Goal: Task Accomplishment & Management: Manage account settings

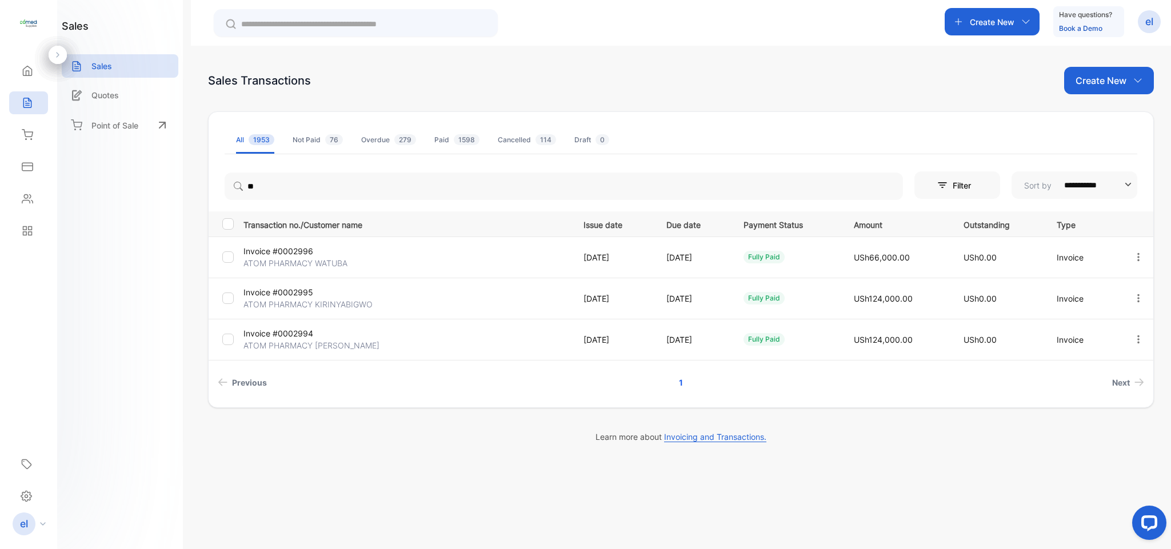
type input "*"
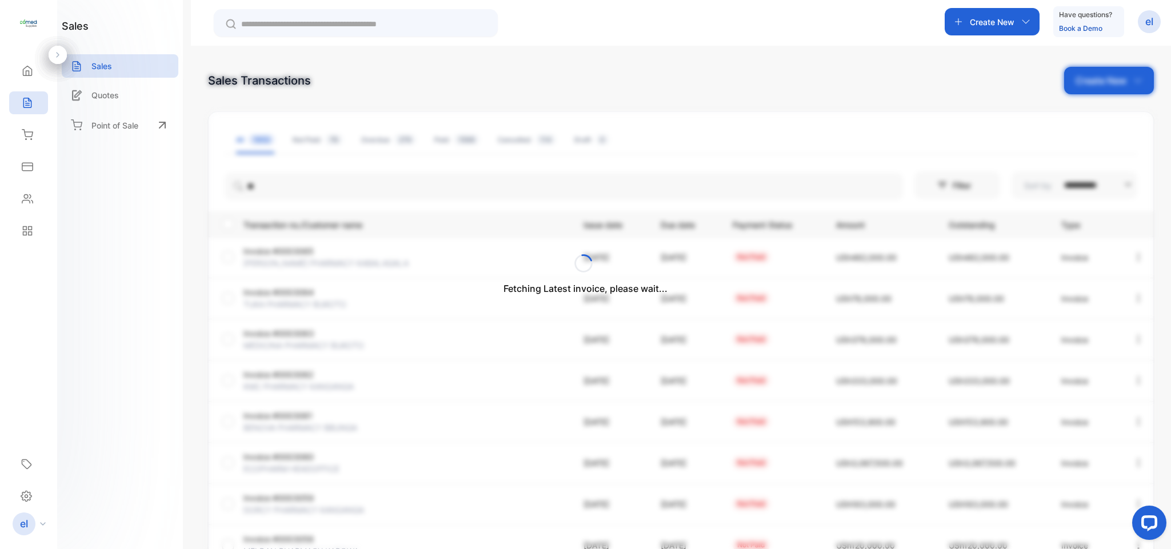
type input "*****"
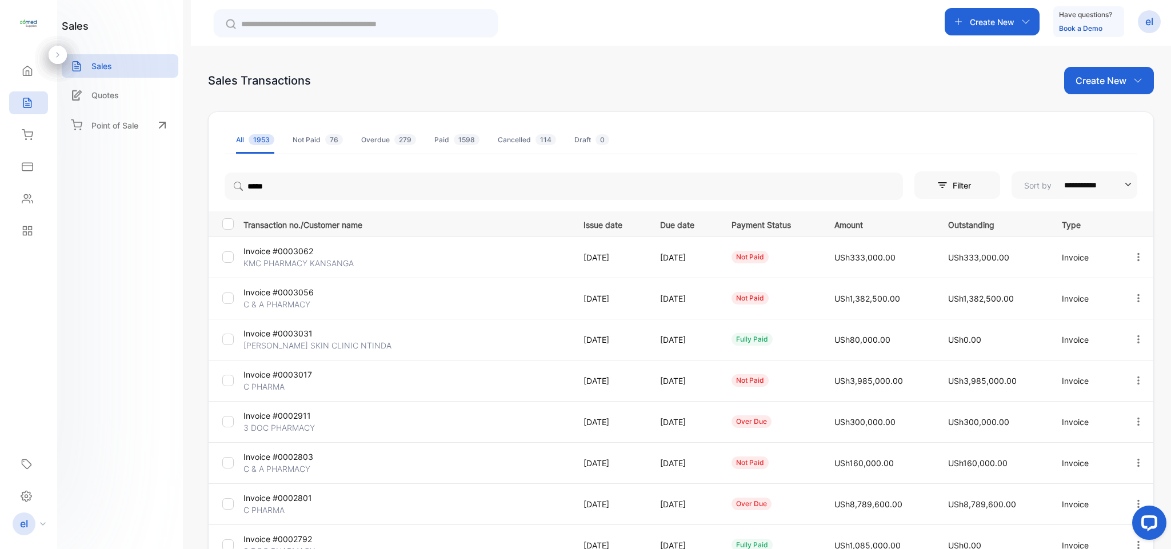
click at [1133, 297] on icon "button" at bounding box center [1138, 298] width 10 height 10
click at [1109, 334] on span "View / Edit Invoice" at bounding box center [1109, 331] width 81 height 14
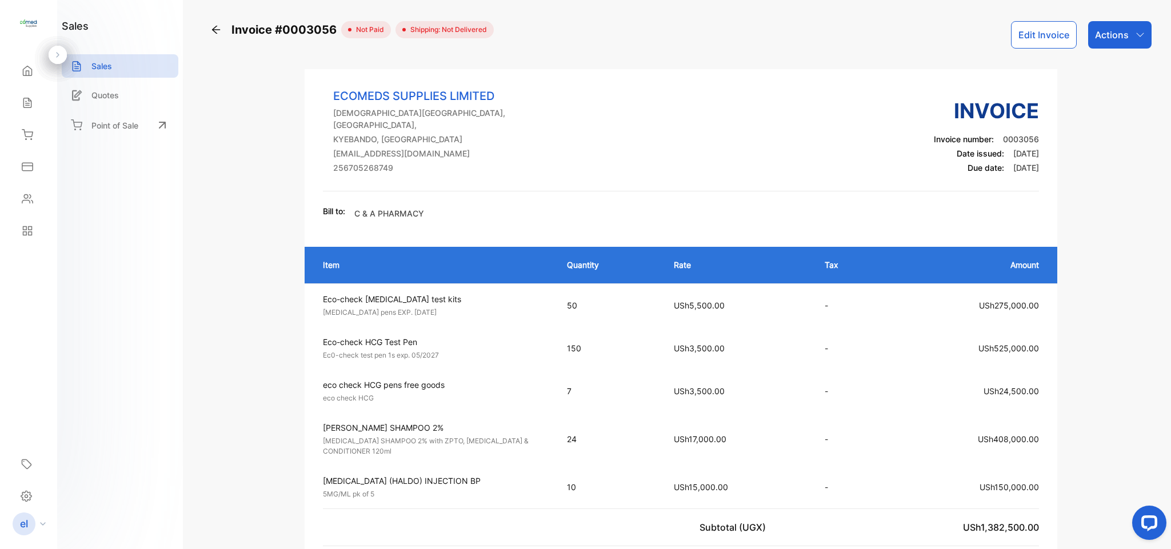
click at [1049, 38] on button "Edit Invoice" at bounding box center [1044, 34] width 66 height 27
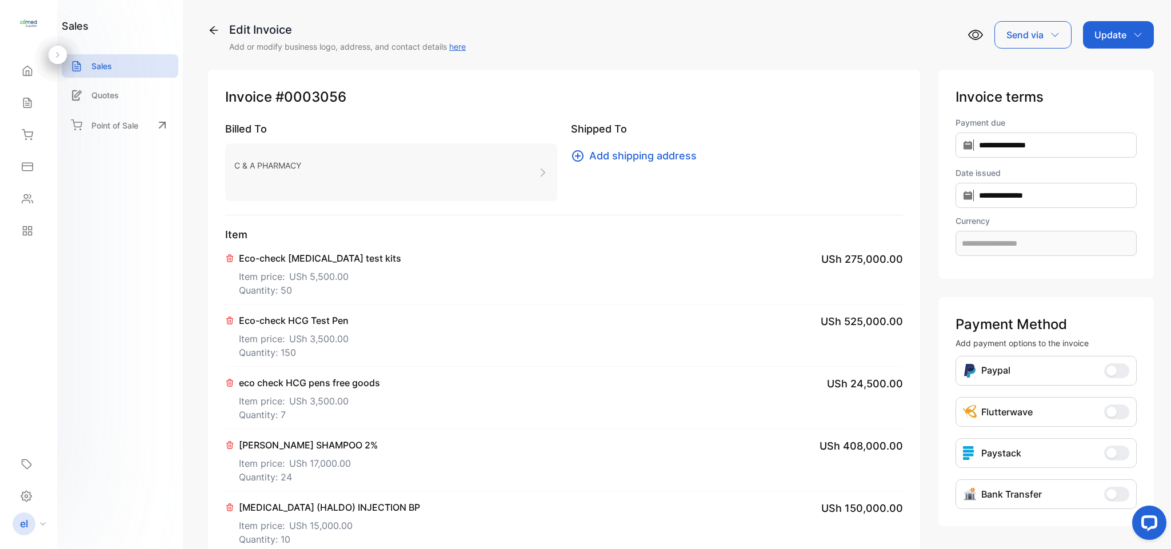
type input "**********"
click at [303, 403] on span "USh 3,500.00" at bounding box center [318, 401] width 59 height 14
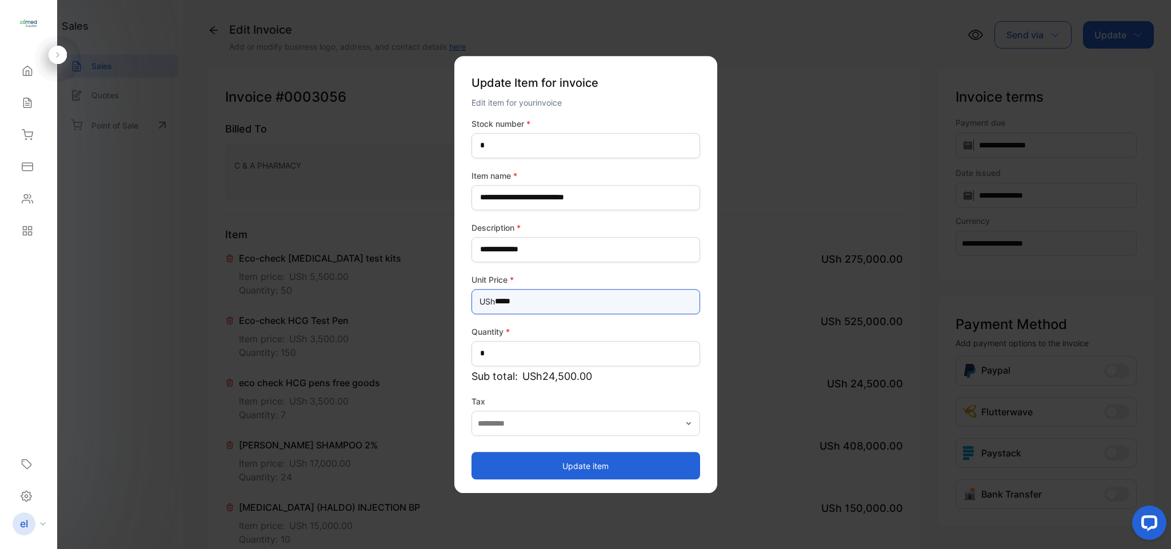
click at [571, 302] on Price-inputprice "*****" at bounding box center [585, 301] width 229 height 25
type Price-inputprice "*"
type Price-inputprice "**"
click at [583, 466] on button "Update item" at bounding box center [585, 465] width 229 height 27
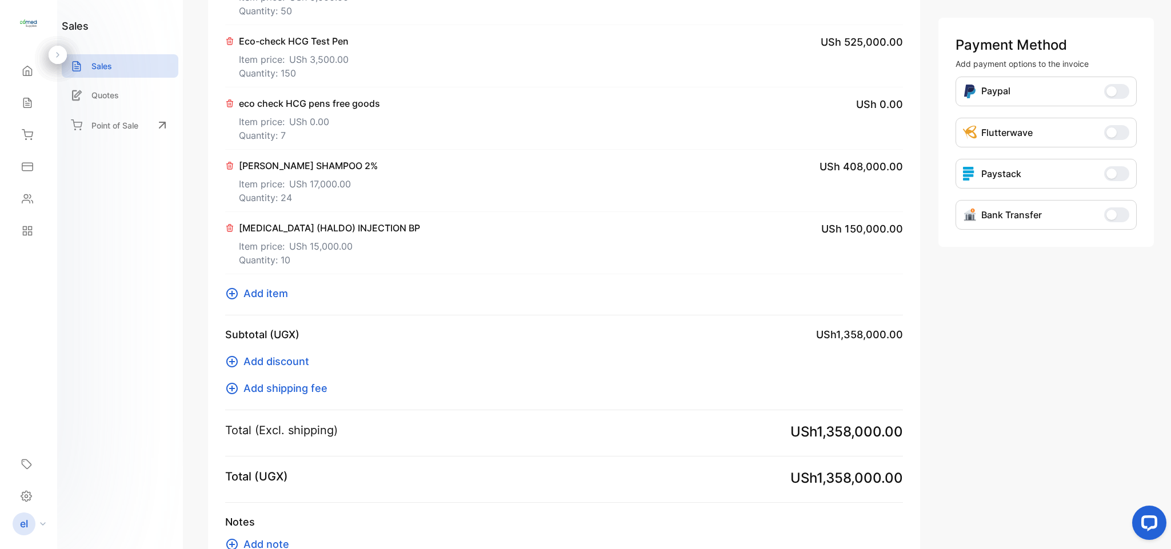
scroll to position [271, 0]
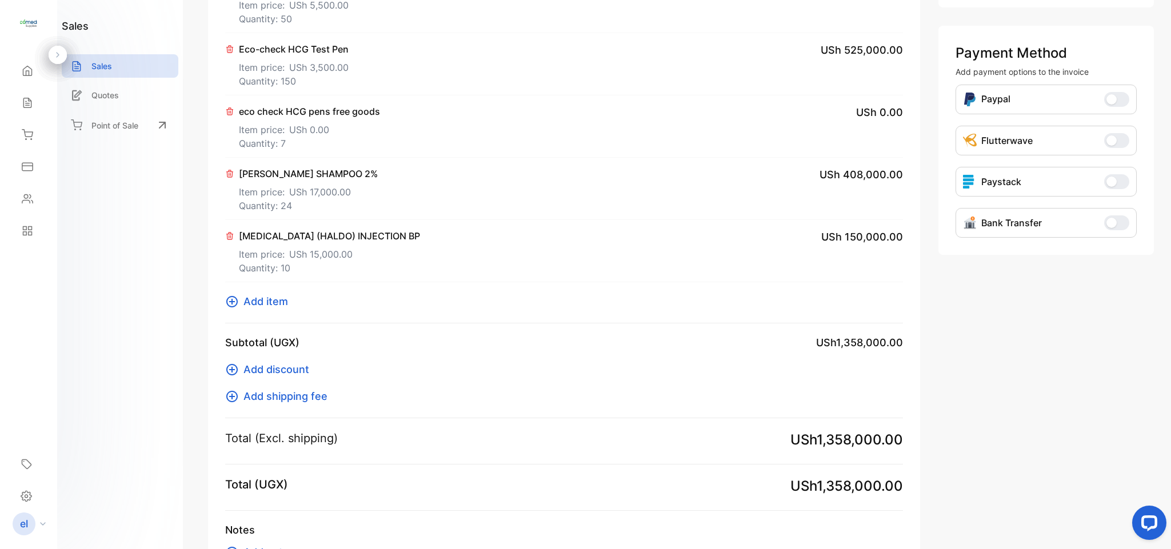
click at [318, 175] on p "[PERSON_NAME] SHAMPOO 2%" at bounding box center [308, 174] width 139 height 14
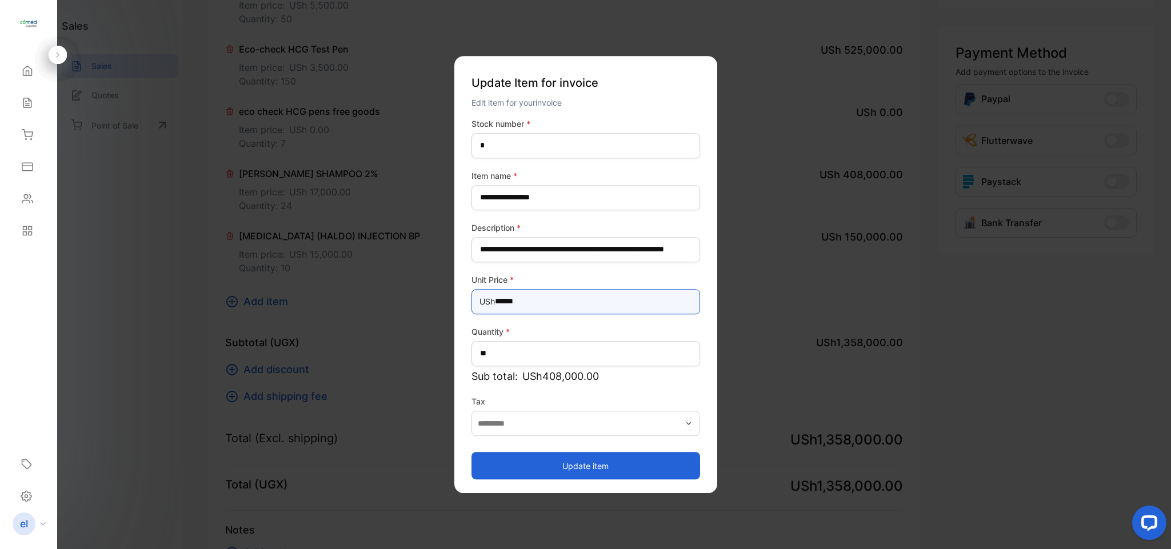
click at [546, 299] on Price-inputprice "******" at bounding box center [585, 301] width 229 height 25
type Price-inputprice "******"
click at [549, 454] on button "Update item" at bounding box center [585, 465] width 229 height 27
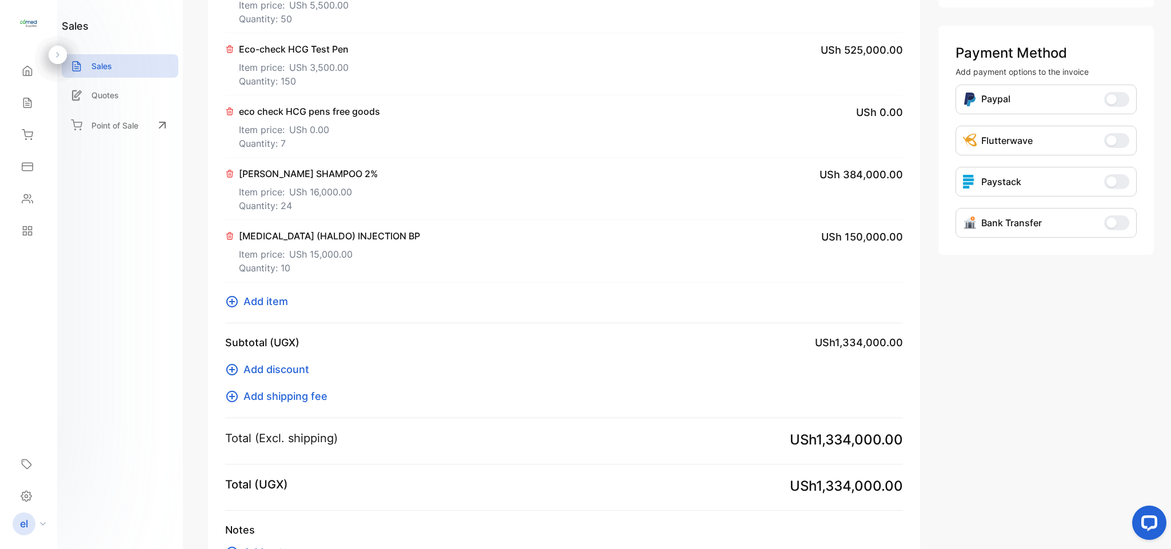
scroll to position [0, 0]
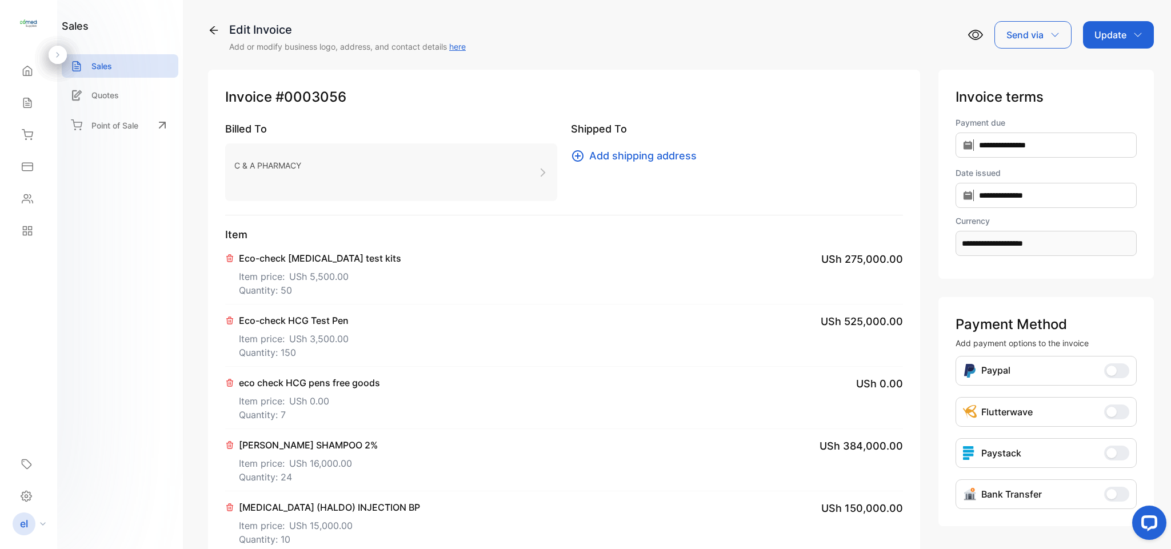
click at [1105, 33] on p "Update" at bounding box center [1110, 35] width 32 height 14
click at [1106, 67] on div "Invoice" at bounding box center [1120, 72] width 66 height 23
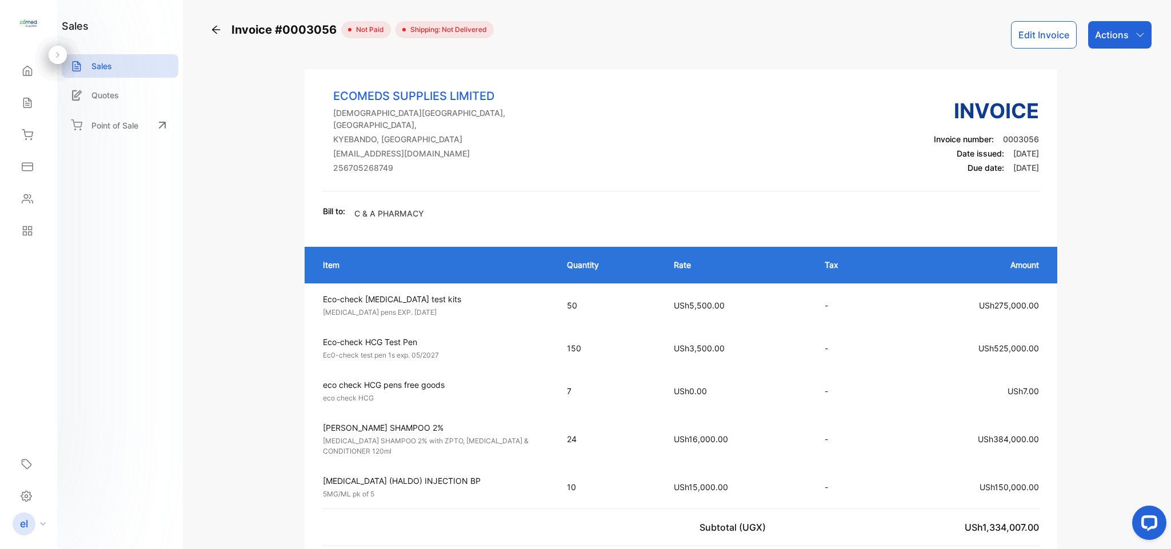
click at [1089, 38] on div "Actions" at bounding box center [1119, 34] width 63 height 27
click at [1078, 307] on div "Print Invoice" at bounding box center [1094, 290] width 113 height 36
click at [1100, 38] on p "Actions" at bounding box center [1112, 35] width 34 height 14
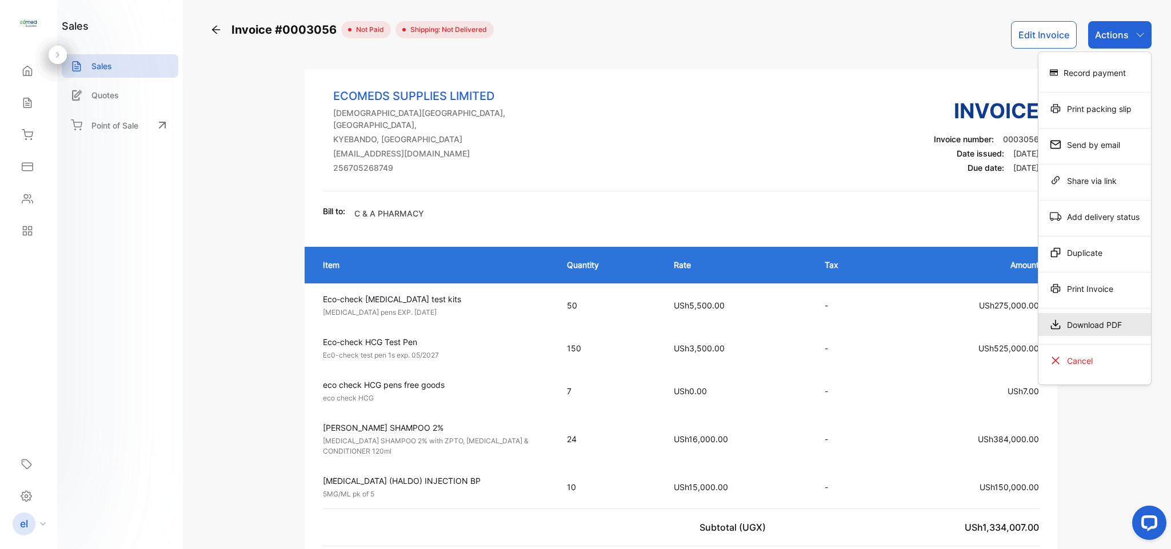
click at [1100, 331] on div "Download PDF" at bounding box center [1094, 324] width 113 height 23
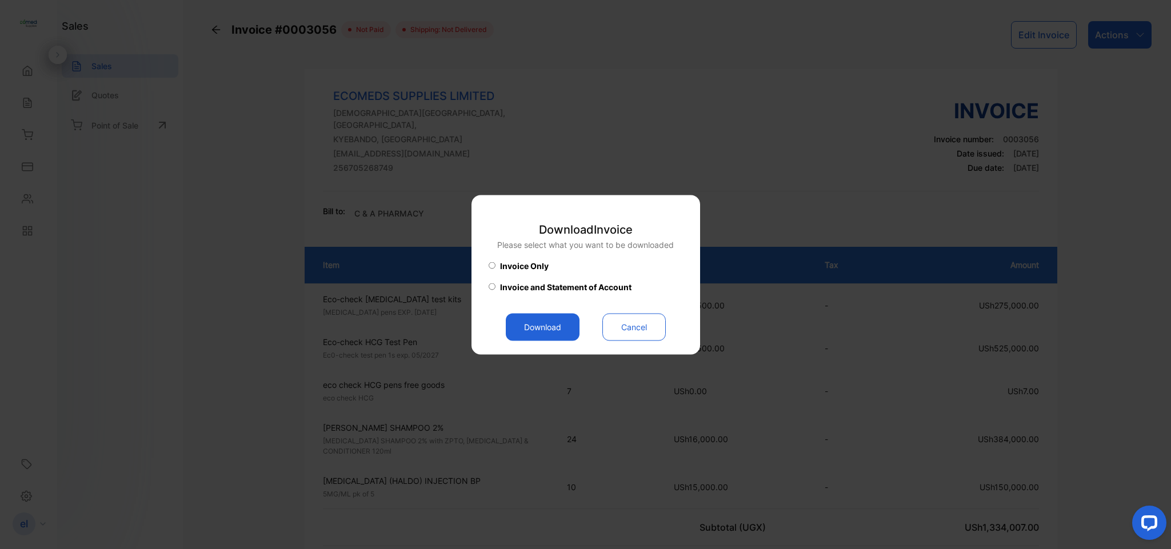
click at [536, 319] on button "Download" at bounding box center [543, 326] width 74 height 27
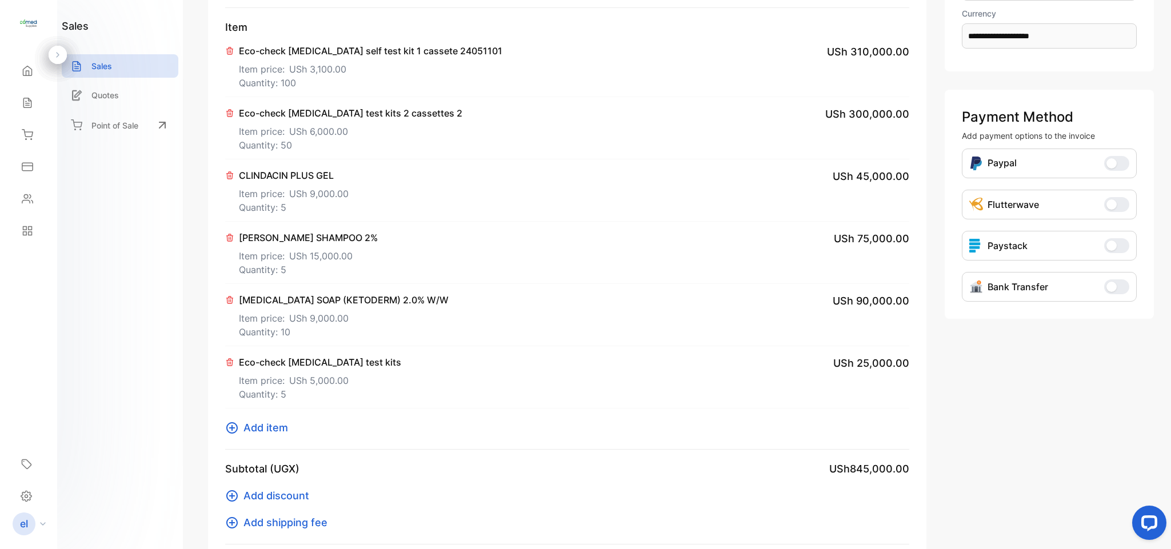
scroll to position [203, 0]
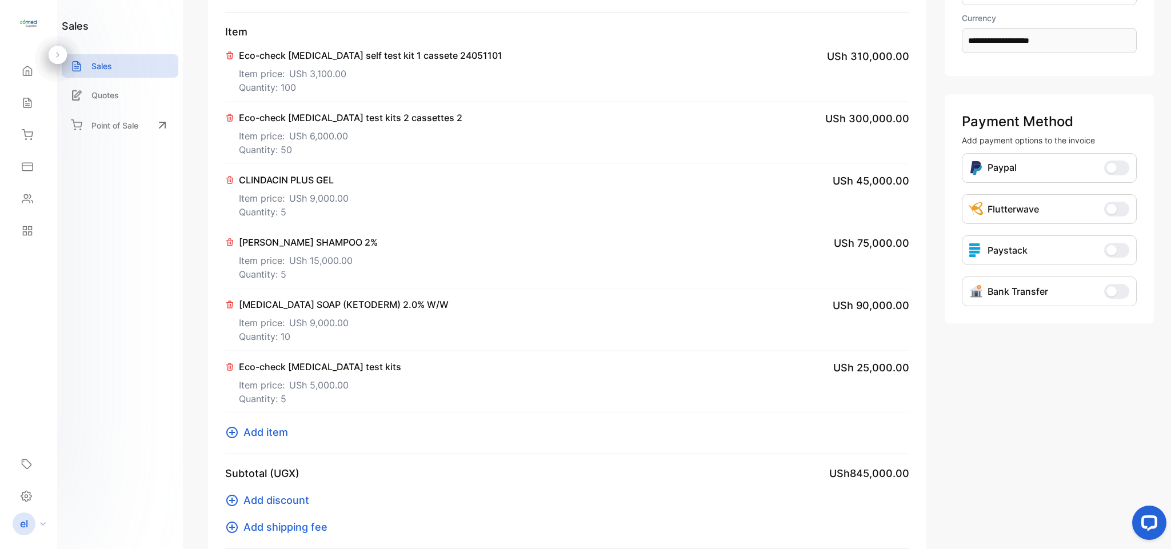
drag, startPoint x: 1159, startPoint y: 207, endPoint x: 1169, endPoint y: 207, distance: 10.9
click at [1169, 207] on div "**********" at bounding box center [681, 274] width 980 height 549
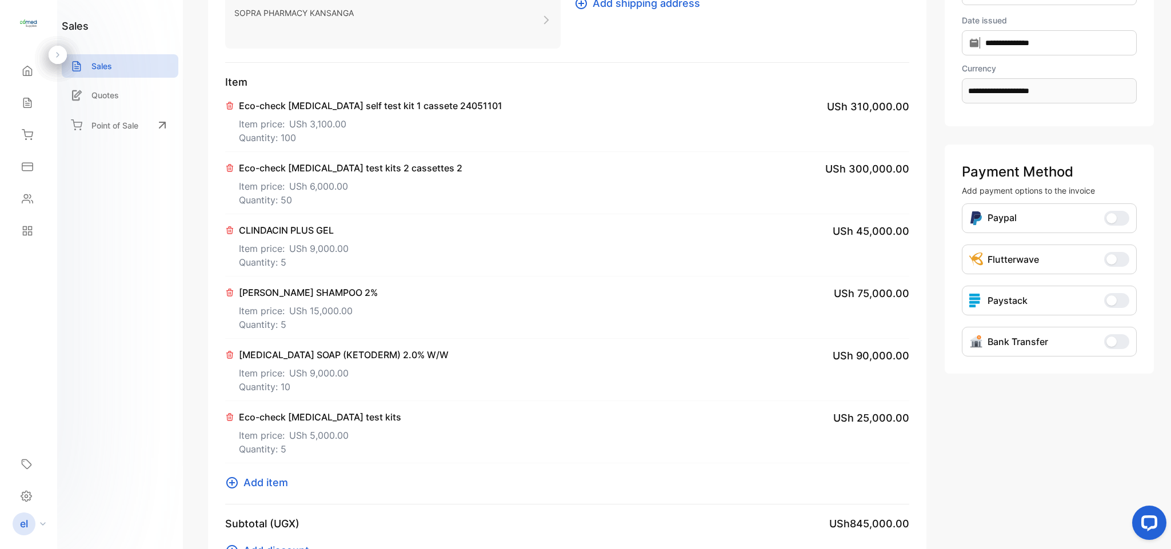
scroll to position [199, 0]
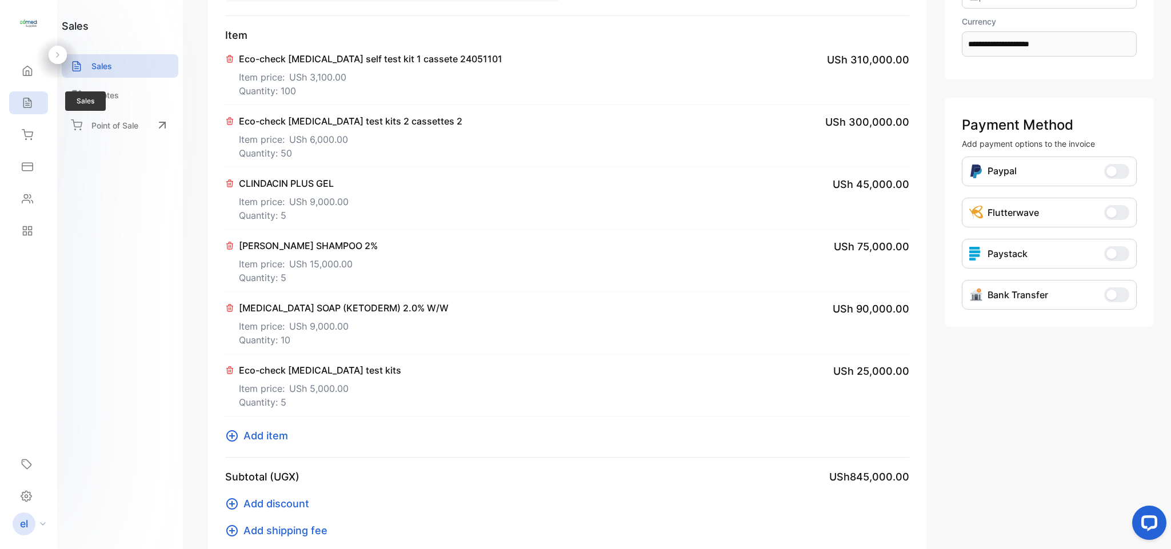
click at [39, 110] on div "Sales" at bounding box center [28, 102] width 39 height 23
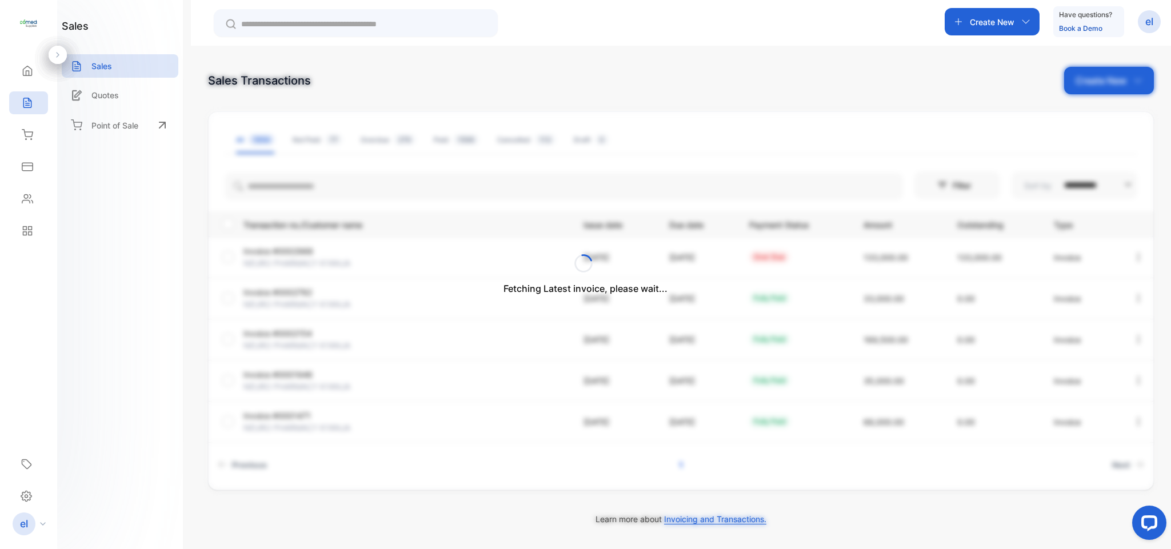
click at [296, 184] on div "Fetching Latest invoice, please wait..." at bounding box center [585, 274] width 1171 height 549
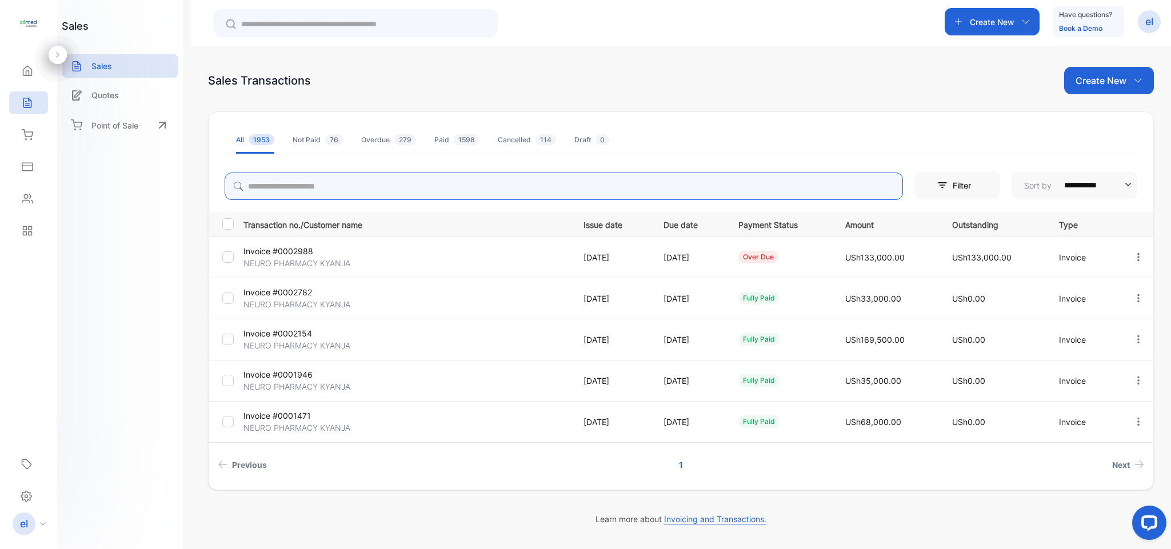
click at [308, 184] on input "search" at bounding box center [564, 186] width 678 height 27
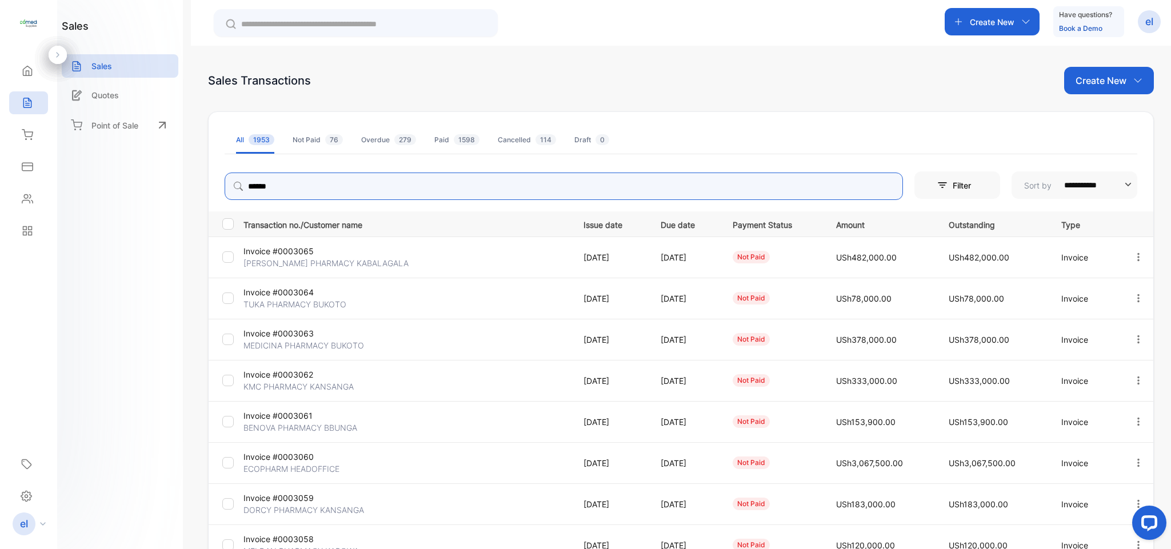
type input "******"
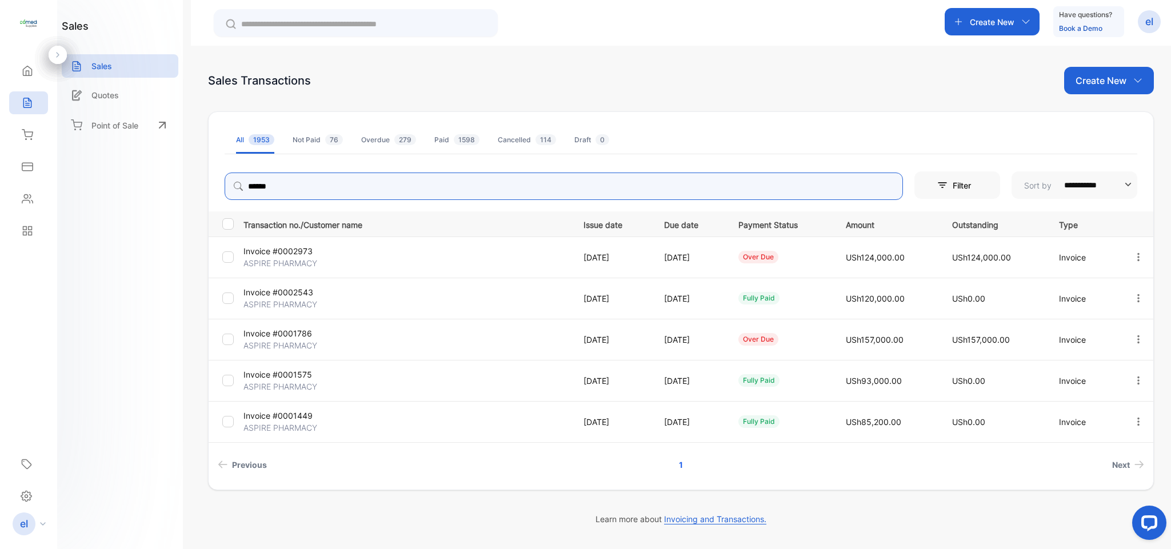
click at [1137, 338] on icon "button" at bounding box center [1138, 339] width 10 height 10
click at [964, 347] on td "USh157,000.00" at bounding box center [991, 339] width 106 height 41
click at [1135, 338] on icon "button" at bounding box center [1138, 339] width 10 height 10
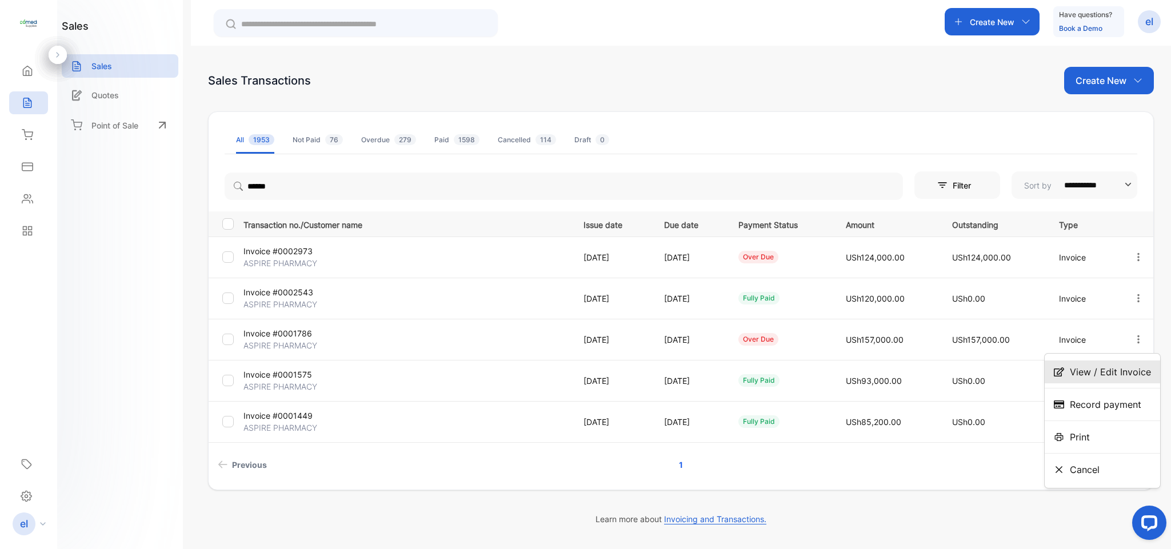
click at [1094, 368] on span "View / Edit Invoice" at bounding box center [1109, 372] width 81 height 14
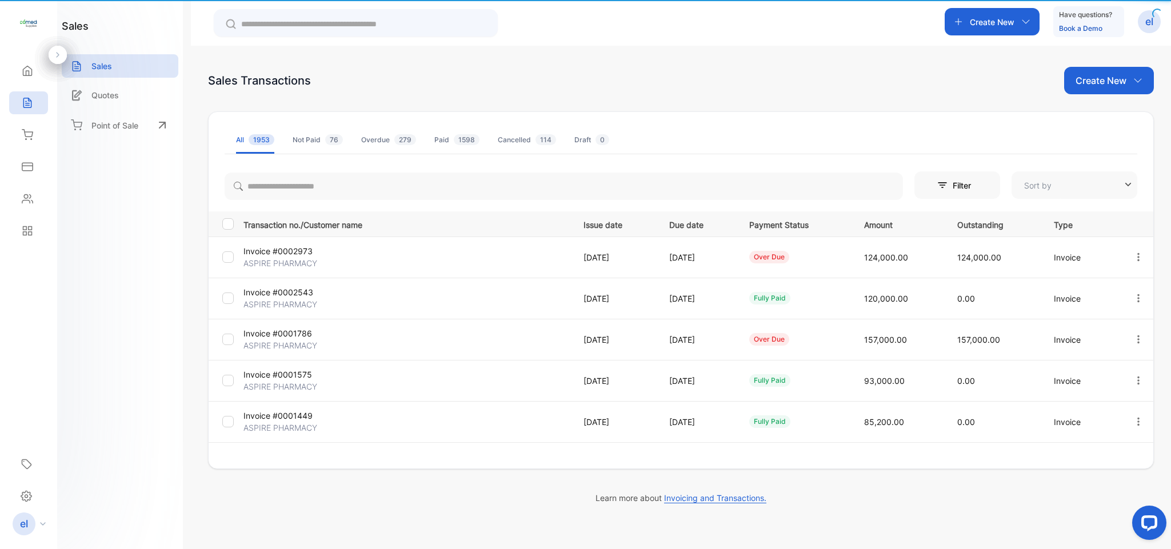
type input "**********"
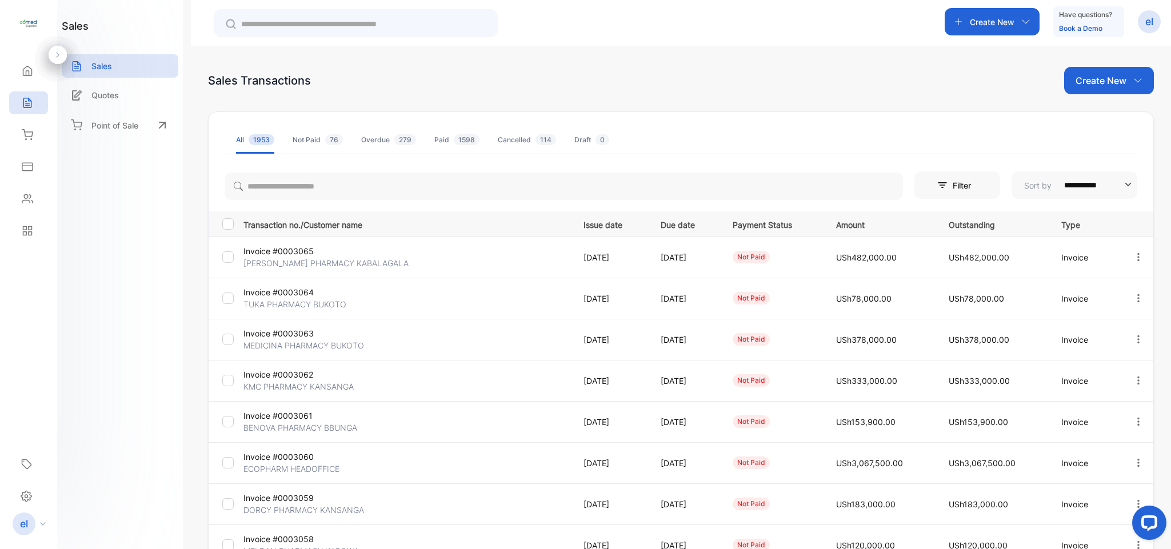
click at [983, 24] on p "Create New" at bounding box center [991, 22] width 45 height 12
click at [345, 181] on input "search" at bounding box center [564, 186] width 678 height 27
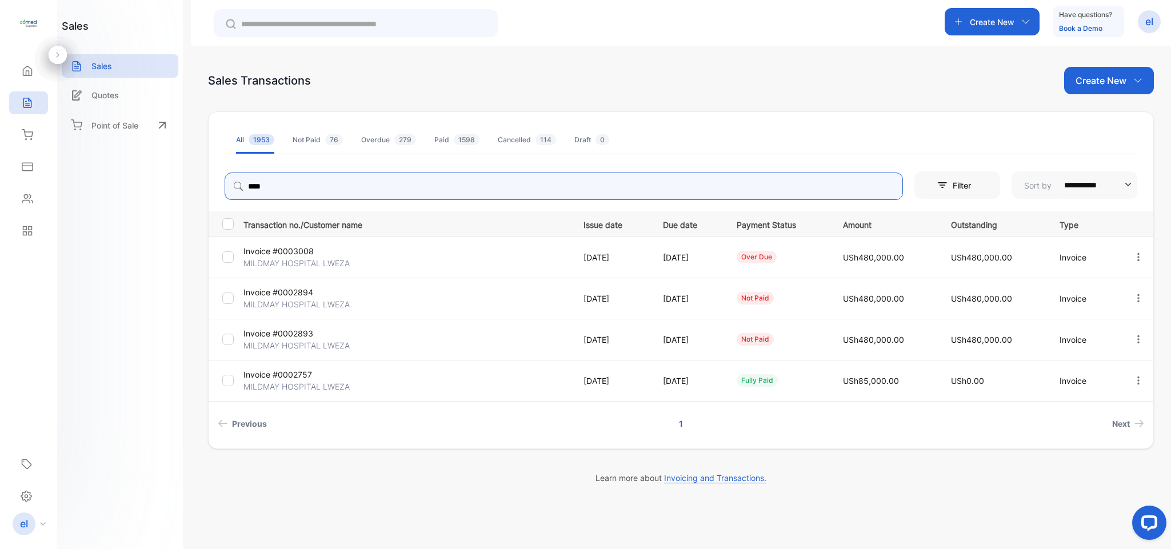
click at [1136, 295] on icon "button" at bounding box center [1138, 298] width 10 height 10
type input "****"
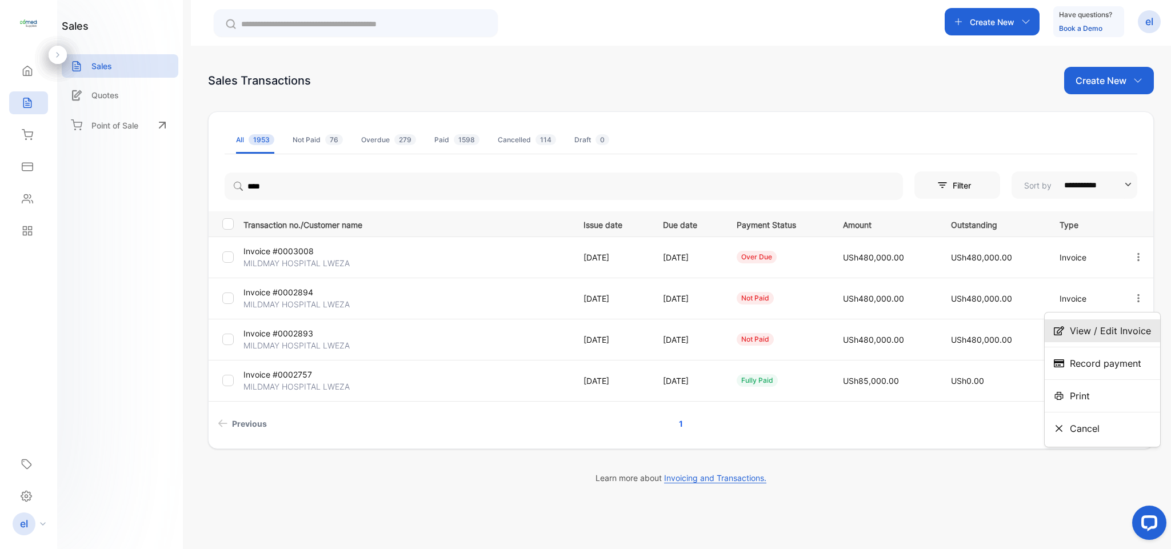
click at [1094, 326] on span "View / Edit Invoice" at bounding box center [1109, 331] width 81 height 14
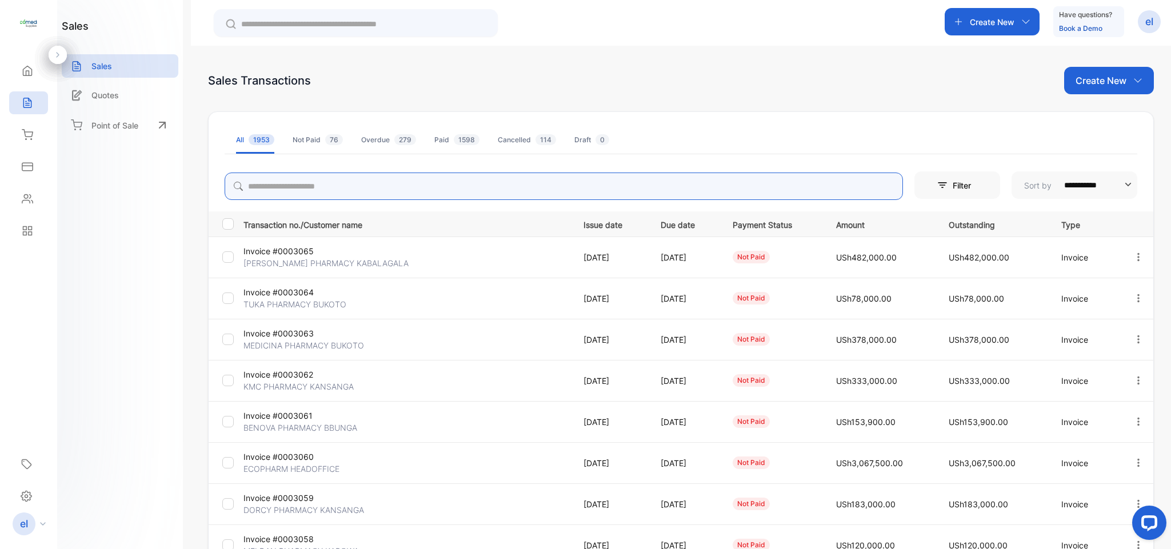
click at [283, 178] on input "search" at bounding box center [564, 186] width 678 height 27
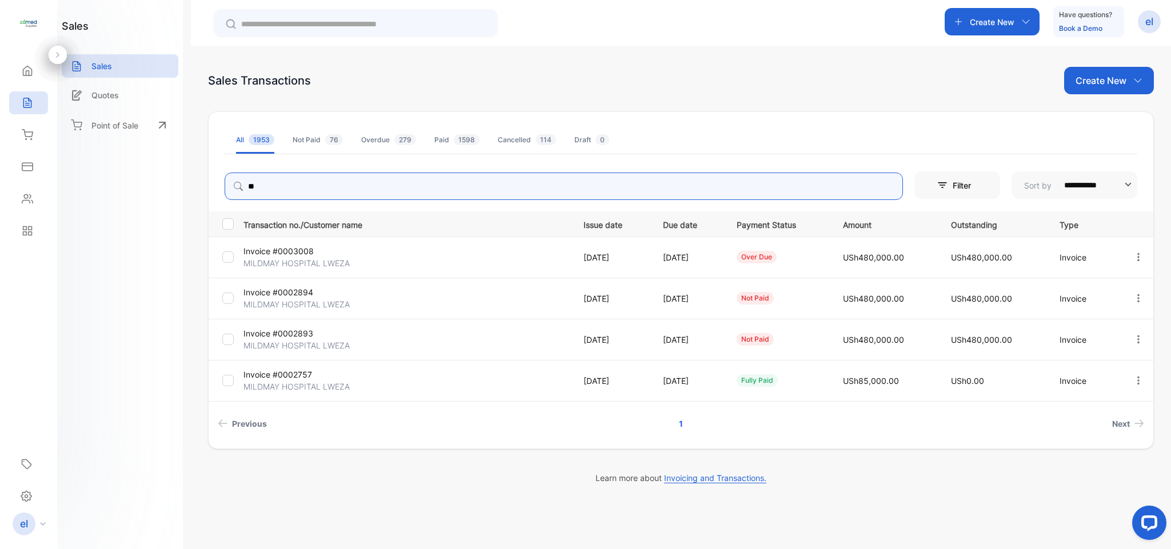
type input "*"
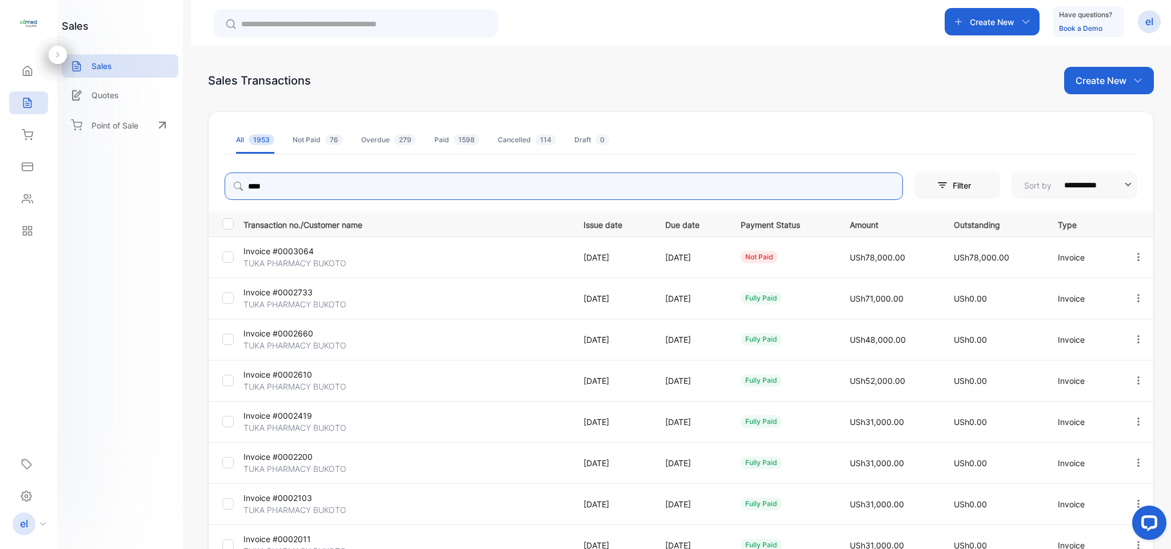
type input "****"
click at [718, 294] on p "[DATE]" at bounding box center [691, 298] width 53 height 12
click at [984, 57] on div "**********" at bounding box center [681, 320] width 980 height 549
click at [979, 14] on div "Create New" at bounding box center [991, 21] width 95 height 27
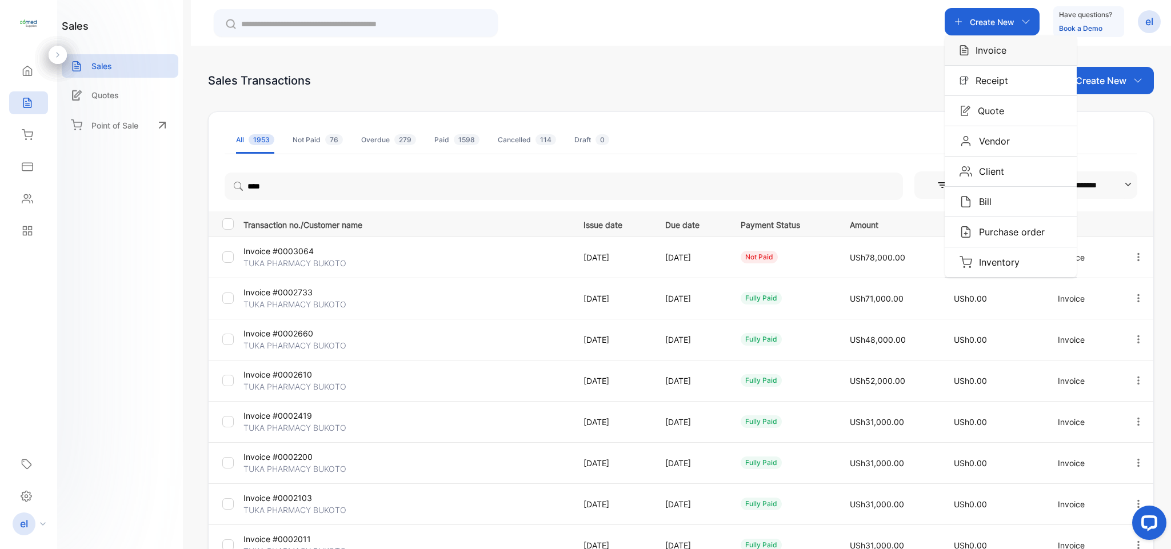
click at [984, 38] on div "Invoice" at bounding box center [1010, 50] width 132 height 30
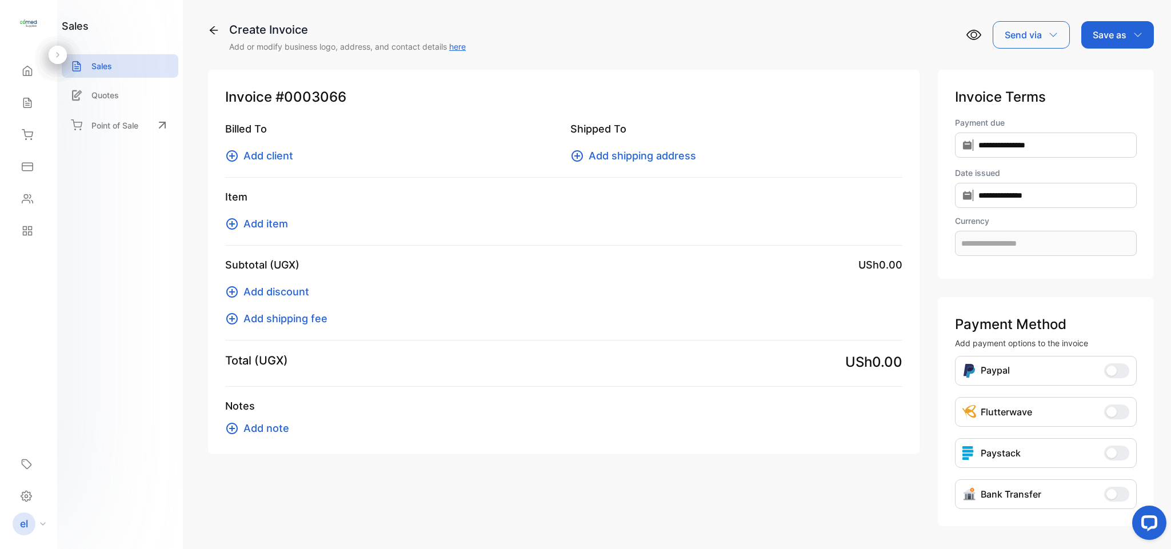
type input "**********"
click at [284, 158] on span "Add client" at bounding box center [268, 155] width 50 height 15
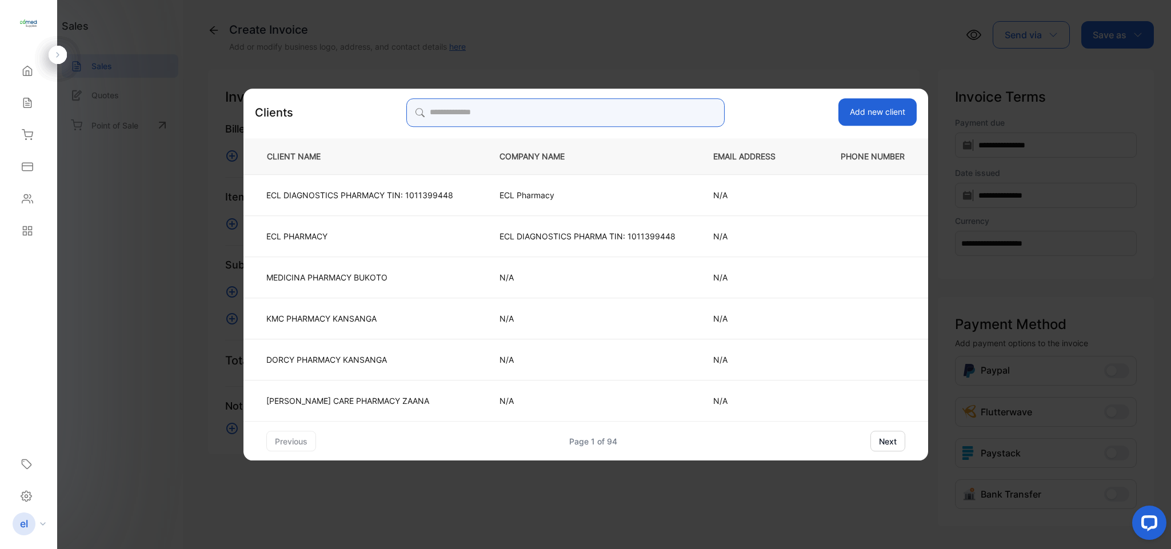
click at [522, 103] on input "search" at bounding box center [565, 112] width 318 height 29
click at [523, 103] on input "search" at bounding box center [565, 112] width 318 height 29
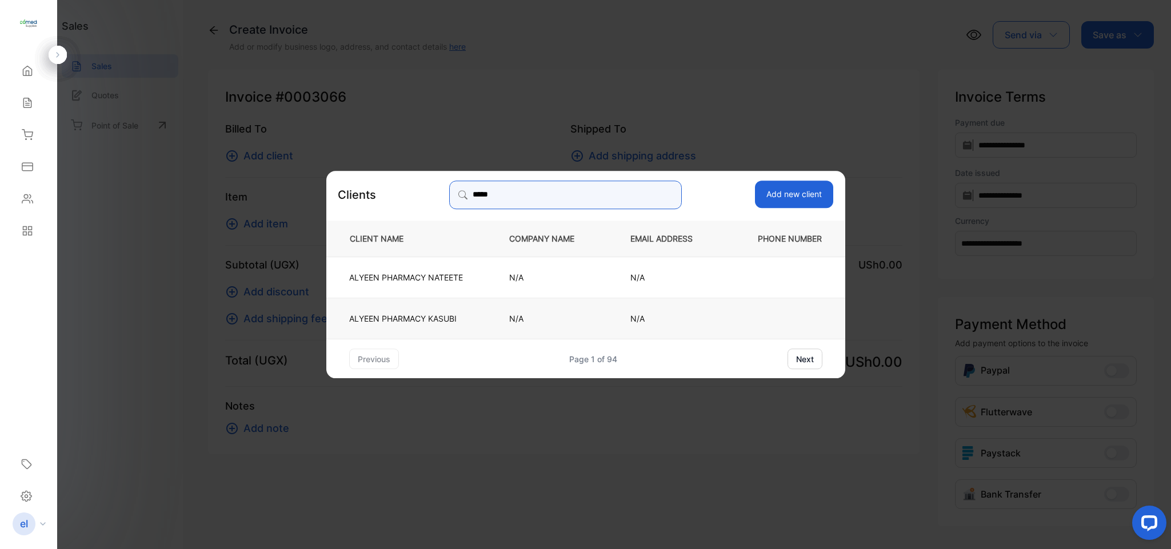
type input "*****"
click at [455, 318] on p "ALYEEN PHARMACY KASUBI" at bounding box center [406, 318] width 114 height 12
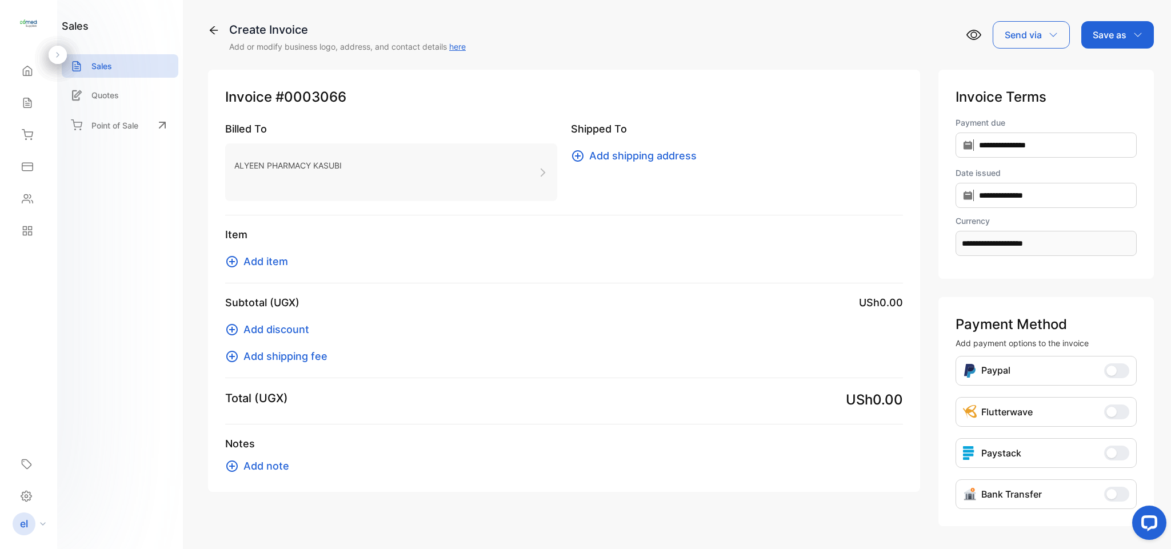
click at [258, 259] on span "Add item" at bounding box center [265, 261] width 45 height 15
drag, startPoint x: 842, startPoint y: 81, endPoint x: 829, endPoint y: 93, distance: 17.4
click at [276, 257] on span "Add item" at bounding box center [265, 261] width 45 height 15
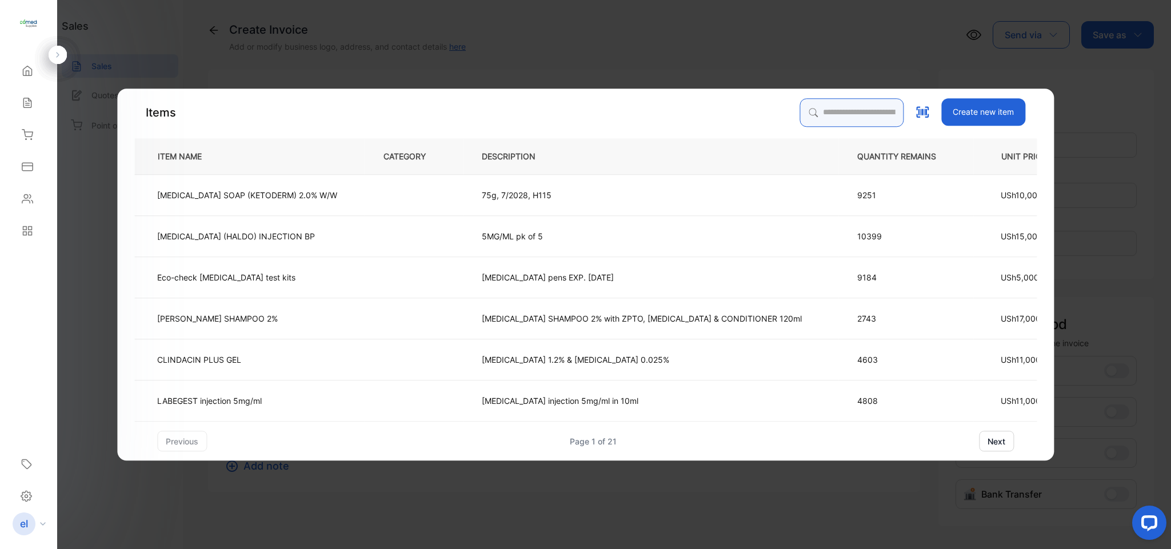
click at [831, 109] on input "search" at bounding box center [851, 112] width 104 height 29
type input "***"
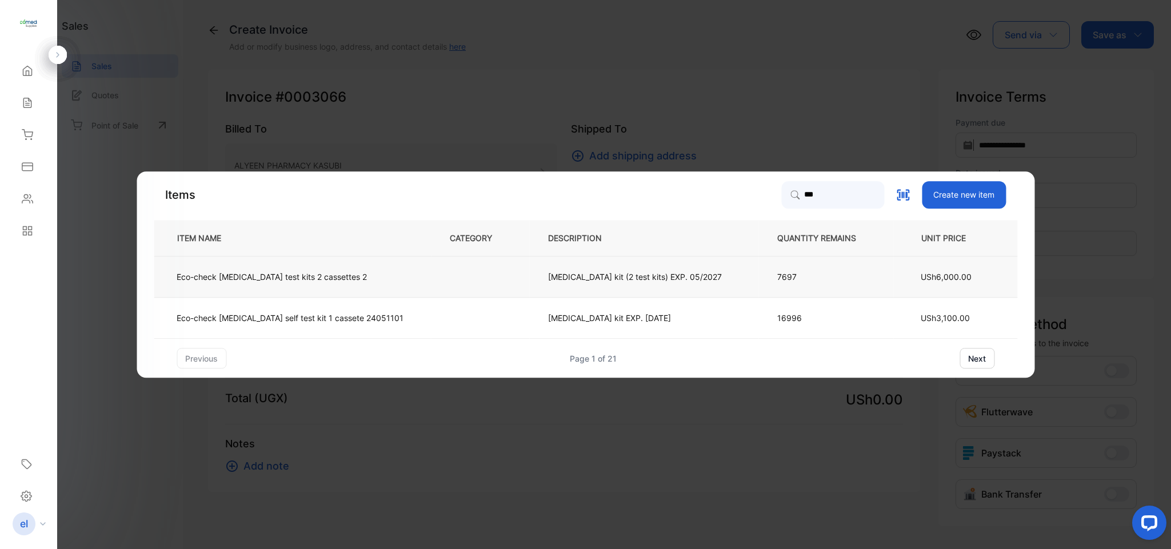
click at [390, 283] on td "Eco-check HIV test kits 2 cassettes 2" at bounding box center [292, 277] width 277 height 41
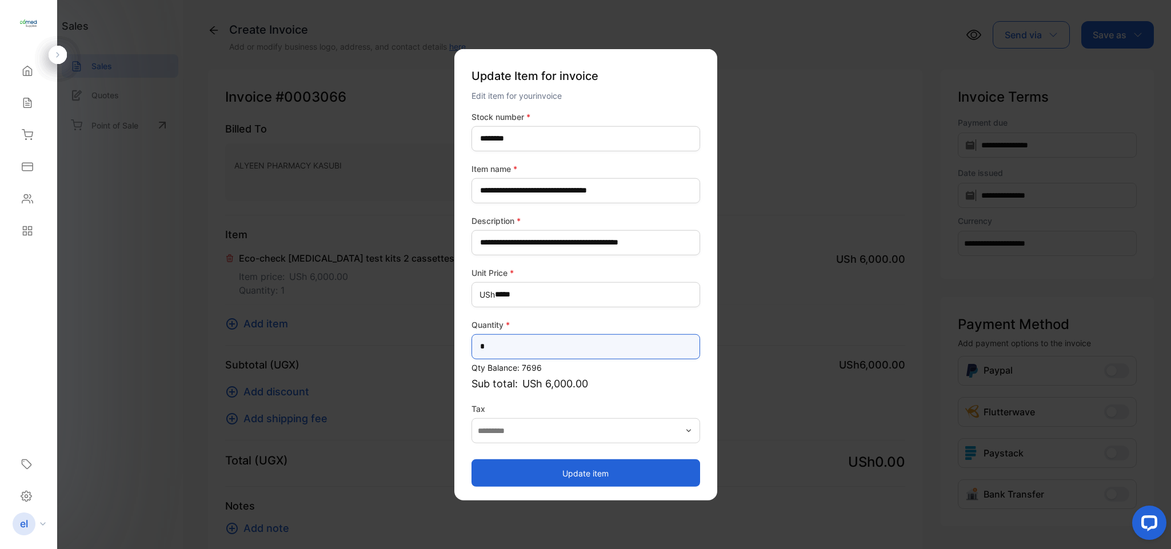
click at [499, 350] on input "*" at bounding box center [585, 346] width 229 height 25
type input "**"
click at [544, 468] on button "Update item" at bounding box center [585, 472] width 229 height 27
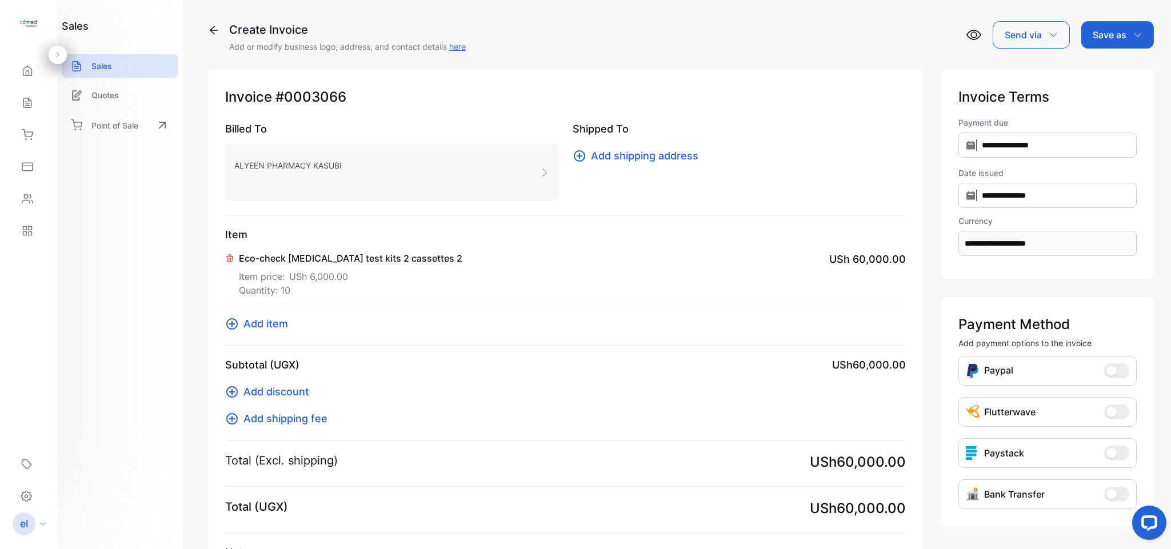
click at [271, 322] on span "Add item" at bounding box center [265, 323] width 45 height 15
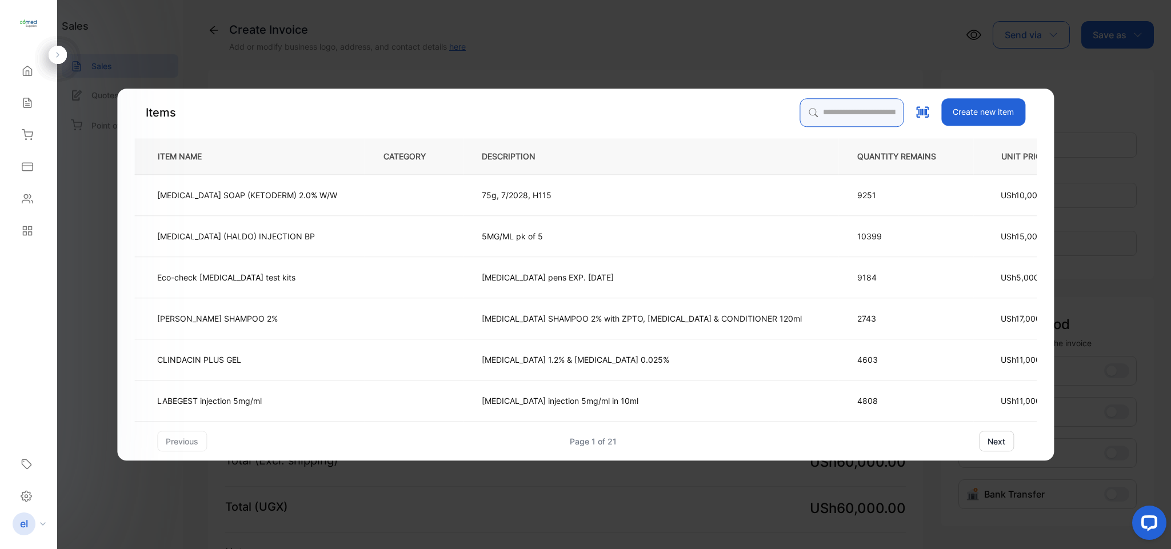
click at [825, 115] on input "search" at bounding box center [851, 112] width 104 height 29
type input "***"
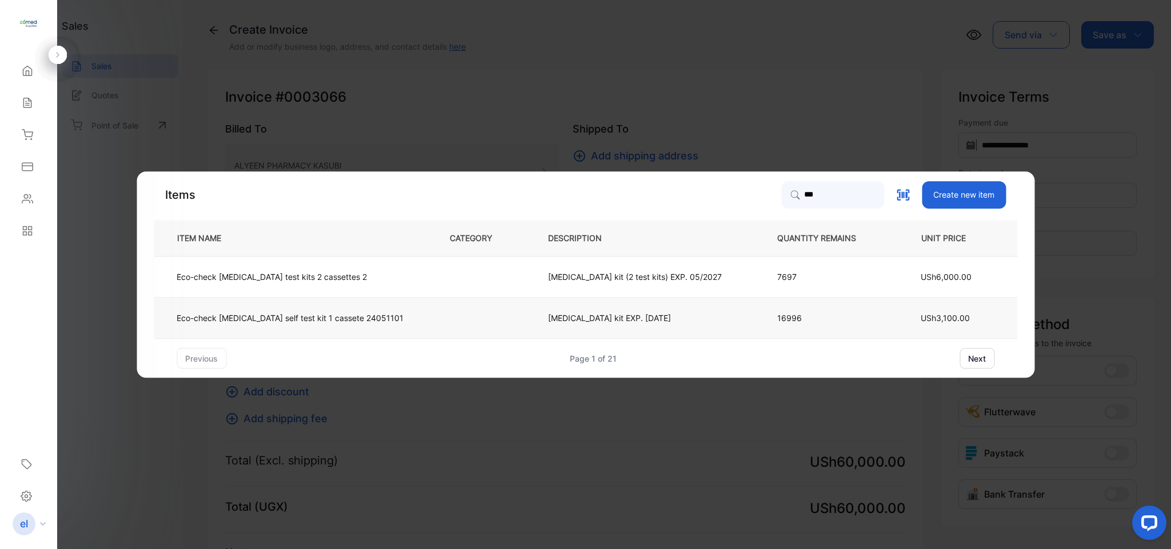
click at [360, 314] on p "Eco-check HIV self test kit 1 cassete 24051101" at bounding box center [290, 318] width 227 height 12
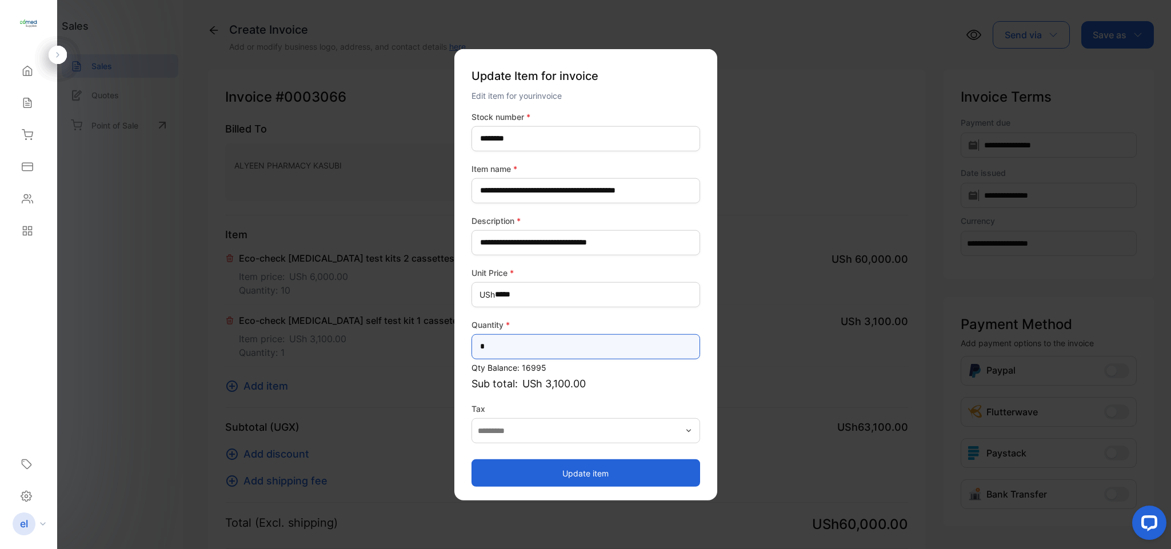
click at [511, 348] on input "*" at bounding box center [585, 346] width 229 height 25
type input "*"
click at [501, 478] on button "Update item" at bounding box center [585, 472] width 229 height 27
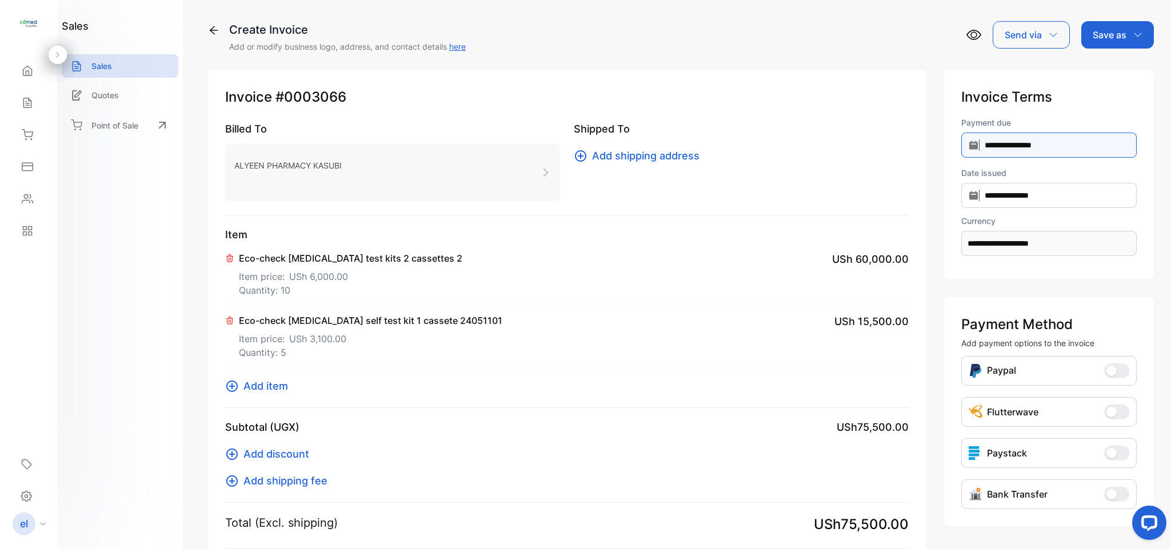
click at [1024, 135] on input "**********" at bounding box center [1048, 145] width 175 height 25
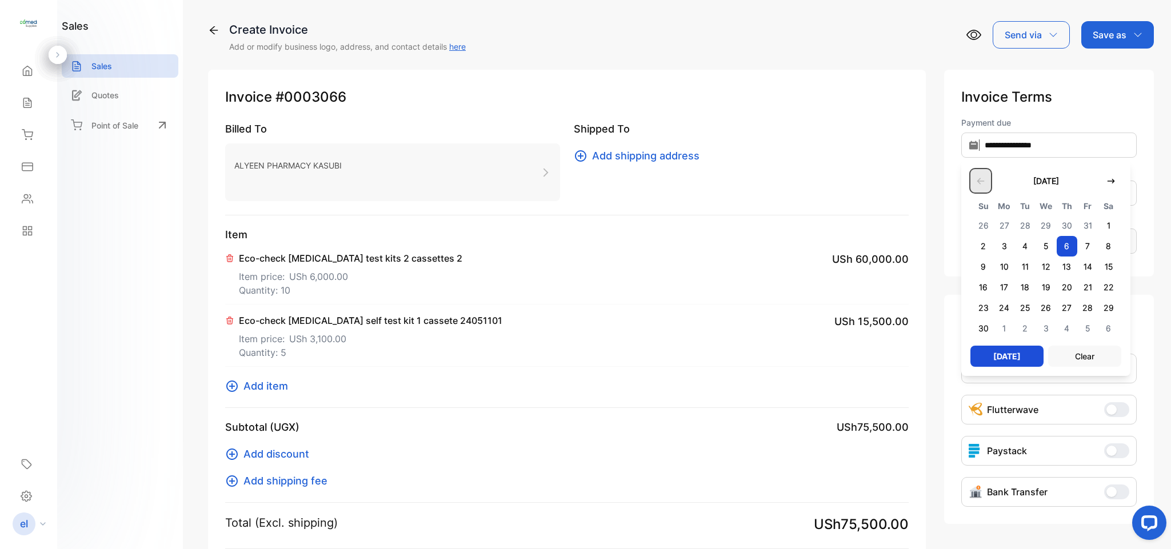
click at [970, 174] on button "button" at bounding box center [980, 180] width 21 height 23
click at [1015, 242] on span "7" at bounding box center [1024, 246] width 21 height 21
type input "**********"
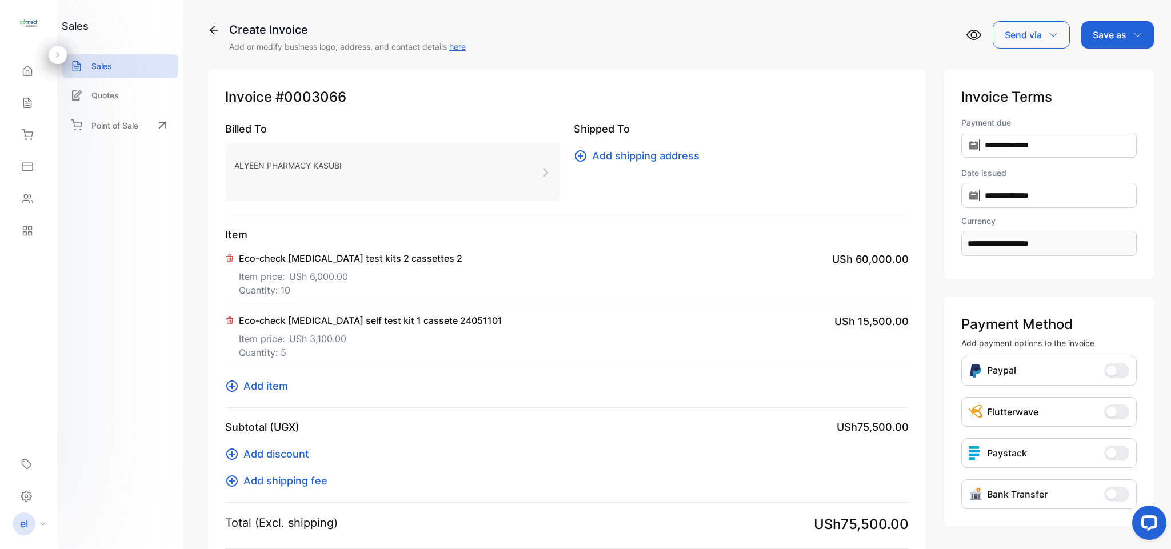
click at [1105, 31] on p "Save as" at bounding box center [1109, 35] width 34 height 14
click at [1097, 77] on div "Invoice" at bounding box center [1114, 72] width 66 height 23
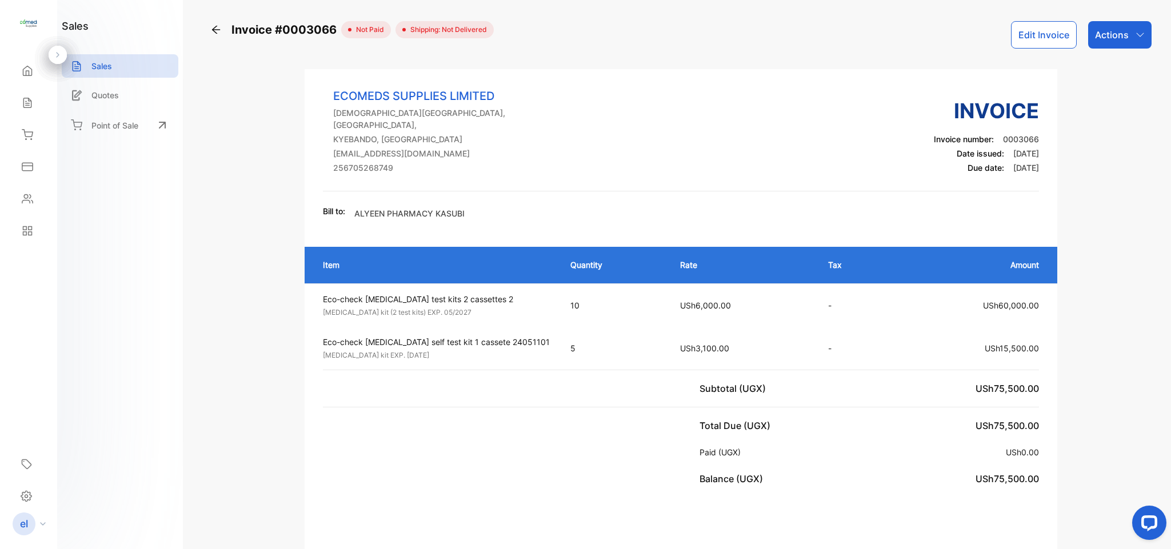
click at [1111, 38] on p "Actions" at bounding box center [1112, 35] width 34 height 14
click at [1069, 291] on div "Print Invoice" at bounding box center [1094, 288] width 113 height 23
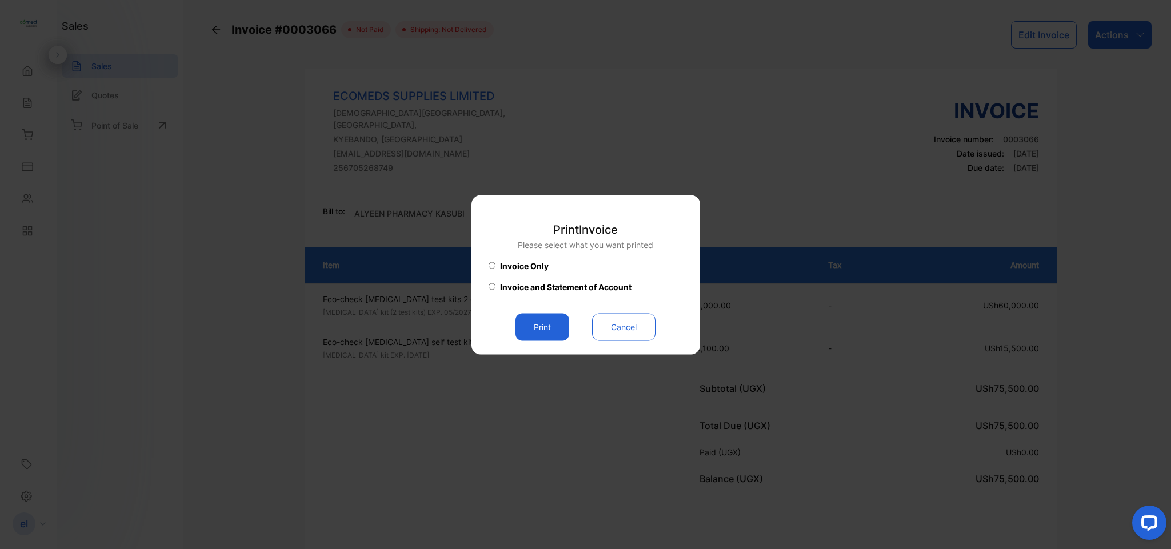
click at [554, 317] on button "Print" at bounding box center [542, 326] width 54 height 27
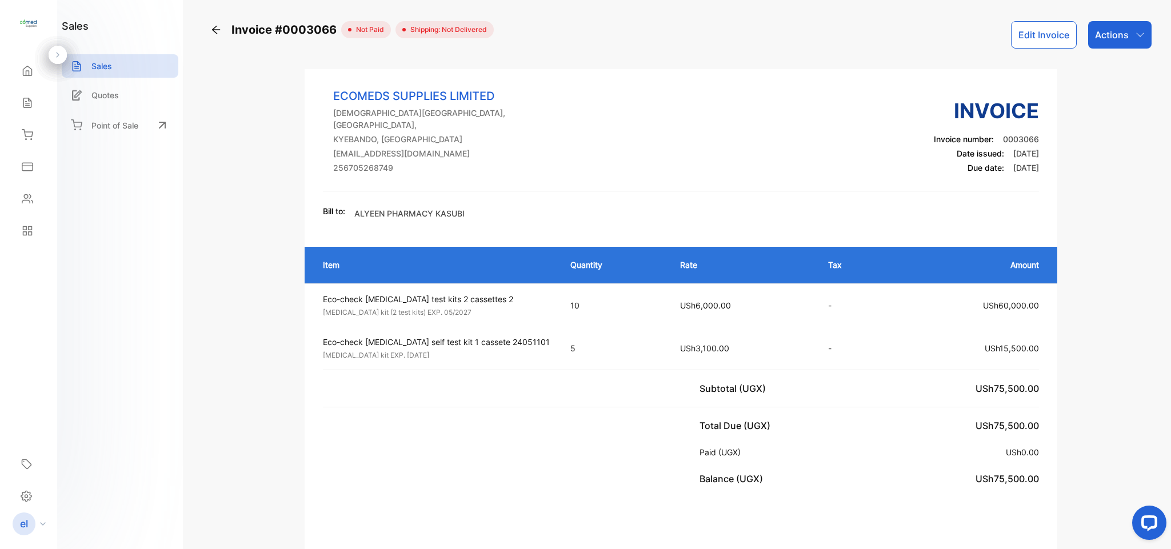
click at [36, 102] on div "Sales" at bounding box center [28, 102] width 39 height 23
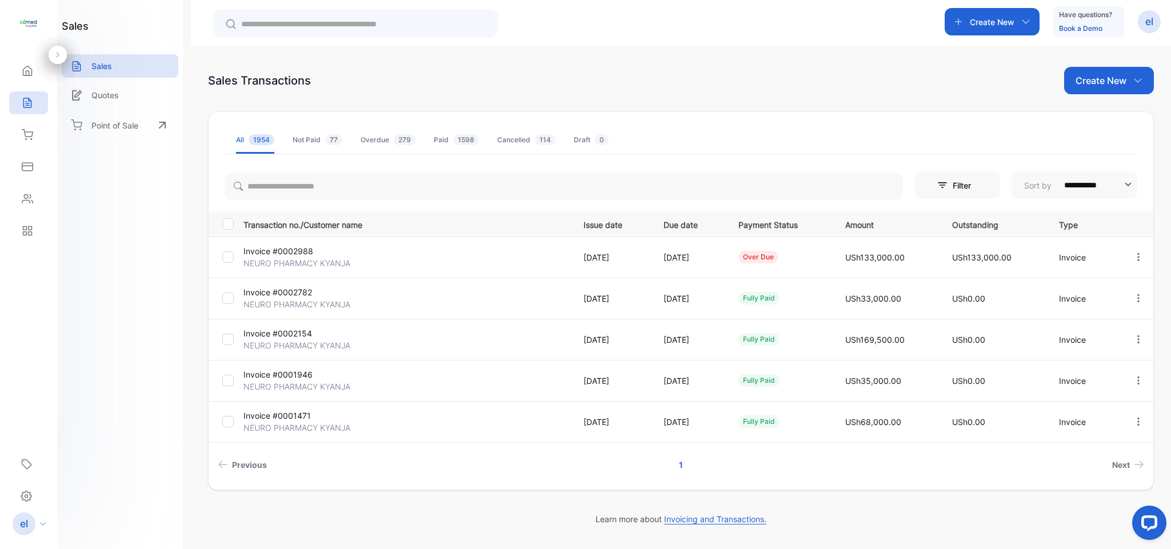
click at [963, 16] on div "Create New" at bounding box center [991, 21] width 95 height 27
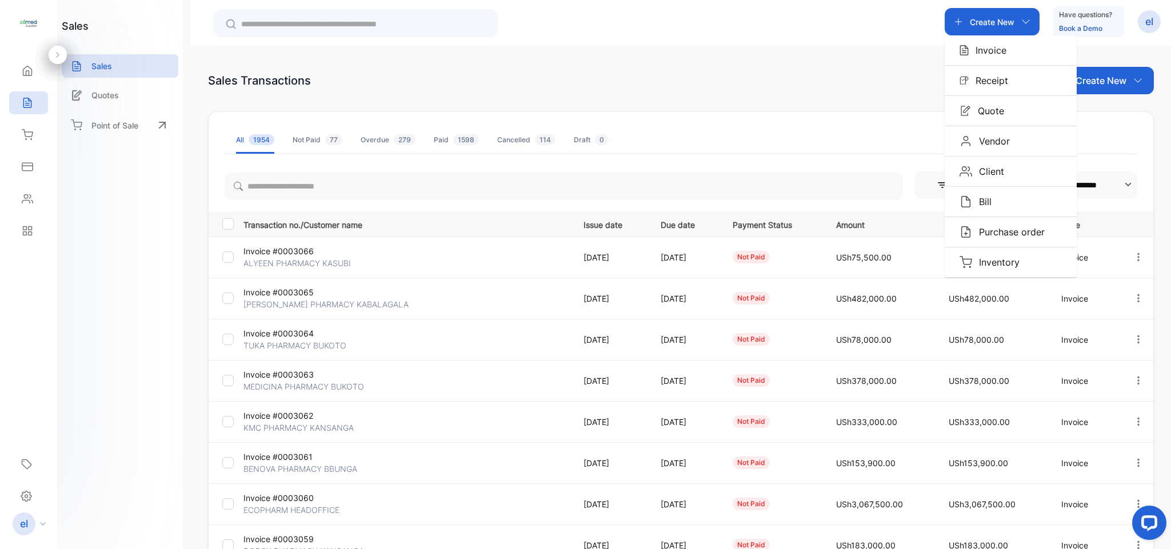
click at [977, 47] on p "Invoice" at bounding box center [987, 50] width 38 height 14
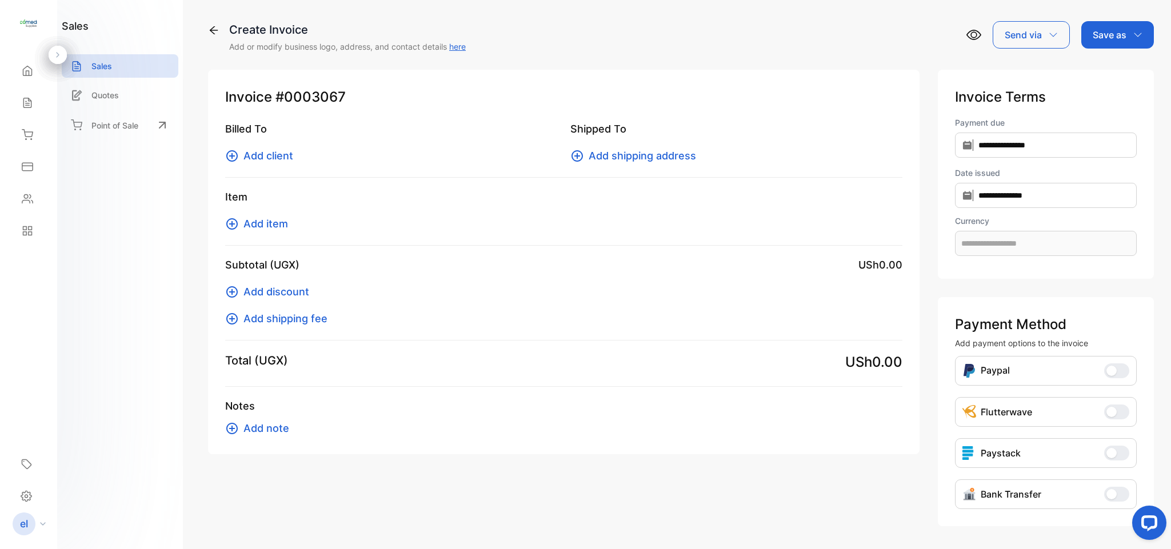
type input "**********"
click at [272, 150] on span "Add client" at bounding box center [268, 155] width 50 height 15
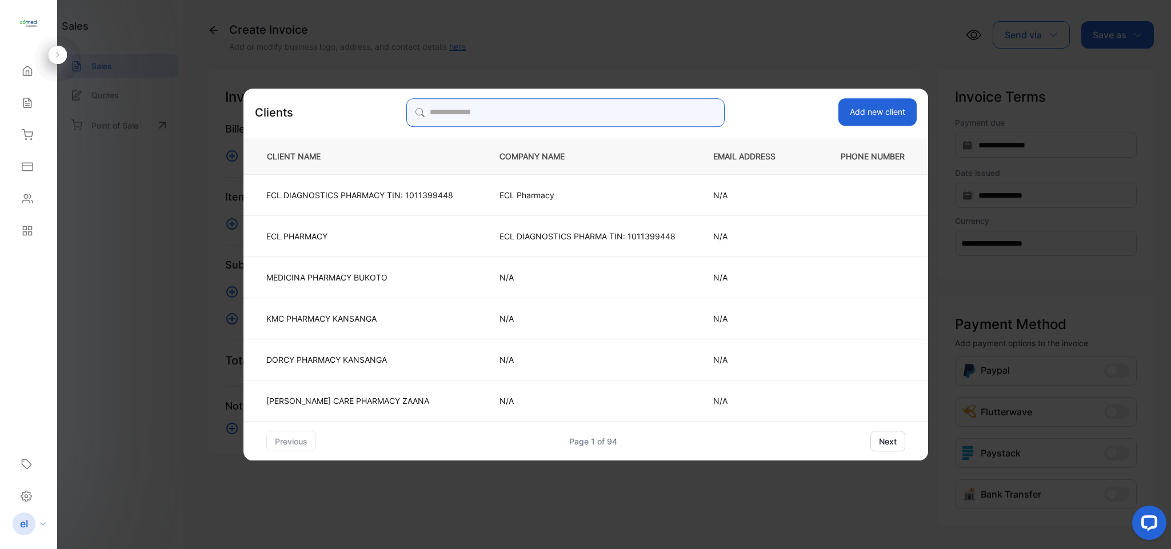
click at [470, 110] on input "search" at bounding box center [565, 112] width 318 height 29
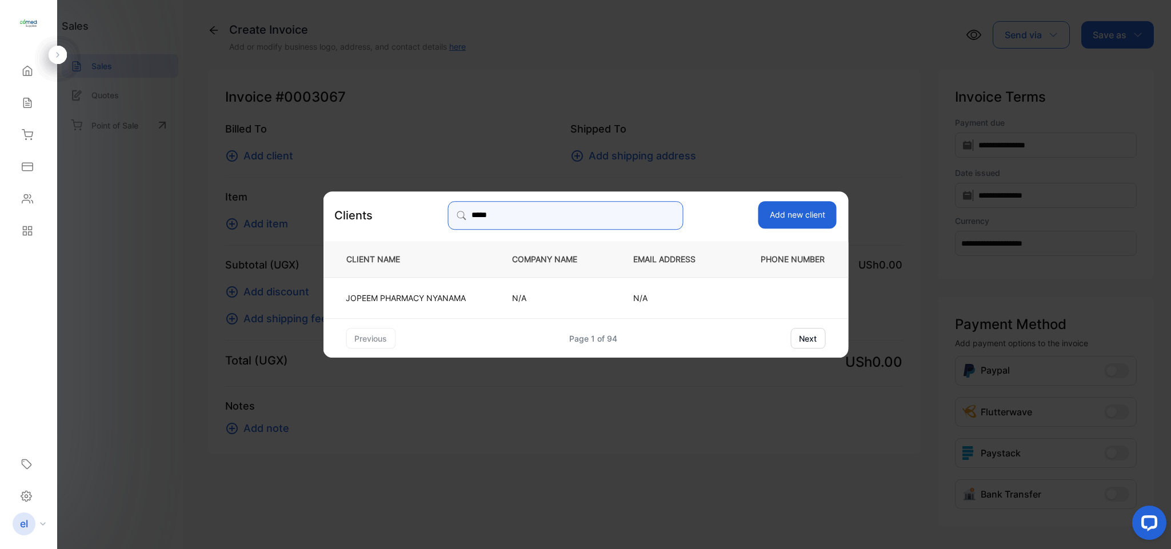
type input "*****"
click at [428, 283] on td "JOPEEM PHARMACY NYANAMA" at bounding box center [408, 297] width 170 height 41
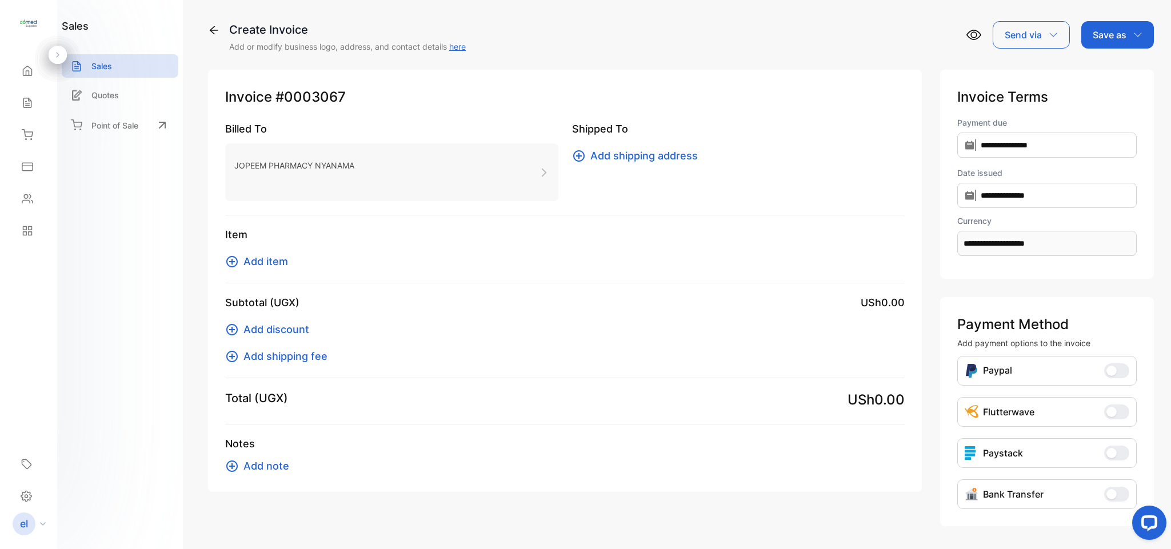
click at [271, 261] on span "Add item" at bounding box center [265, 261] width 45 height 15
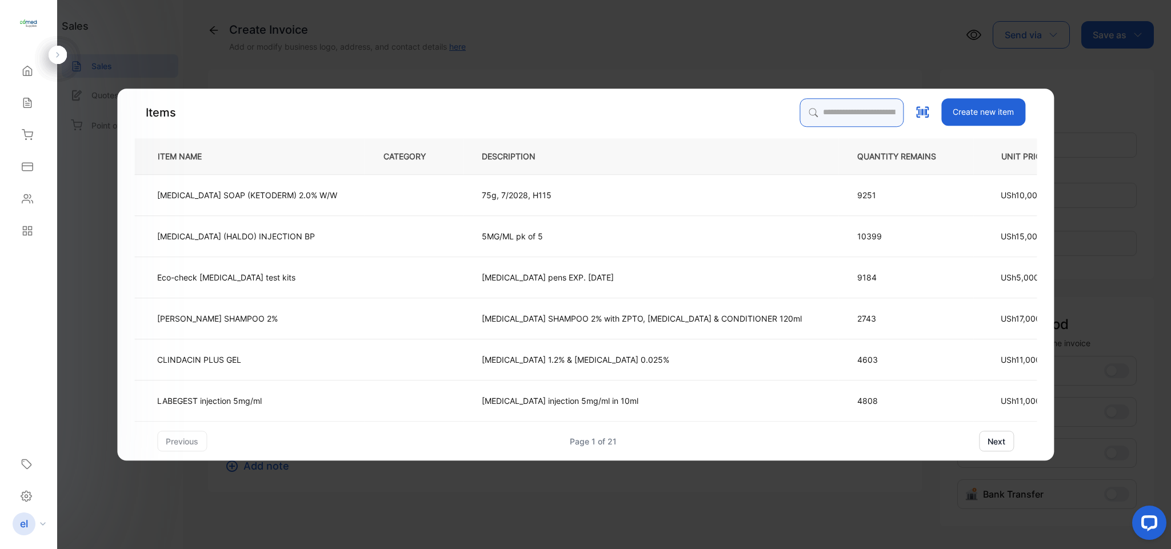
click at [827, 103] on input "search" at bounding box center [851, 112] width 104 height 29
type input "***"
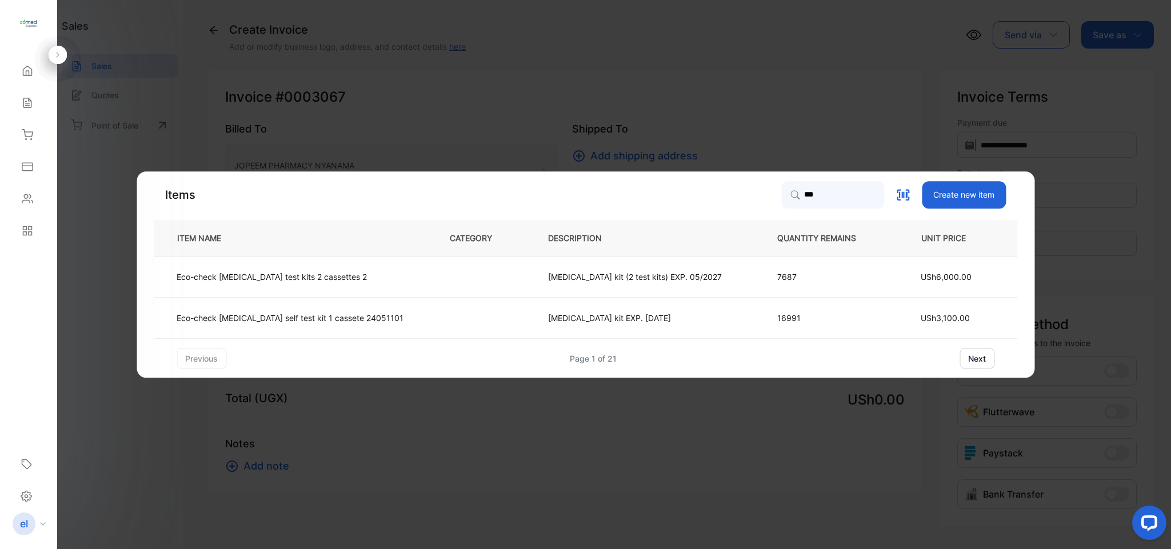
click at [366, 266] on td "Eco-check HIV test kits 2 cassettes 2" at bounding box center [292, 277] width 277 height 41
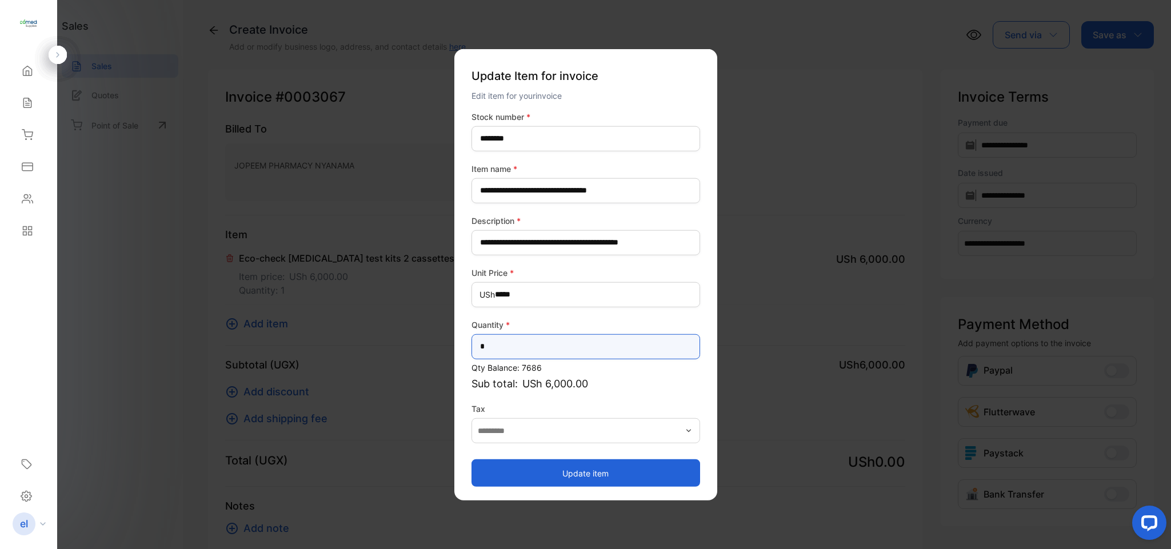
click at [515, 353] on input "*" at bounding box center [585, 346] width 229 height 25
type input "*"
type input "**"
click at [527, 463] on button "Update item" at bounding box center [585, 472] width 229 height 27
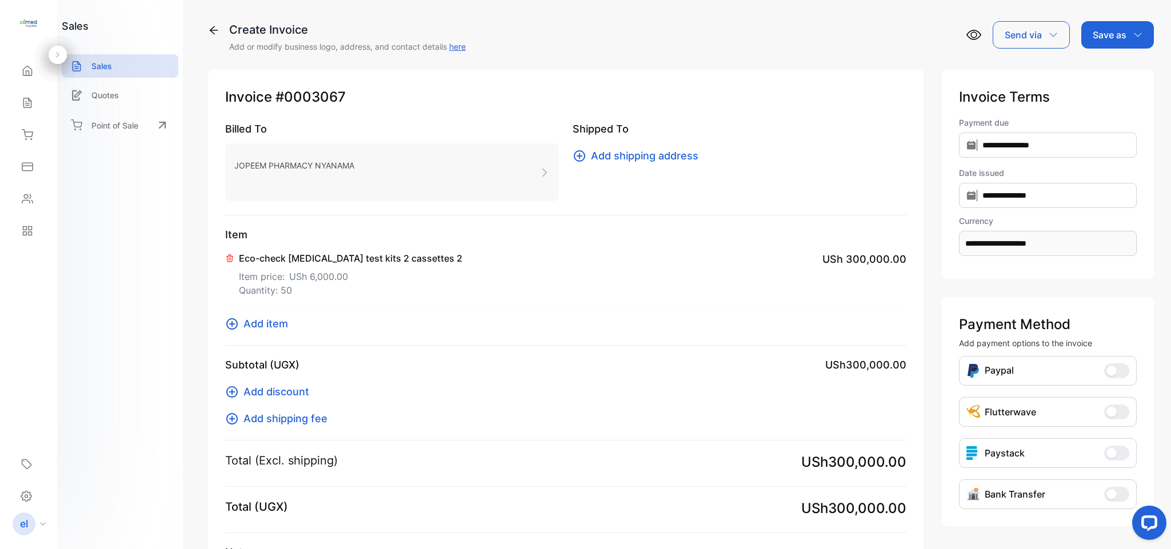
click at [273, 323] on span "Add item" at bounding box center [265, 323] width 45 height 15
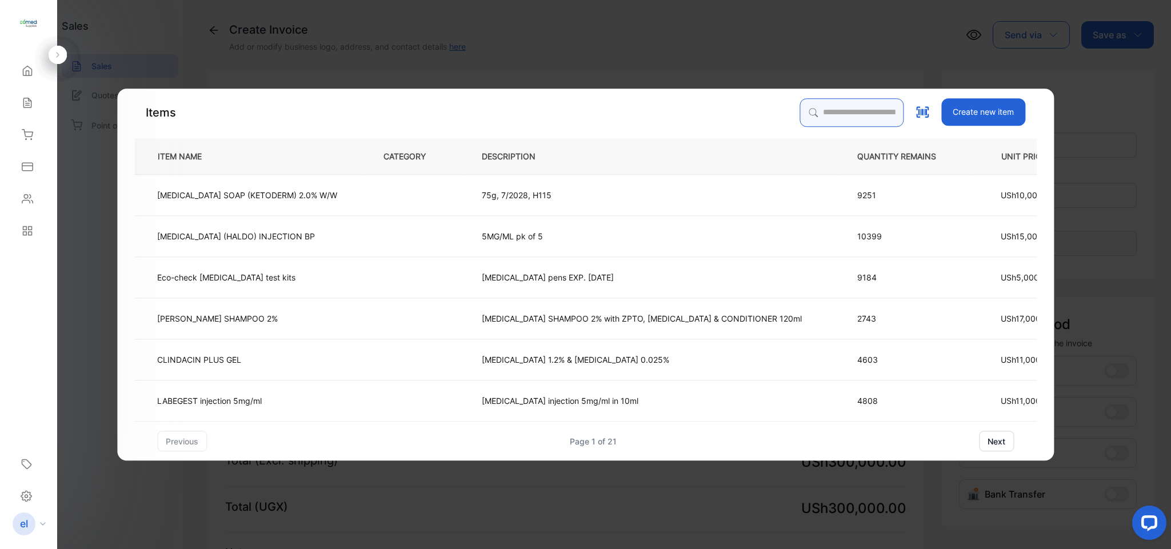
click at [845, 106] on input "search" at bounding box center [851, 112] width 104 height 29
click at [338, 272] on td "Eco-check [MEDICAL_DATA] test kits" at bounding box center [249, 277] width 230 height 41
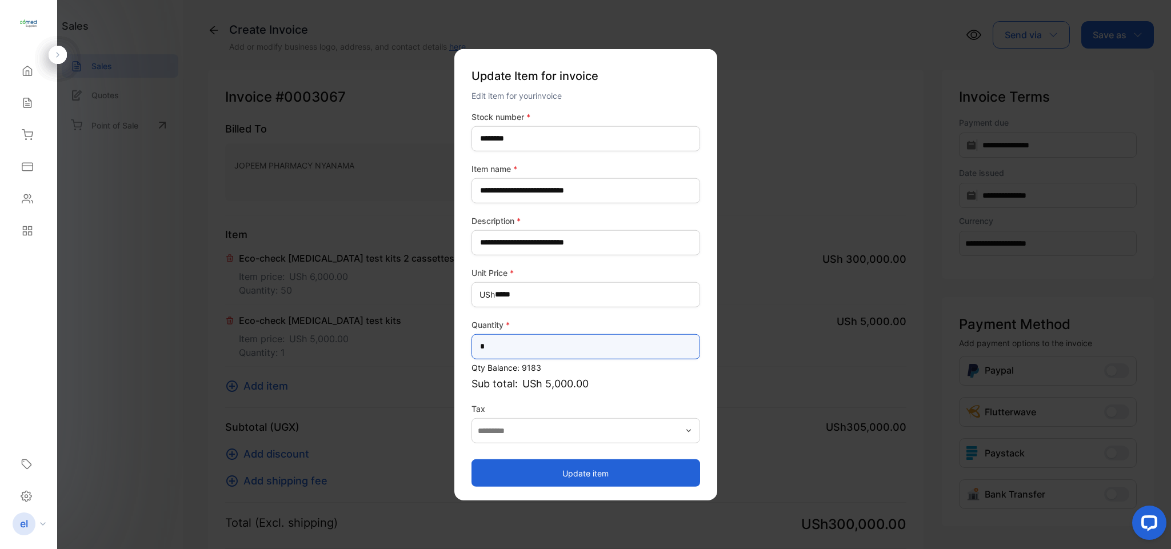
click at [499, 348] on input "*" at bounding box center [585, 346] width 229 height 25
type input "*"
click at [576, 470] on button "Update item" at bounding box center [585, 472] width 229 height 27
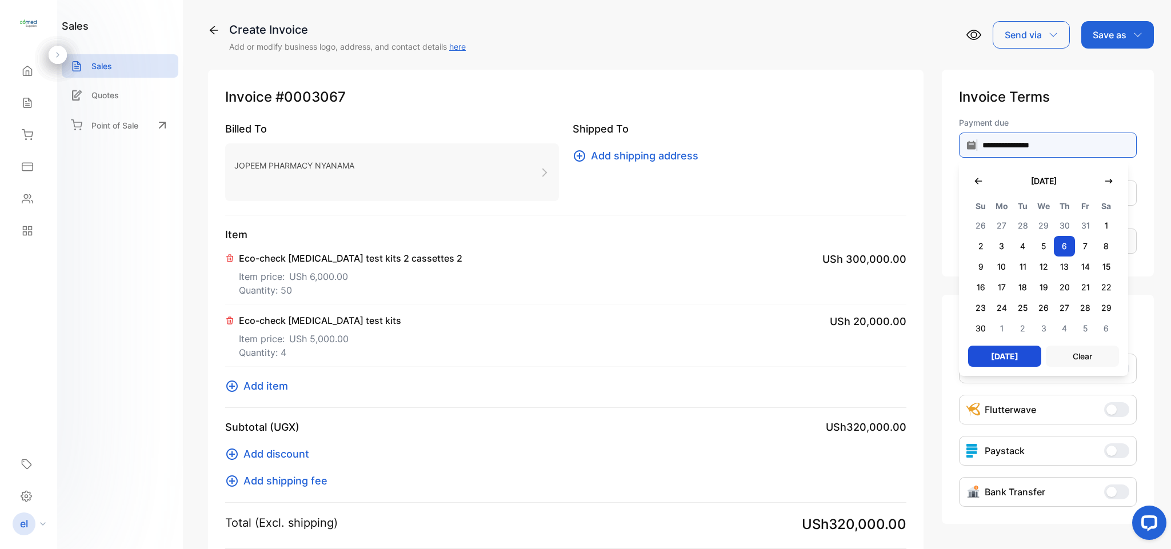
click at [1048, 136] on input "**********" at bounding box center [1048, 145] width 178 height 25
click at [977, 181] on icon "button" at bounding box center [977, 181] width 9 height 9
click at [1013, 249] on span "7" at bounding box center [1022, 246] width 21 height 21
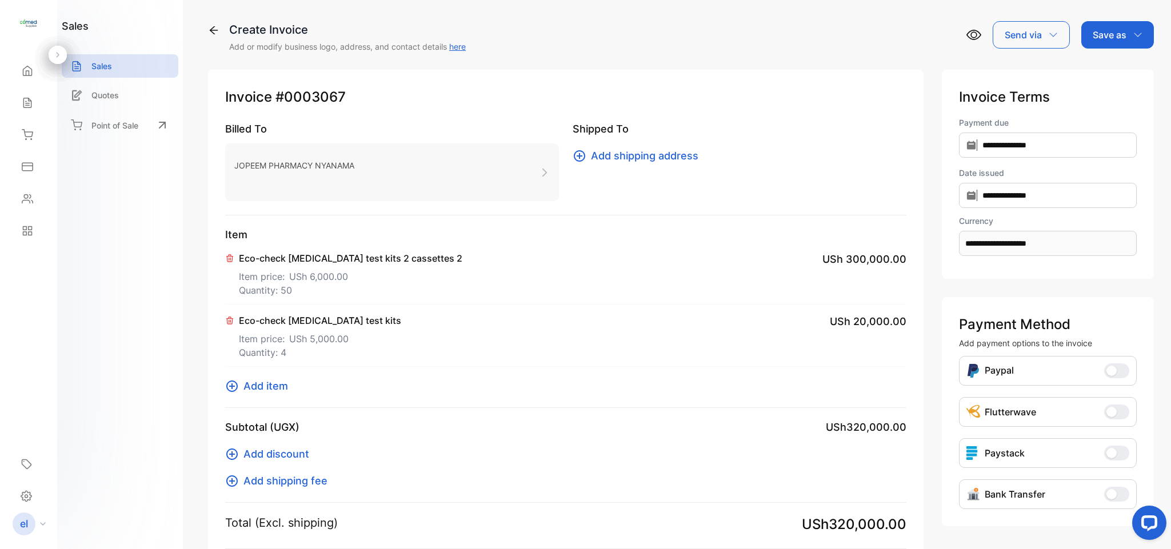
type input "**********"
click at [1102, 31] on p "Save as" at bounding box center [1109, 35] width 34 height 14
click at [1104, 64] on div "Invoice" at bounding box center [1114, 72] width 66 height 23
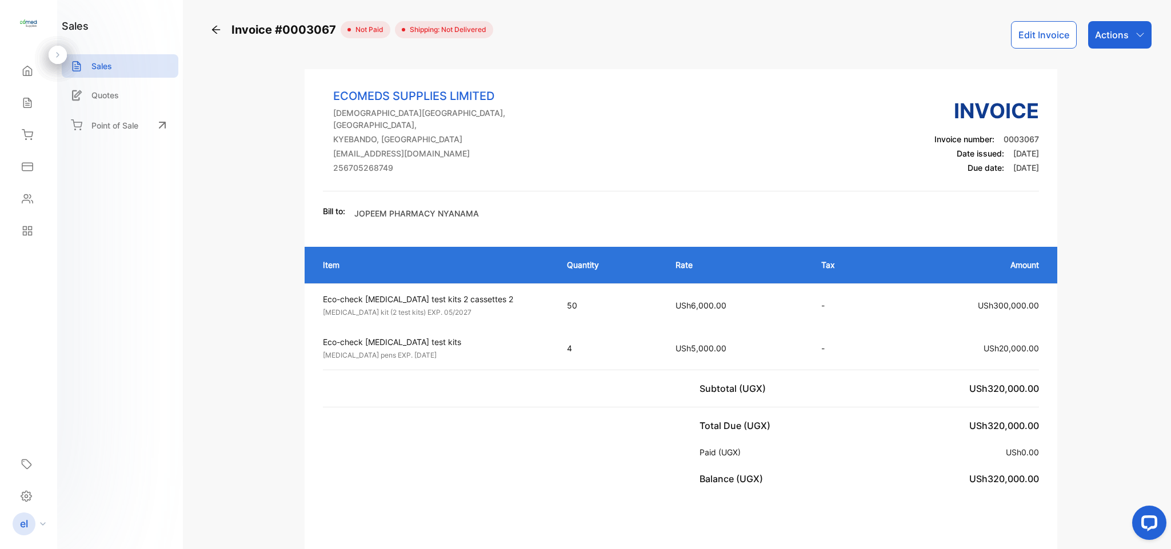
click at [1091, 38] on div "Actions" at bounding box center [1119, 34] width 63 height 27
click at [1100, 295] on div "Print Invoice" at bounding box center [1094, 288] width 113 height 23
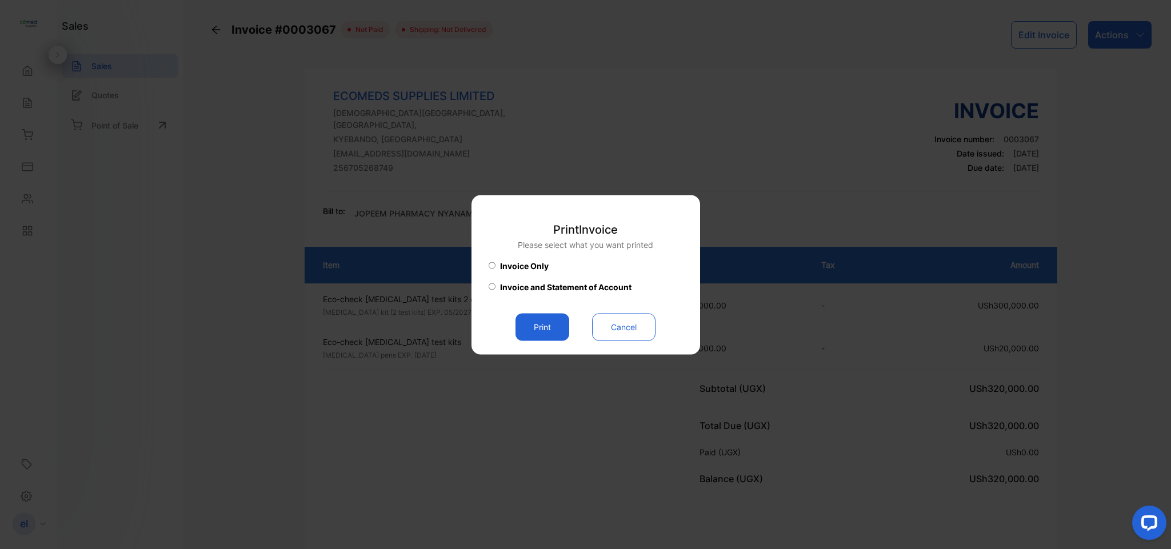
click at [548, 324] on button "Print" at bounding box center [542, 326] width 54 height 27
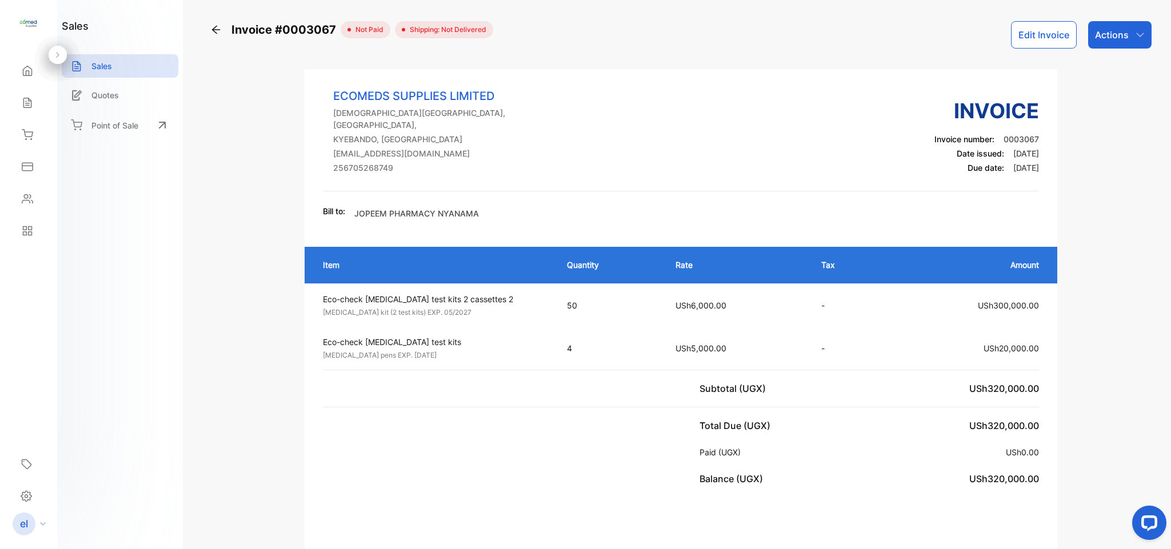
click at [28, 97] on icon at bounding box center [27, 102] width 11 height 11
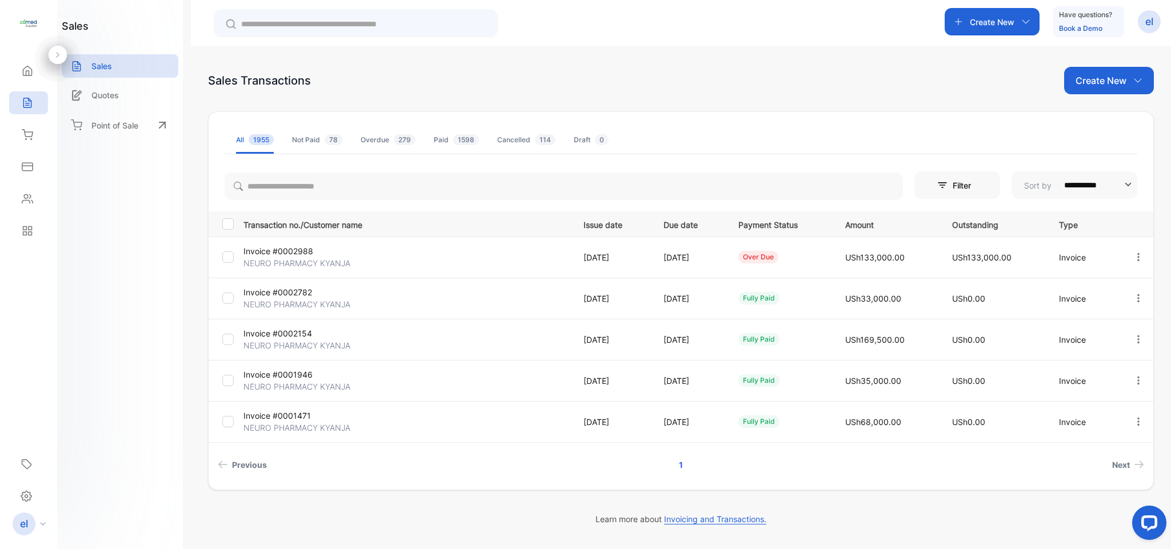
click at [993, 18] on p "Create New" at bounding box center [991, 22] width 45 height 12
click at [993, 51] on p "Invoice" at bounding box center [987, 50] width 38 height 14
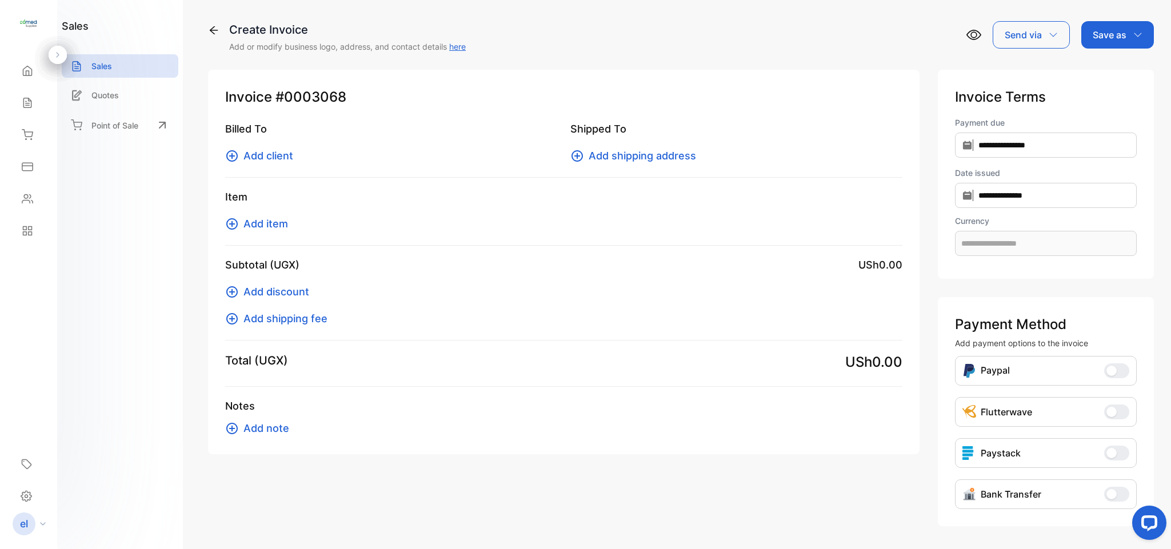
type input "**********"
click at [284, 154] on span "Add client" at bounding box center [268, 155] width 50 height 15
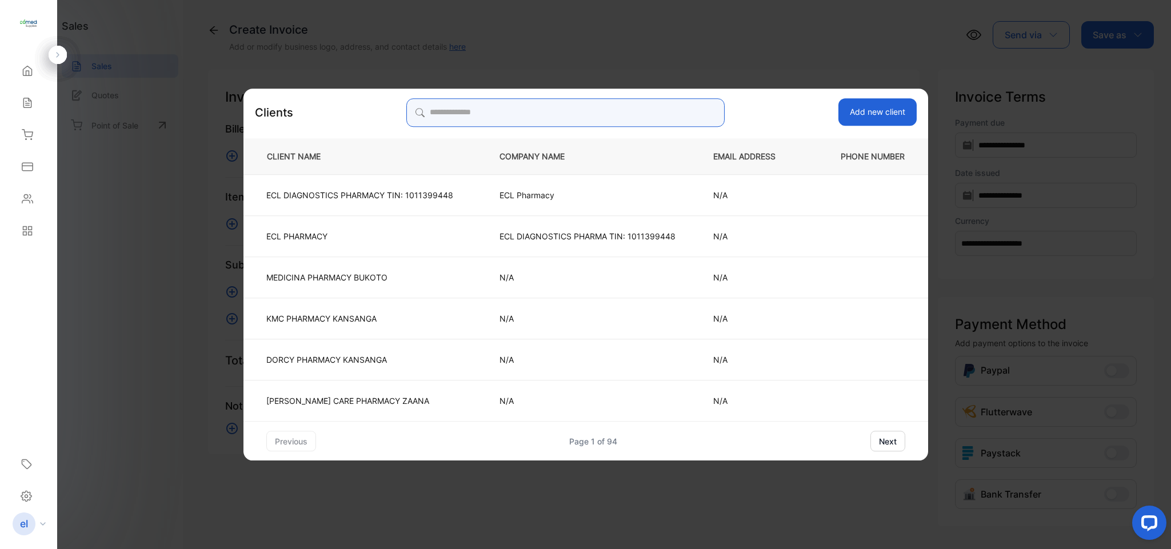
click at [492, 117] on input "search" at bounding box center [565, 112] width 318 height 29
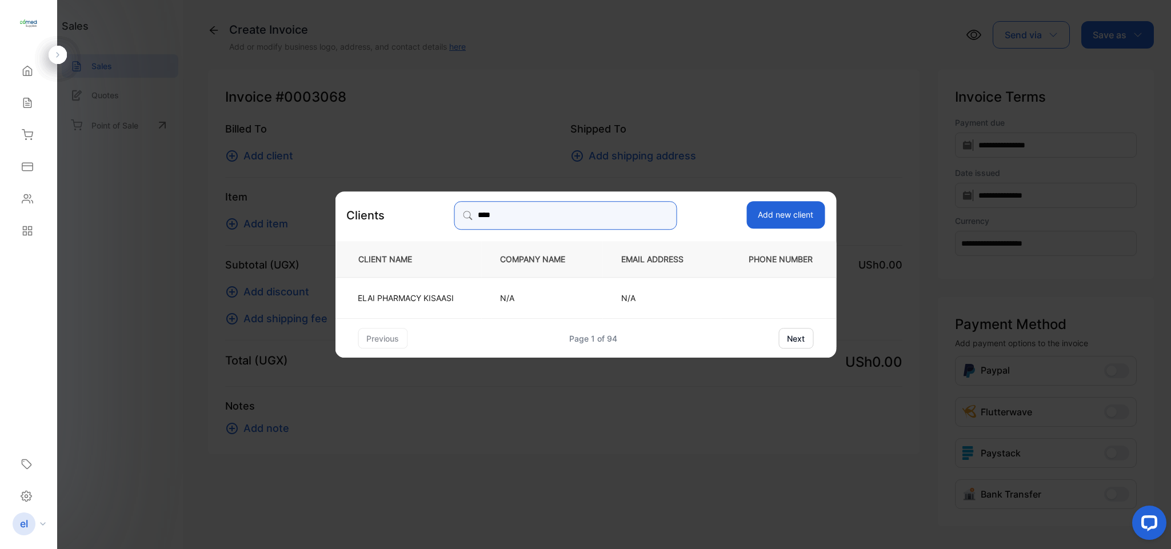
type input "****"
click at [408, 294] on p "ELAI PHARMACY KISAASI" at bounding box center [406, 297] width 96 height 12
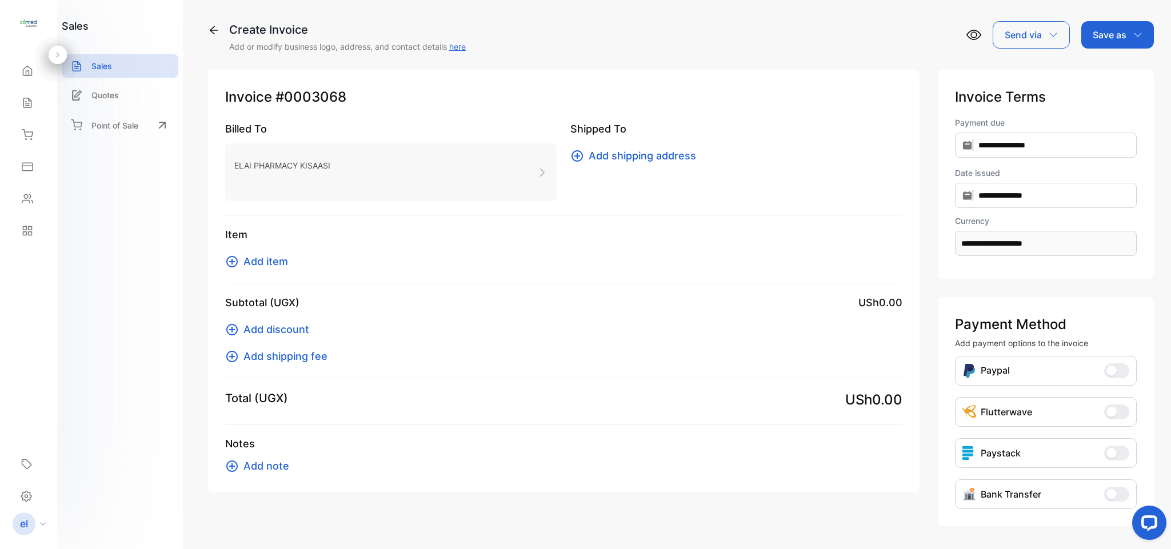
click at [255, 262] on span "Add item" at bounding box center [265, 261] width 45 height 15
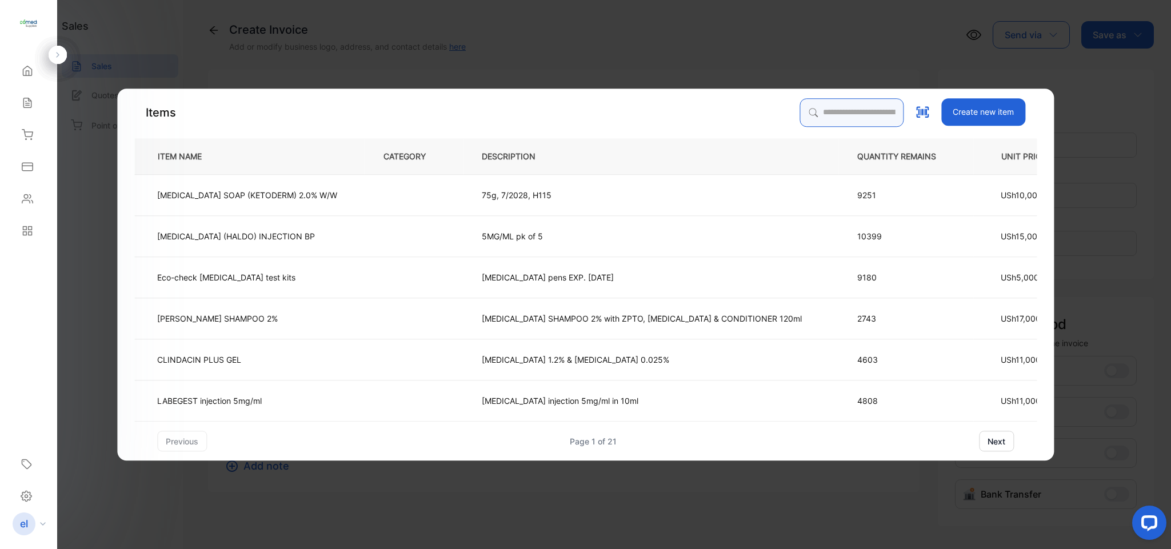
click at [828, 105] on input "search" at bounding box center [851, 112] width 104 height 29
click at [817, 114] on input "search" at bounding box center [851, 112] width 104 height 29
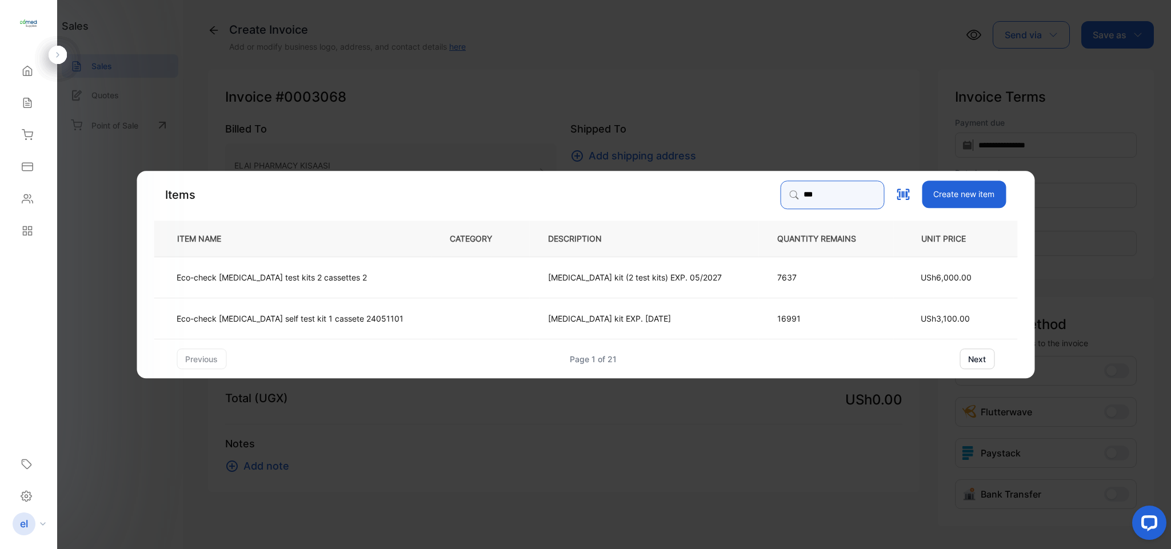
type input "***"
click at [362, 288] on td "Eco-check HIV test kits 2 cassettes 2" at bounding box center [292, 277] width 277 height 41
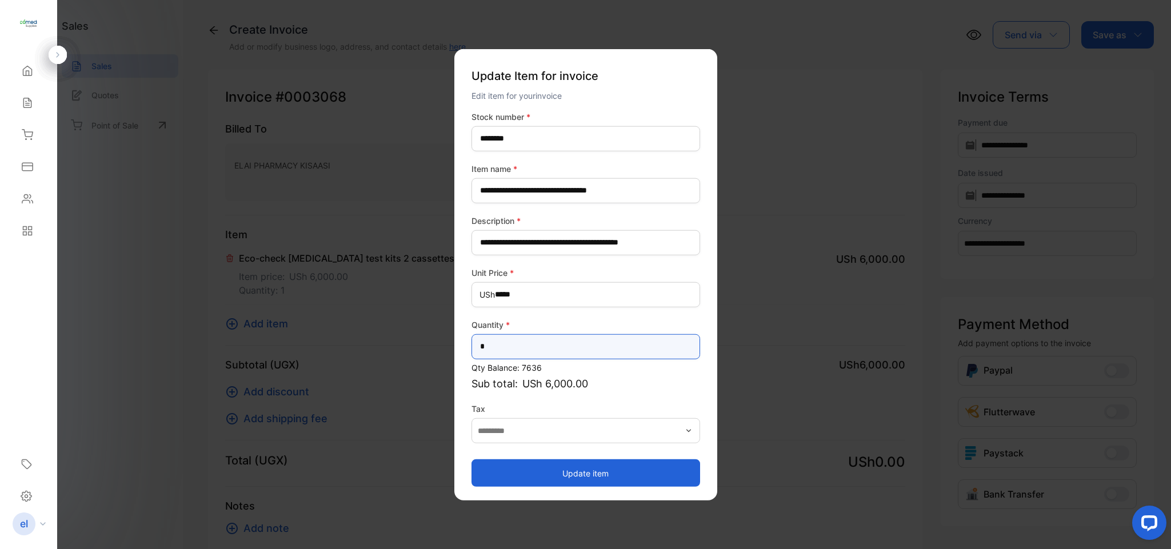
click at [492, 344] on input "*" at bounding box center [585, 346] width 229 height 25
type input "**"
click at [523, 477] on button "Update item" at bounding box center [585, 472] width 229 height 27
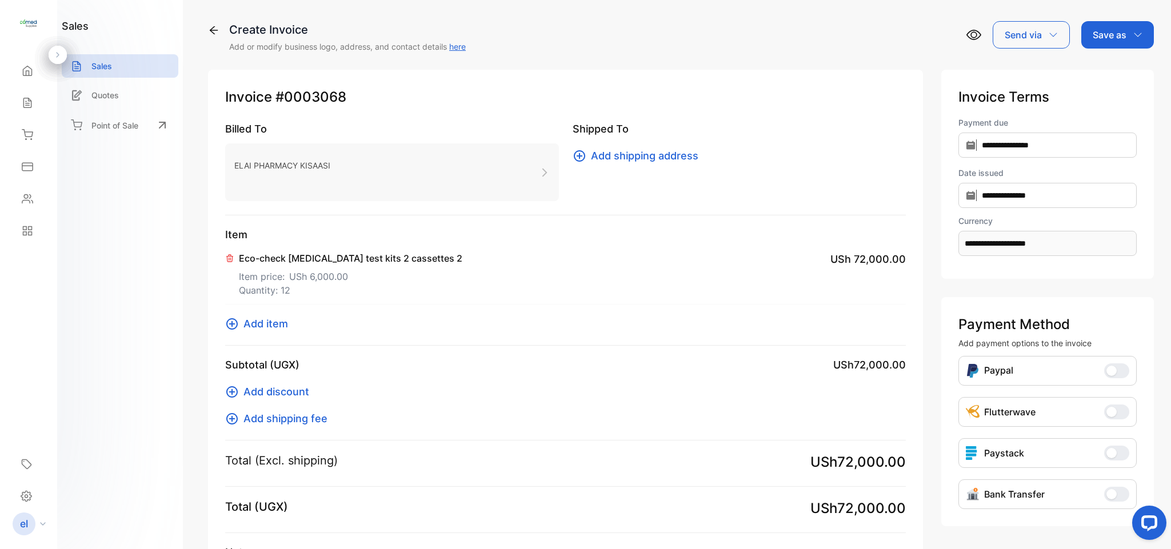
click at [268, 318] on span "Add item" at bounding box center [265, 323] width 45 height 15
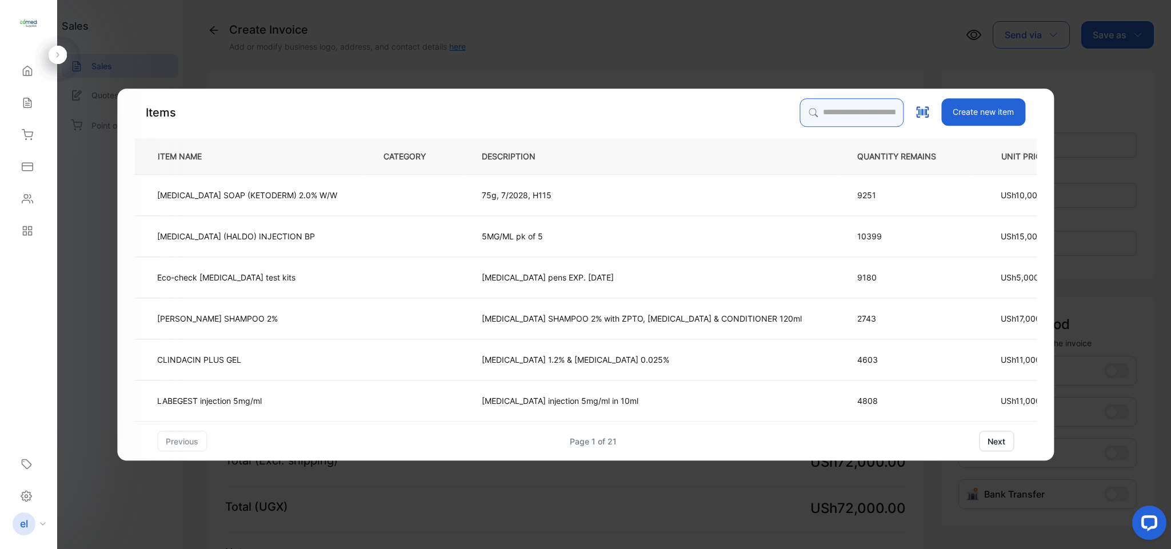
click at [836, 110] on input "search" at bounding box center [851, 112] width 104 height 29
type input "***"
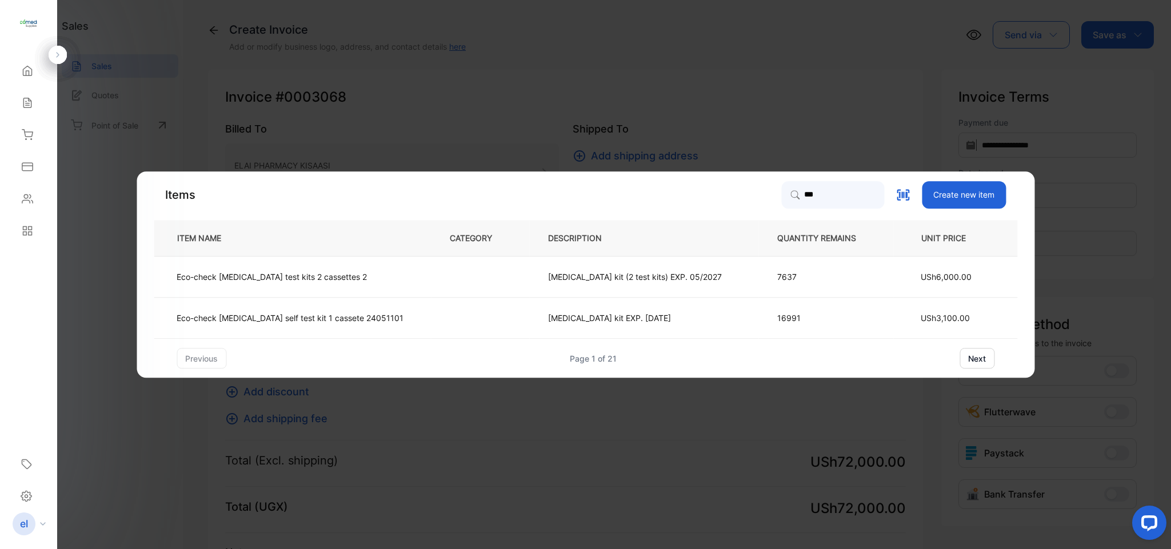
click at [368, 312] on p "Eco-check HIV self test kit 1 cassete 24051101" at bounding box center [290, 318] width 227 height 12
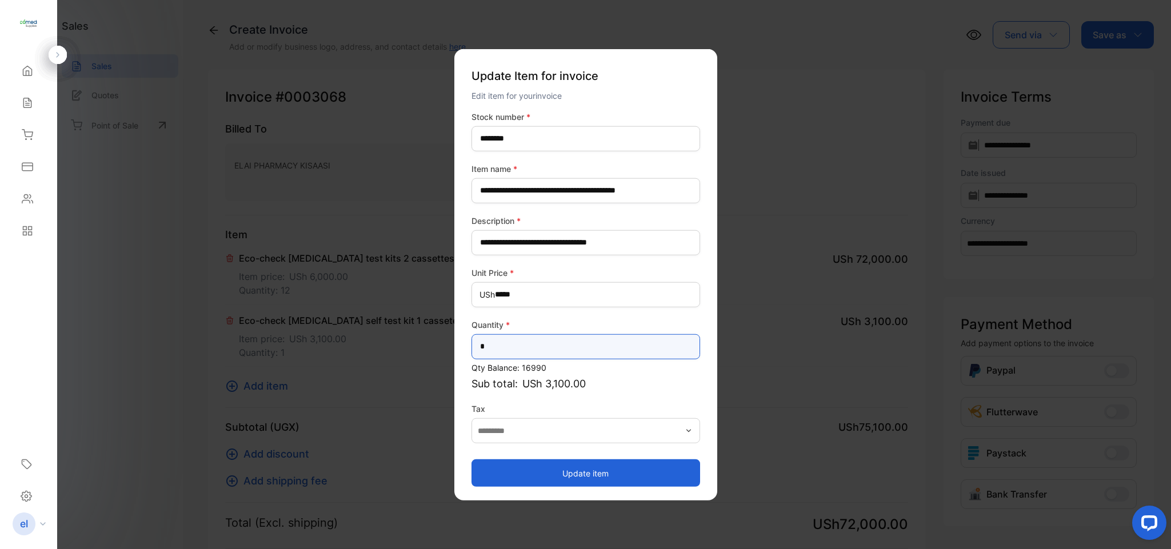
click at [539, 335] on input "*" at bounding box center [585, 346] width 229 height 25
type input "**"
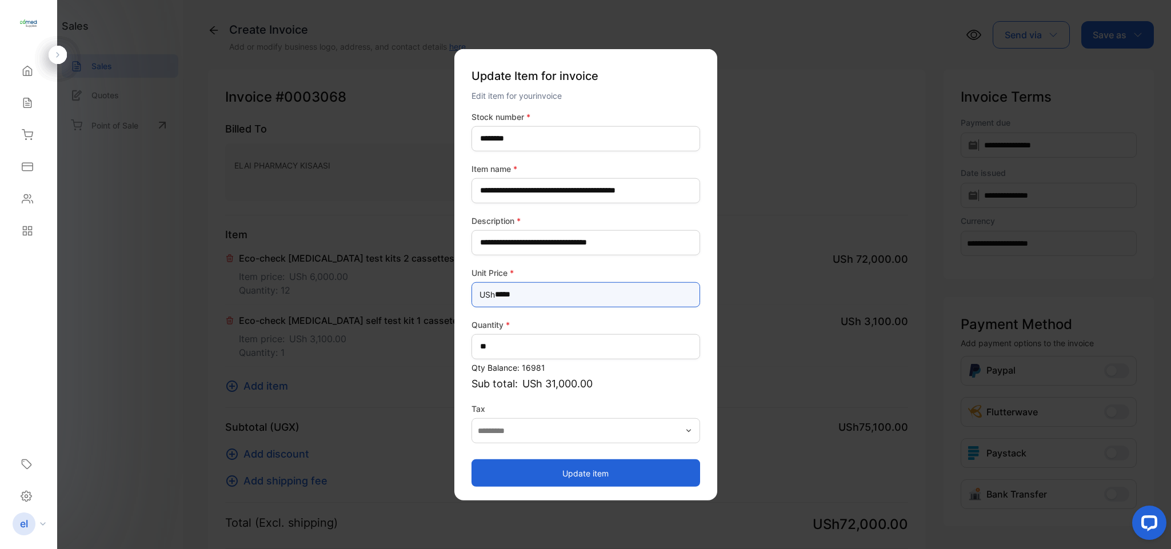
click at [530, 300] on Price-inputprice "*****" at bounding box center [585, 294] width 229 height 25
type Price-inputprice "*****"
click at [579, 464] on button "Update item" at bounding box center [585, 472] width 229 height 27
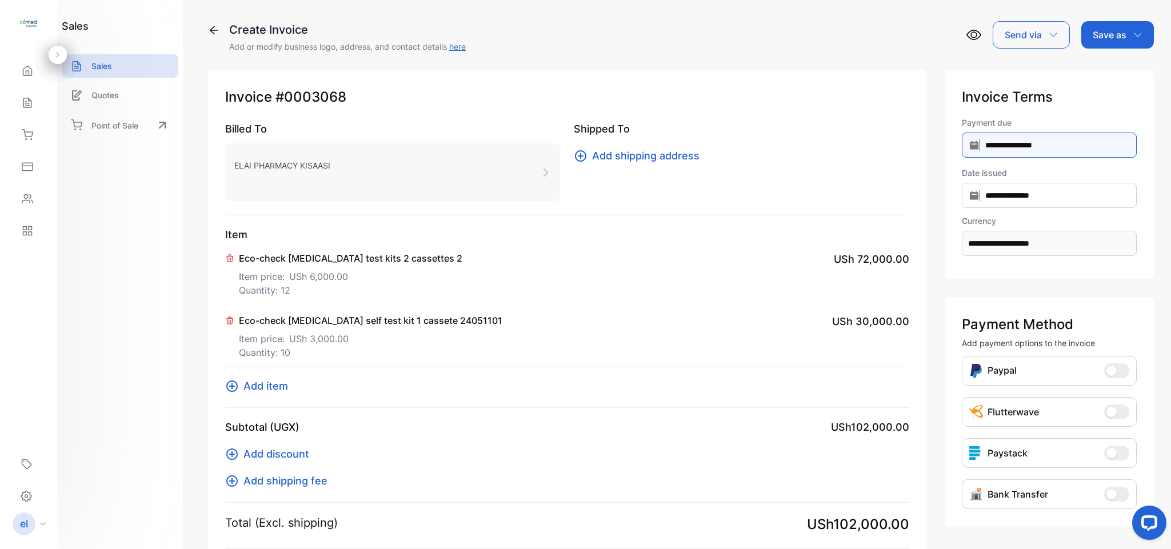
click at [1036, 133] on input "**********" at bounding box center [1048, 145] width 175 height 25
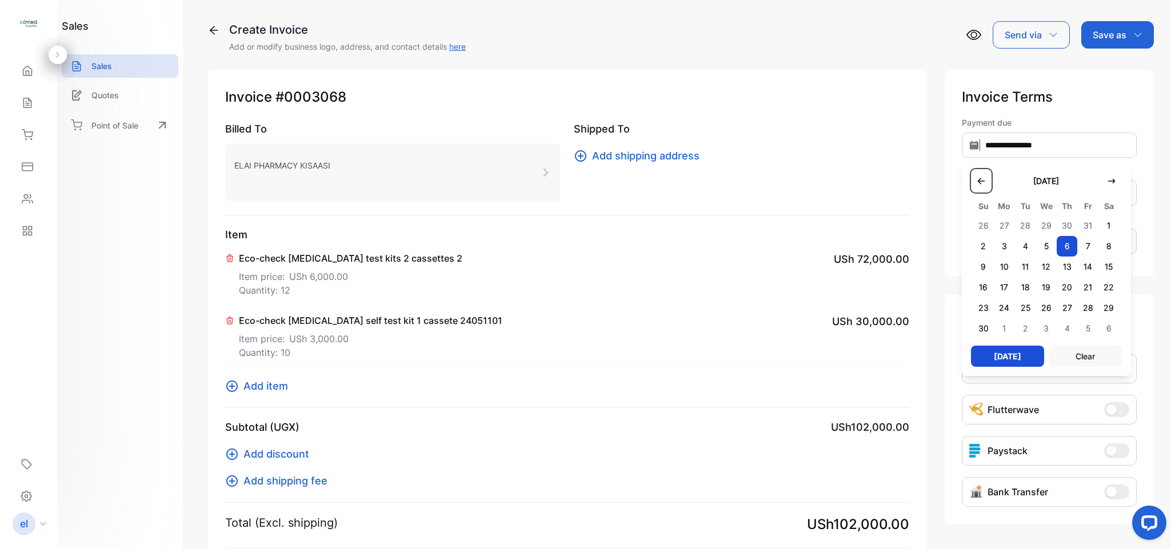
click at [977, 177] on button "button" at bounding box center [981, 180] width 21 height 23
click at [1015, 242] on span "7" at bounding box center [1025, 246] width 21 height 21
type input "**********"
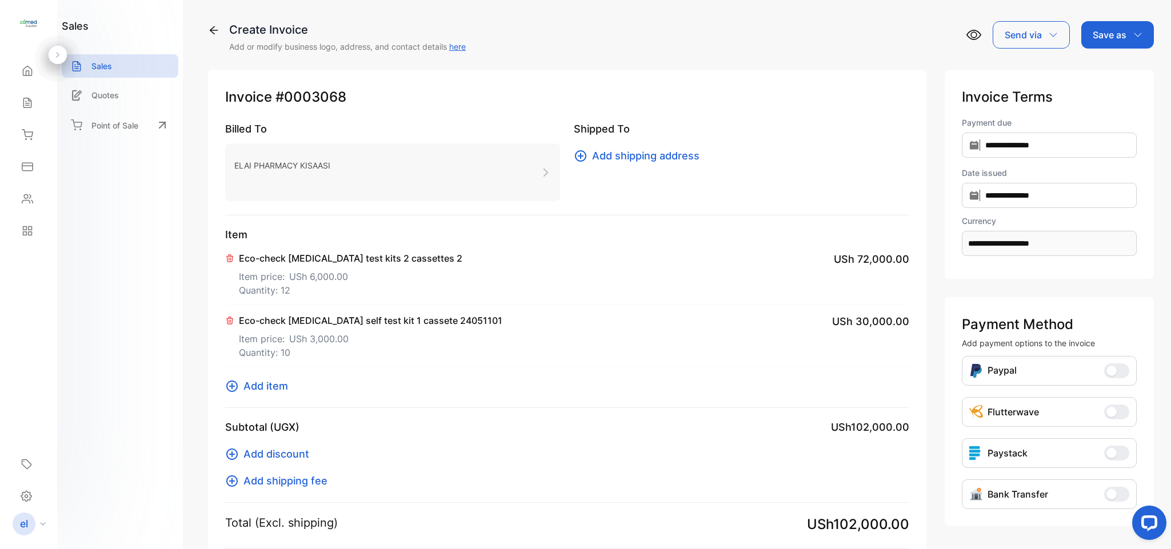
click at [1101, 33] on p "Save as" at bounding box center [1109, 35] width 34 height 14
click at [1109, 76] on div "Invoice" at bounding box center [1114, 72] width 66 height 23
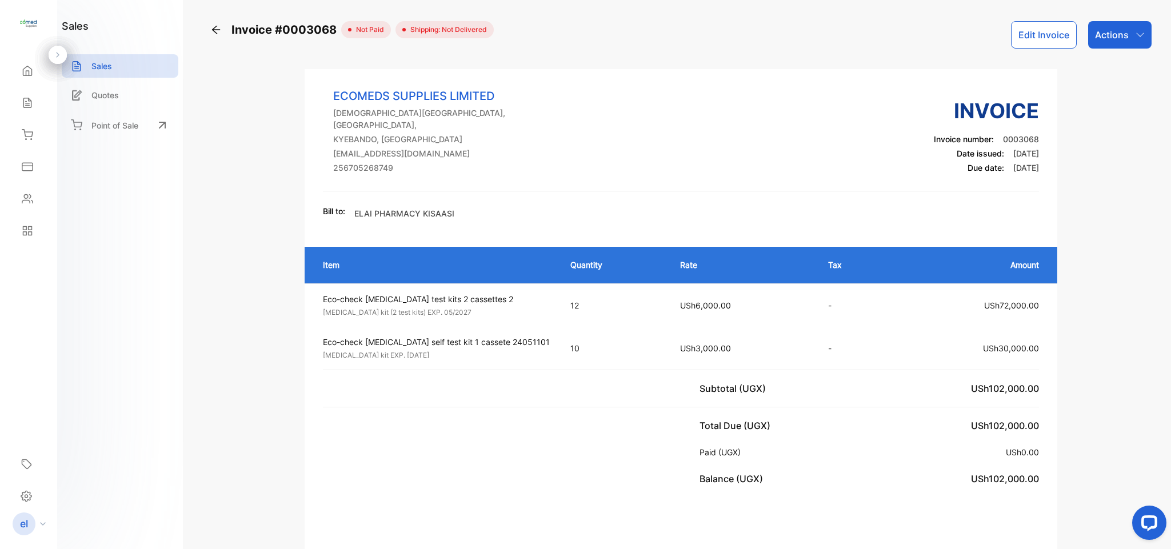
click at [1104, 30] on p "Actions" at bounding box center [1112, 35] width 34 height 14
click at [1104, 284] on div "Print Invoice" at bounding box center [1094, 288] width 113 height 23
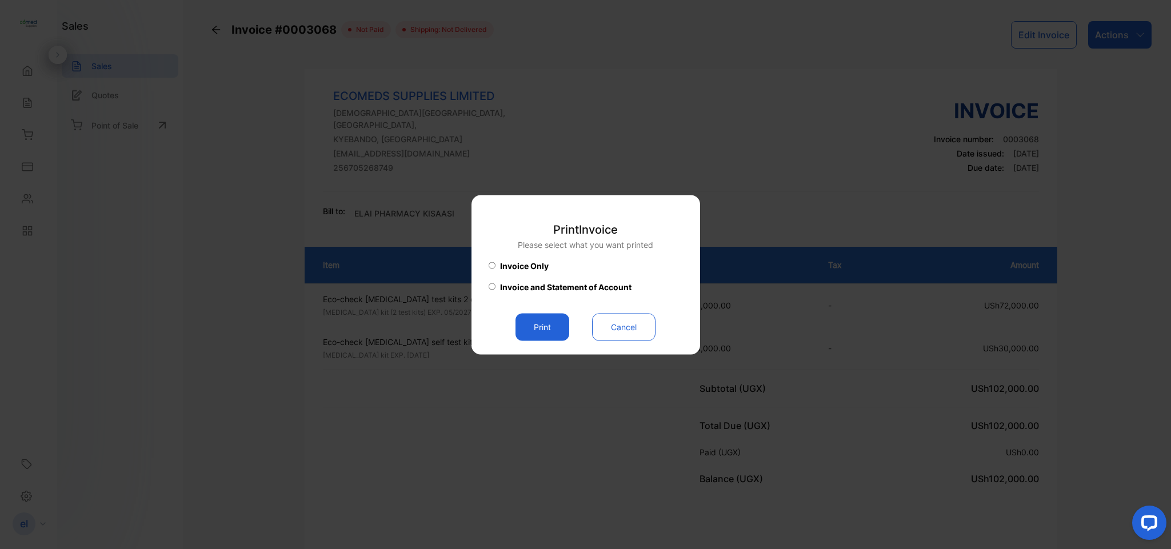
click at [545, 319] on button "Print" at bounding box center [542, 326] width 54 height 27
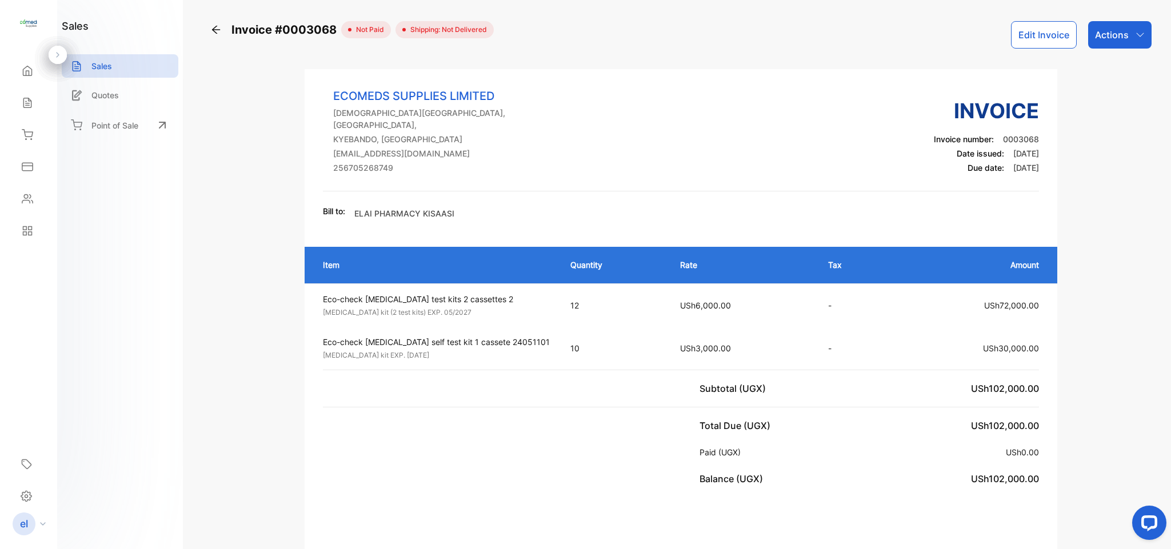
click at [38, 99] on div "Sales" at bounding box center [28, 102] width 39 height 23
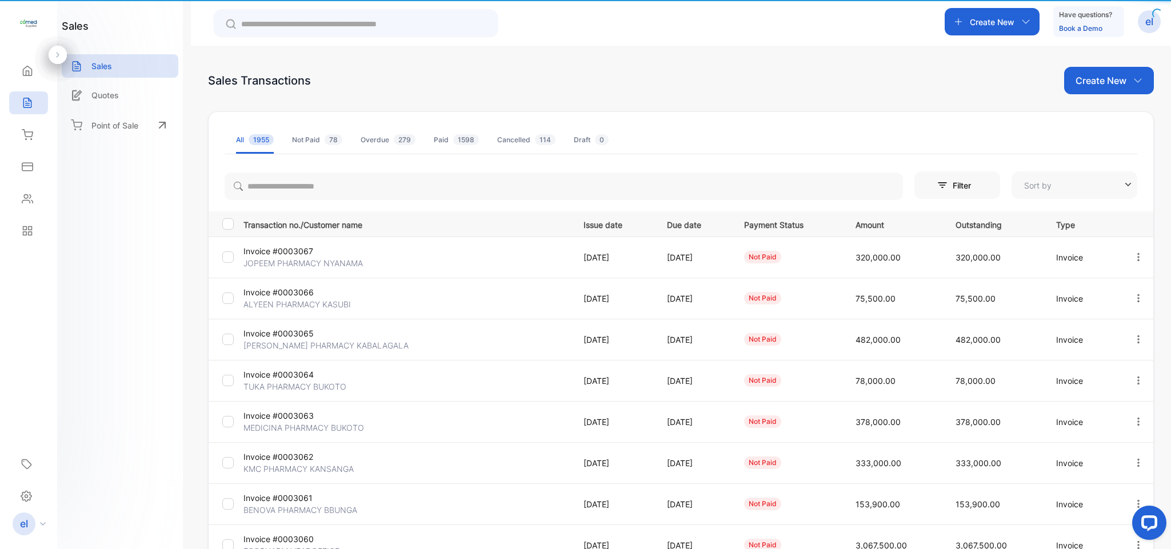
type input "**********"
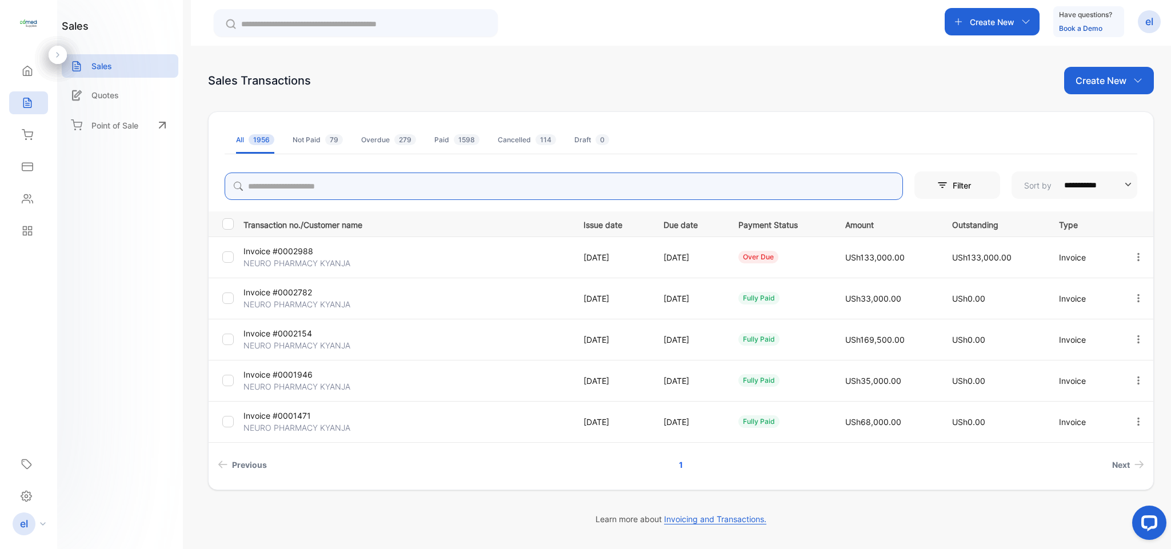
click at [475, 186] on input "search" at bounding box center [564, 186] width 678 height 27
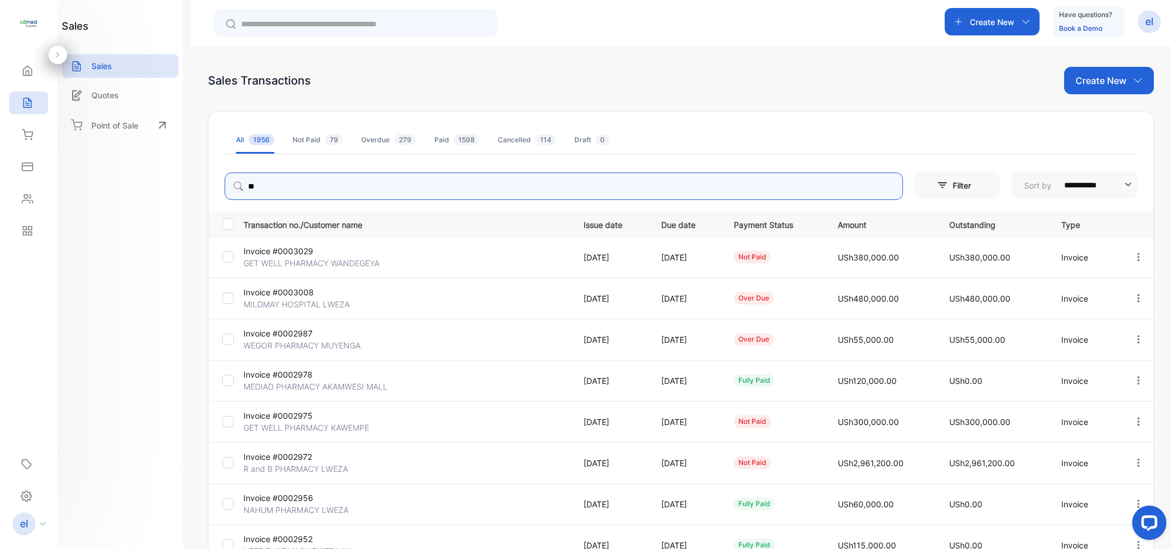
click at [1135, 335] on icon "button" at bounding box center [1138, 339] width 10 height 10
type input "**"
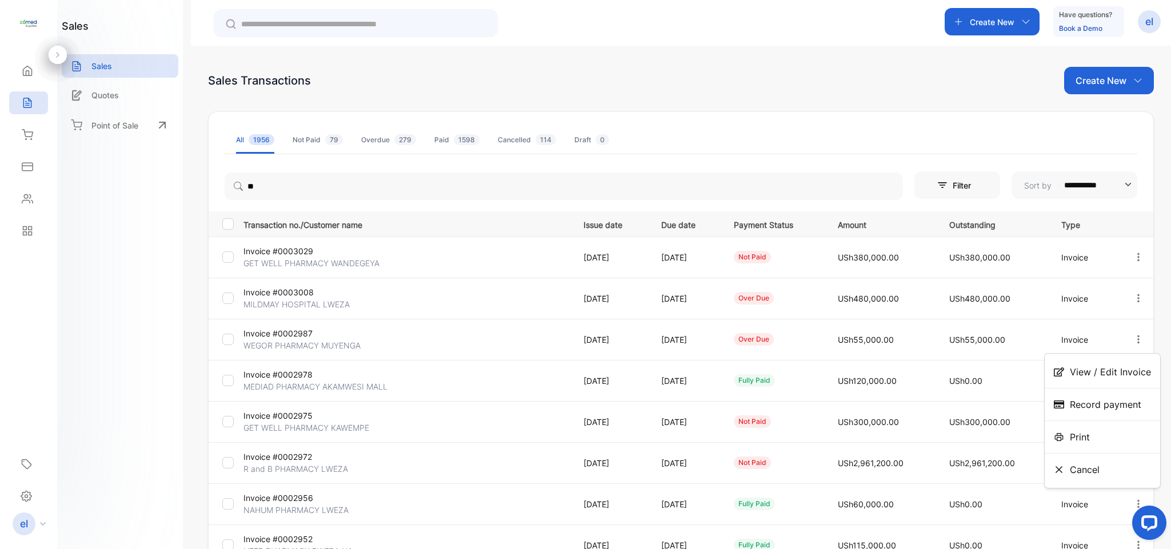
click at [1099, 396] on div "Record payment" at bounding box center [1101, 404] width 115 height 23
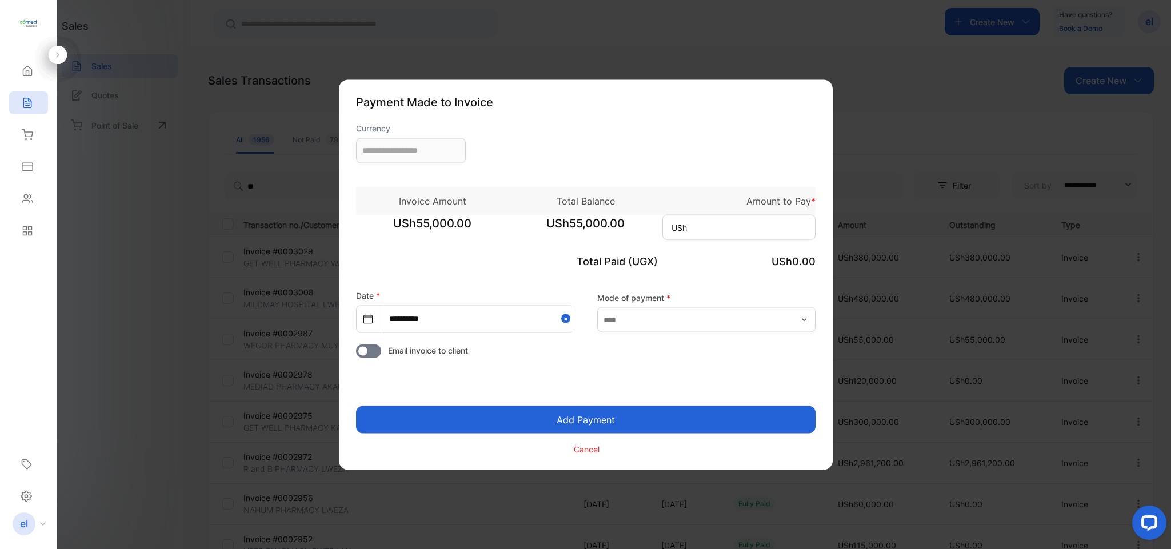
type input "**********"
click at [698, 220] on input at bounding box center [738, 226] width 153 height 25
type input "******"
click at [597, 420] on button "Add Payment" at bounding box center [585, 419] width 459 height 27
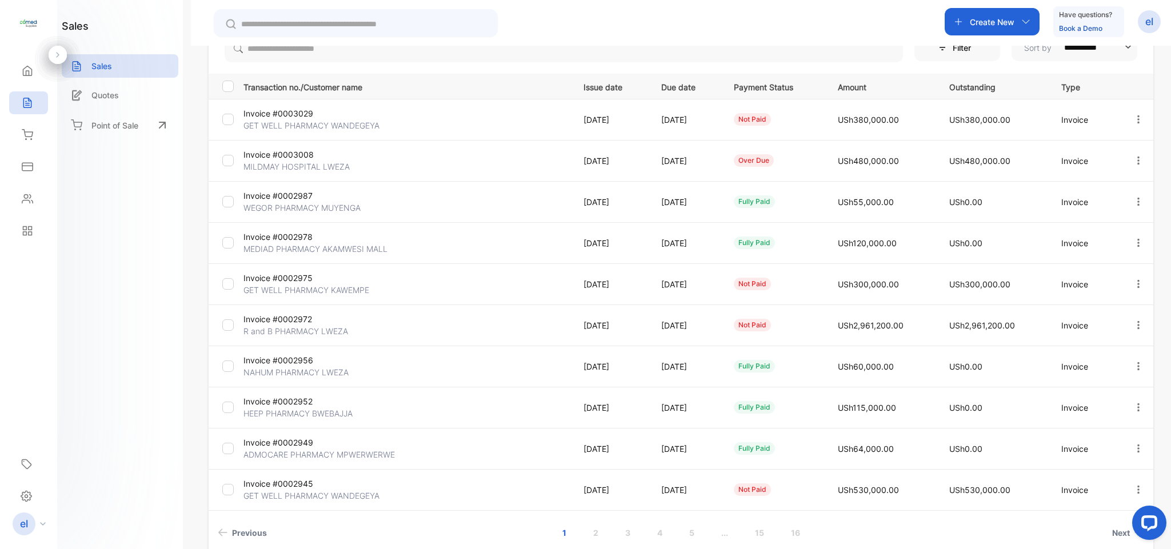
scroll to position [194, 0]
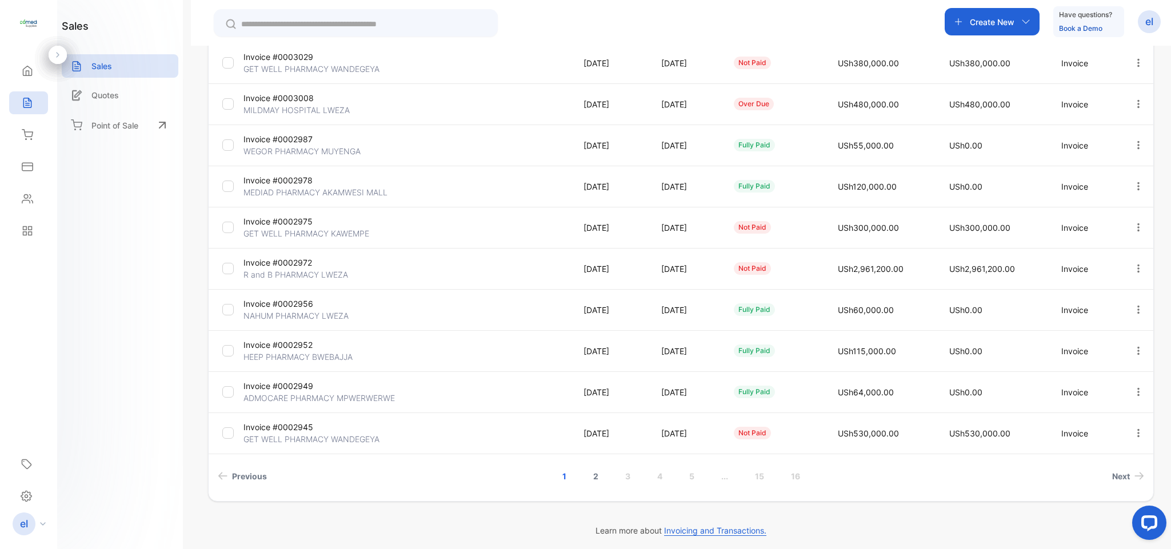
click at [595, 475] on link "2" at bounding box center [595, 476] width 33 height 21
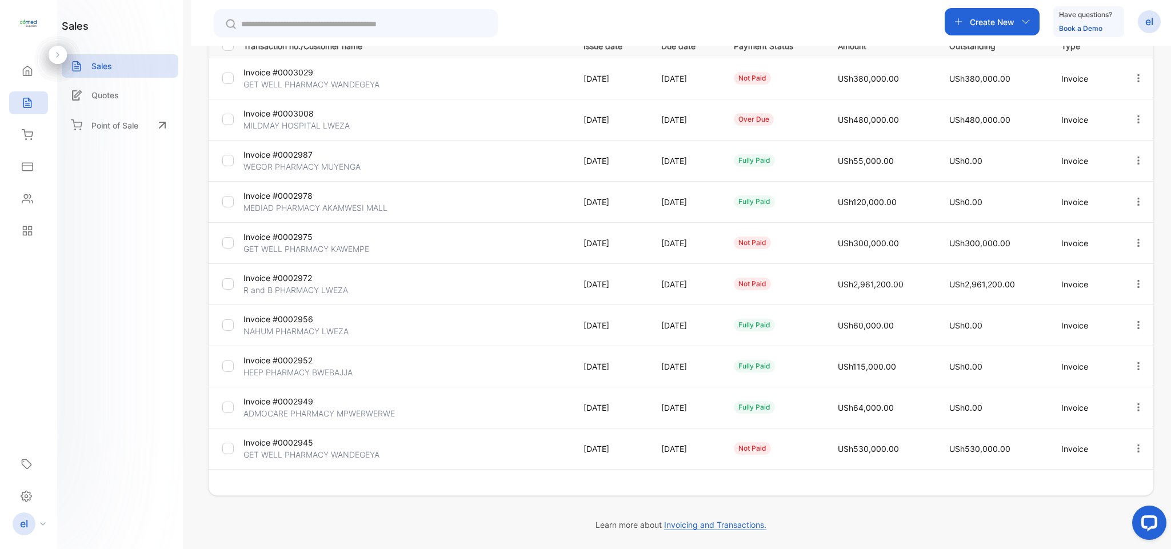
scroll to position [179, 0]
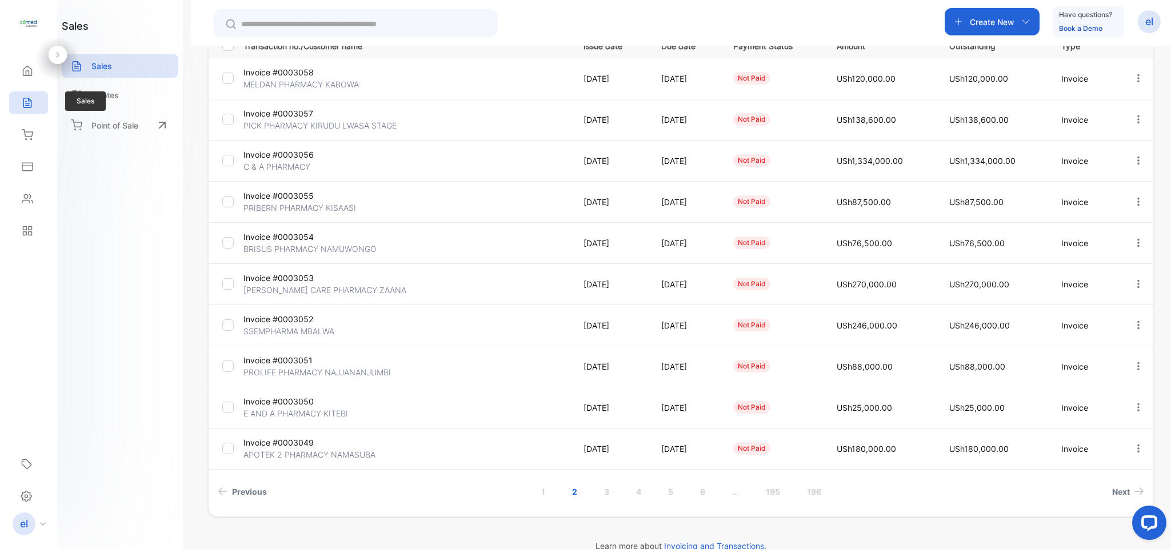
click at [39, 103] on div "Sales" at bounding box center [28, 102] width 39 height 23
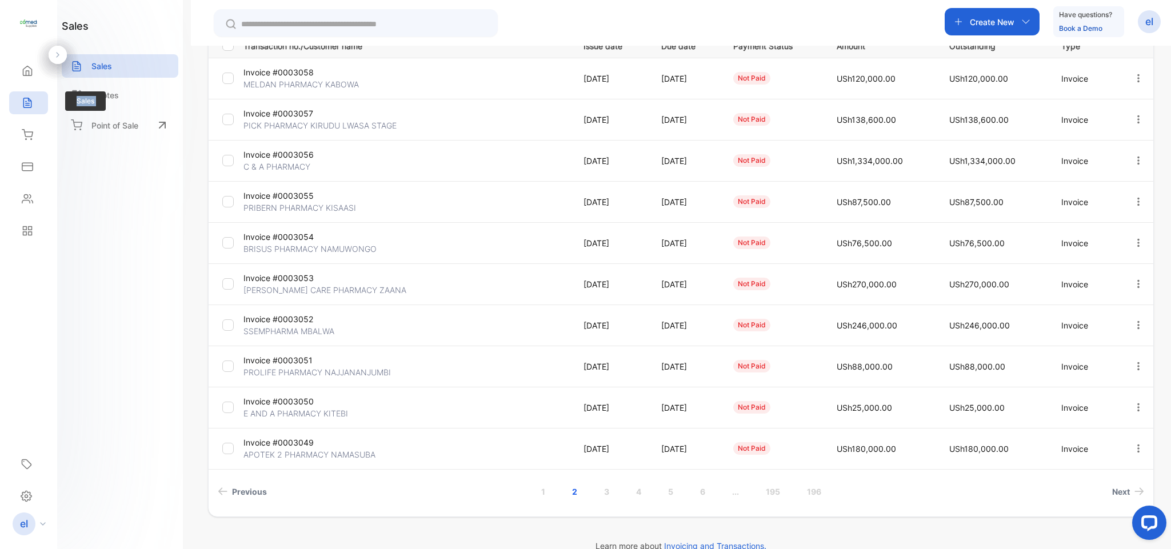
click at [39, 103] on div "Sales" at bounding box center [28, 102] width 39 height 23
click at [28, 157] on div "Expenses" at bounding box center [28, 166] width 39 height 23
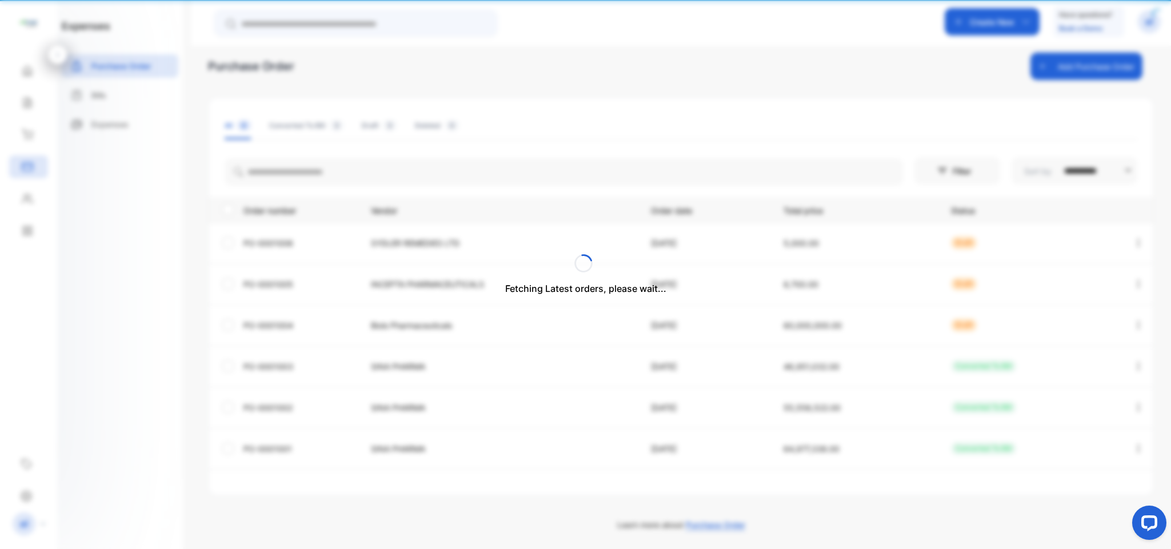
scroll to position [14, 0]
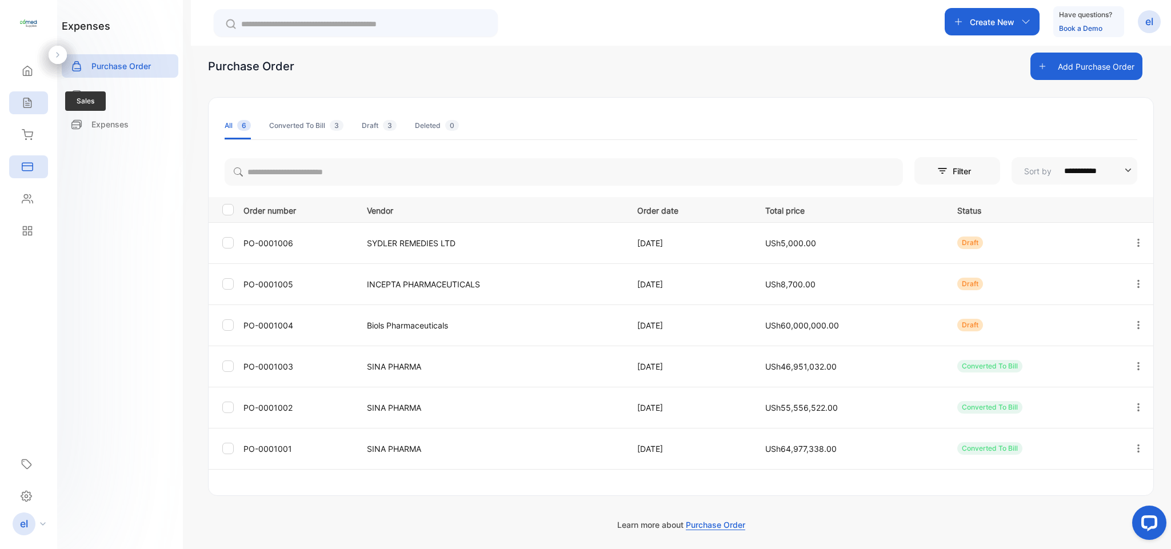
click at [31, 103] on icon at bounding box center [26, 103] width 7 height 10
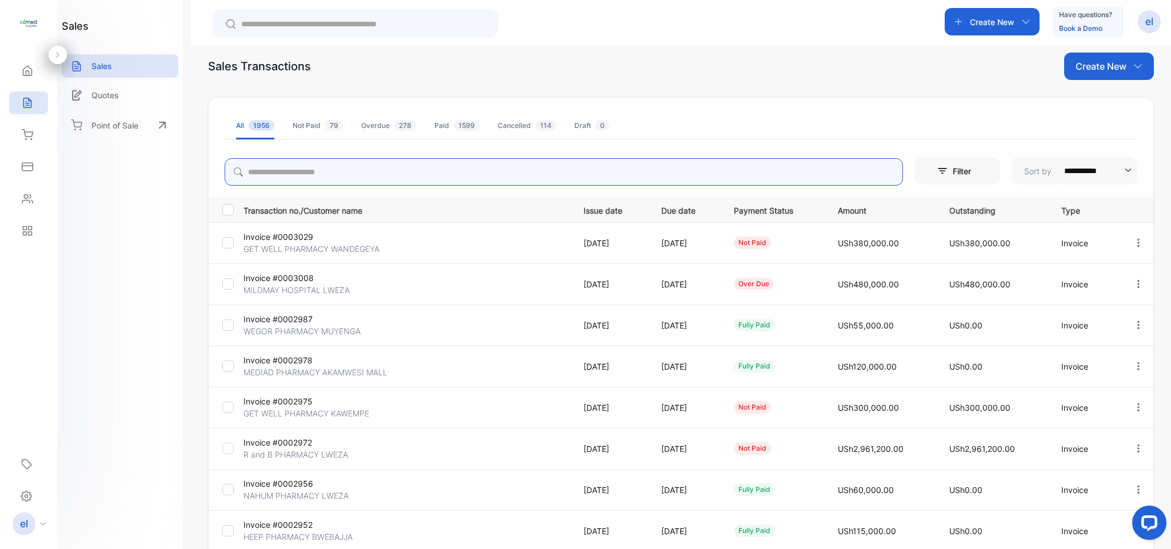
click at [273, 177] on input "search" at bounding box center [564, 171] width 678 height 27
click at [22, 61] on div "Home" at bounding box center [28, 70] width 39 height 23
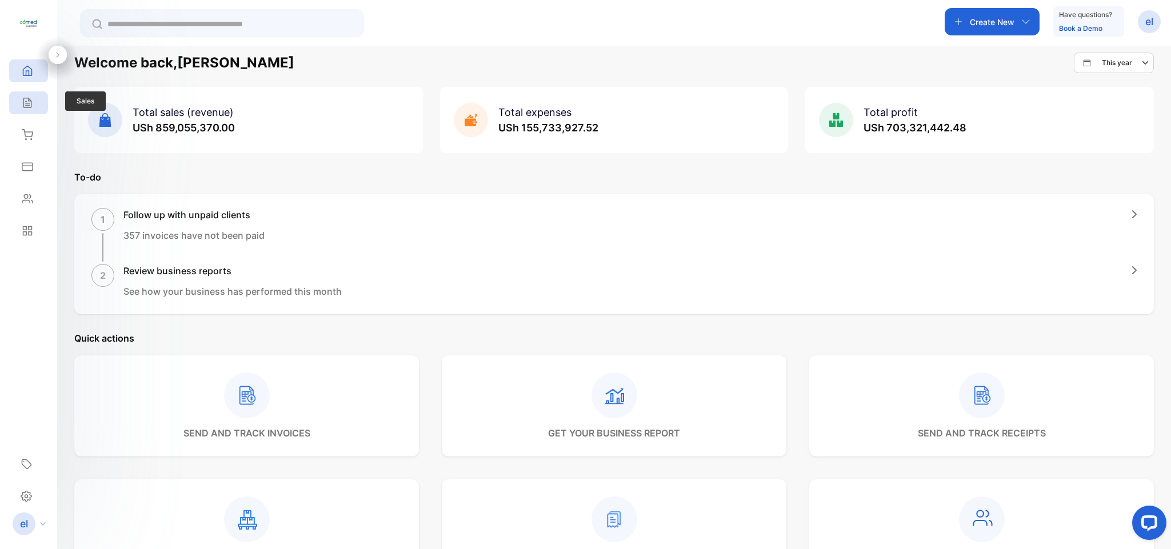
click at [43, 107] on div "Sales" at bounding box center [28, 102] width 39 height 23
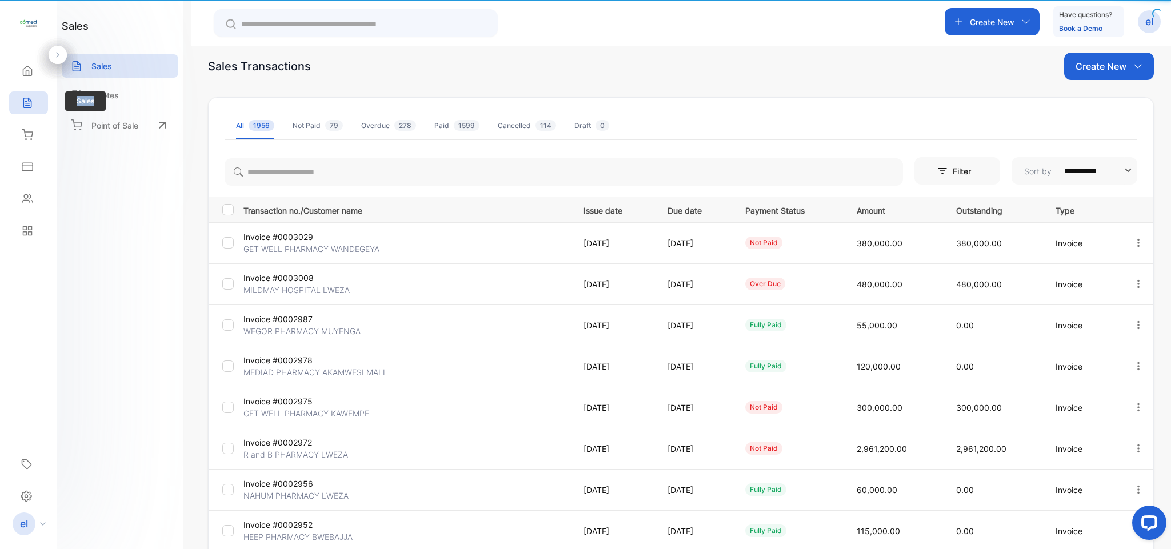
click at [43, 107] on div "Sales" at bounding box center [28, 102] width 39 height 23
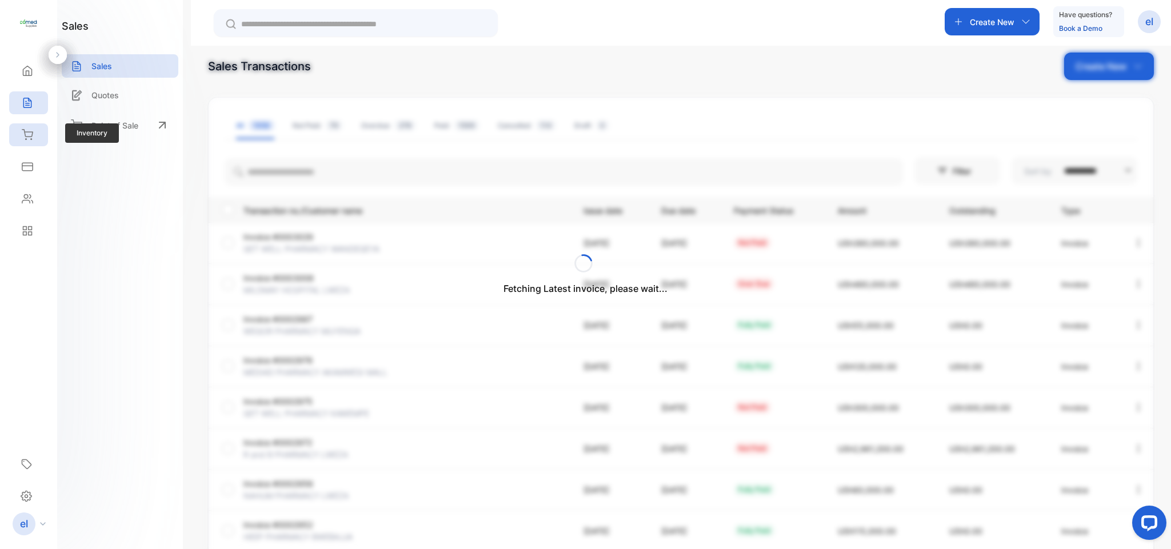
click at [29, 134] on icon at bounding box center [27, 134] width 11 height 11
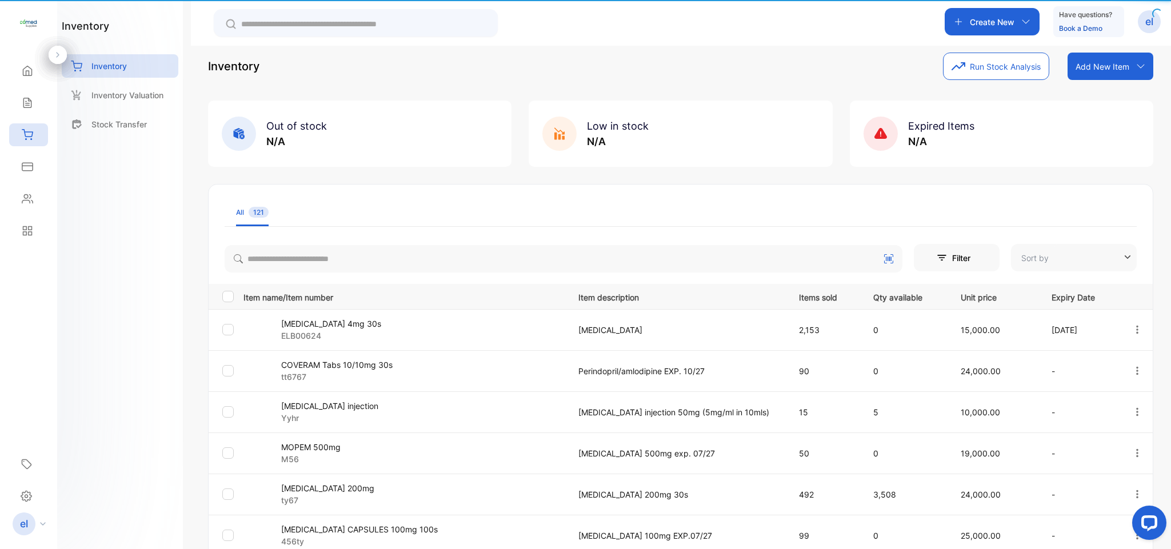
type input "**********"
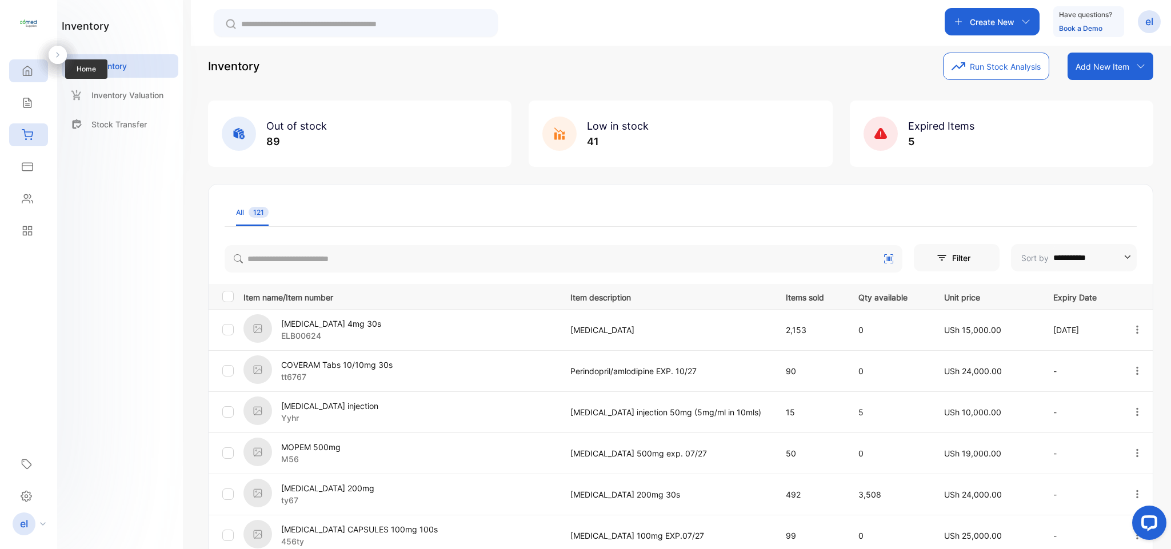
click at [29, 70] on icon at bounding box center [27, 70] width 11 height 11
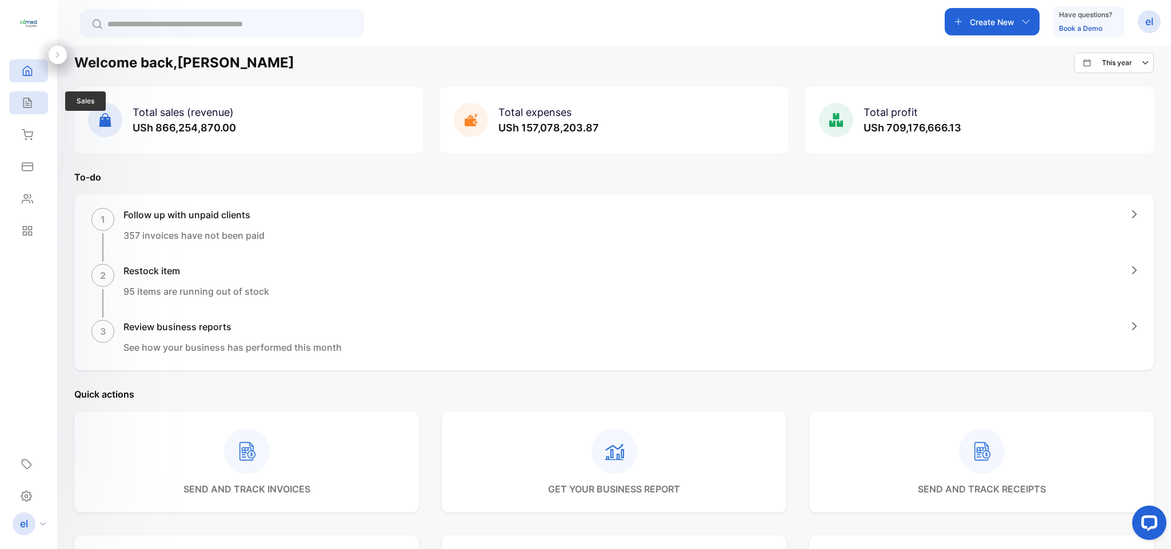
click at [33, 97] on icon at bounding box center [27, 102] width 11 height 11
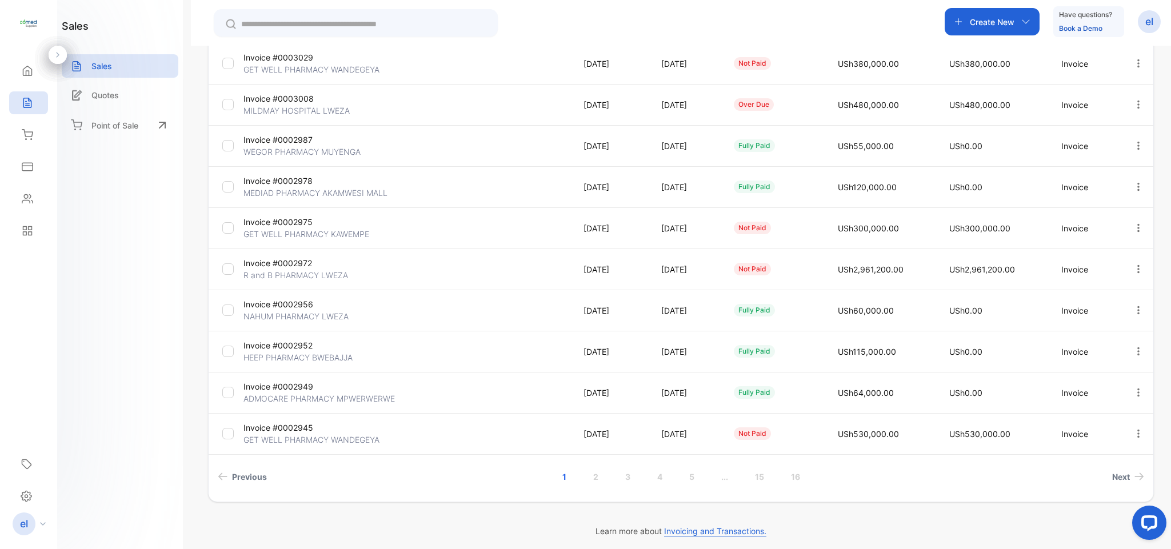
scroll to position [201, 0]
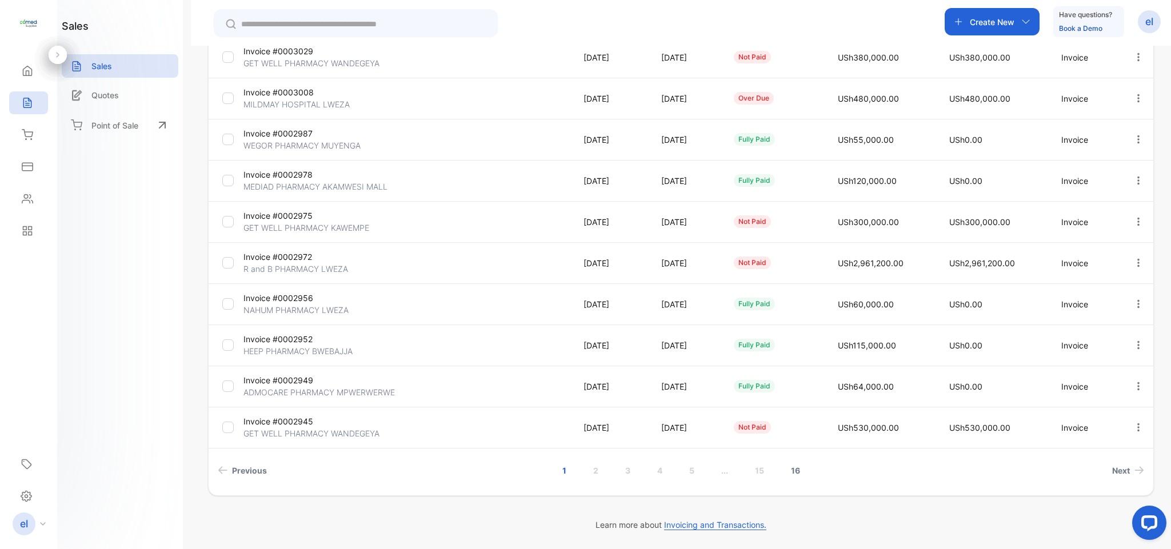
click at [797, 471] on link "16" at bounding box center [795, 470] width 37 height 21
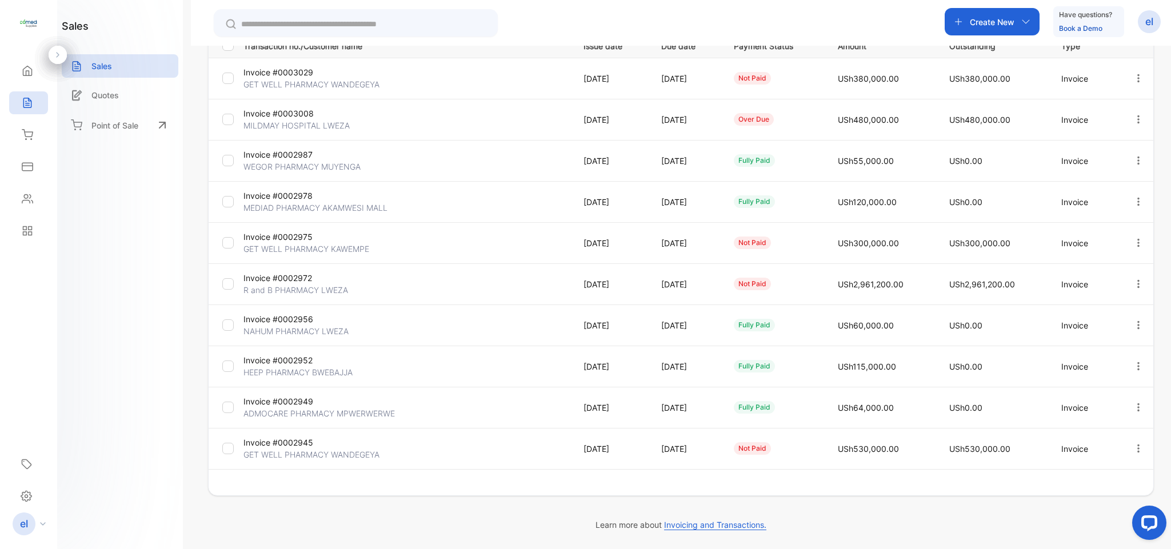
scroll to position [179, 0]
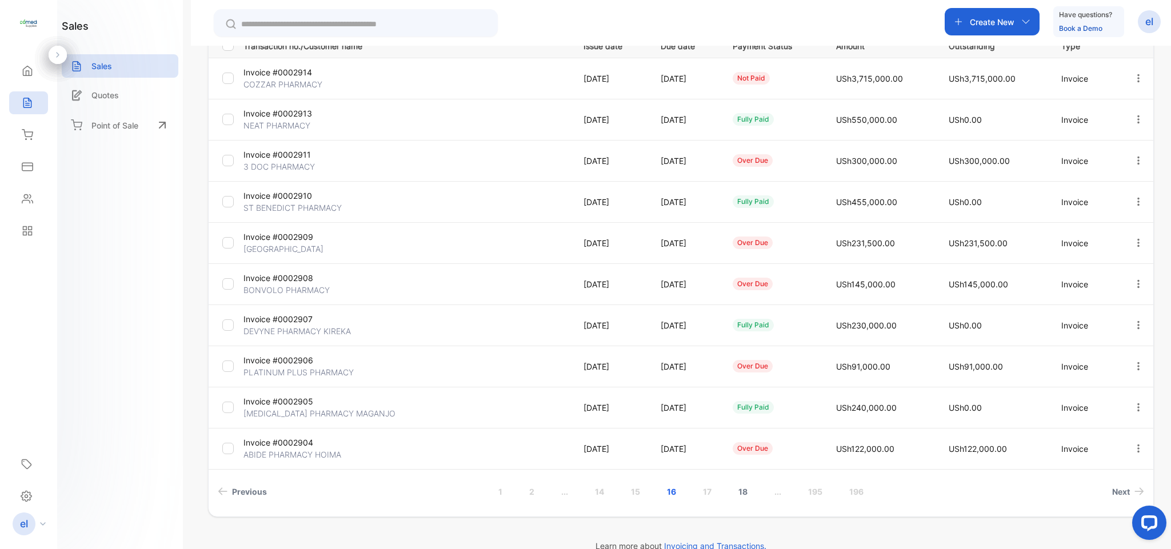
click at [741, 487] on link "18" at bounding box center [742, 491] width 37 height 21
click at [635, 487] on link "17" at bounding box center [634, 491] width 36 height 21
click at [633, 495] on link "16" at bounding box center [635, 491] width 37 height 21
click at [38, 130] on div "Inventory" at bounding box center [28, 134] width 39 height 23
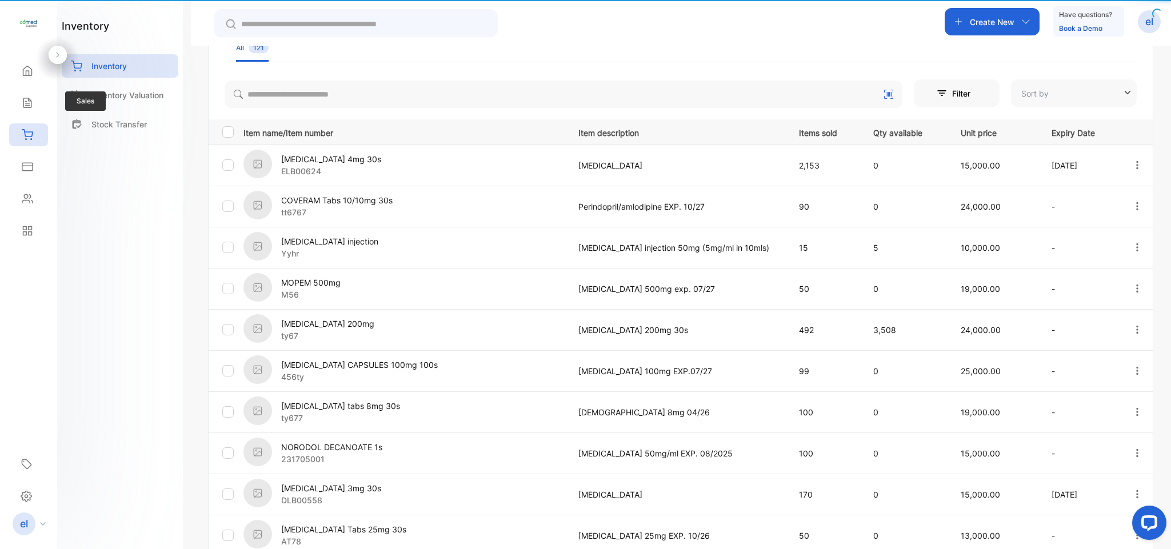
type input "**********"
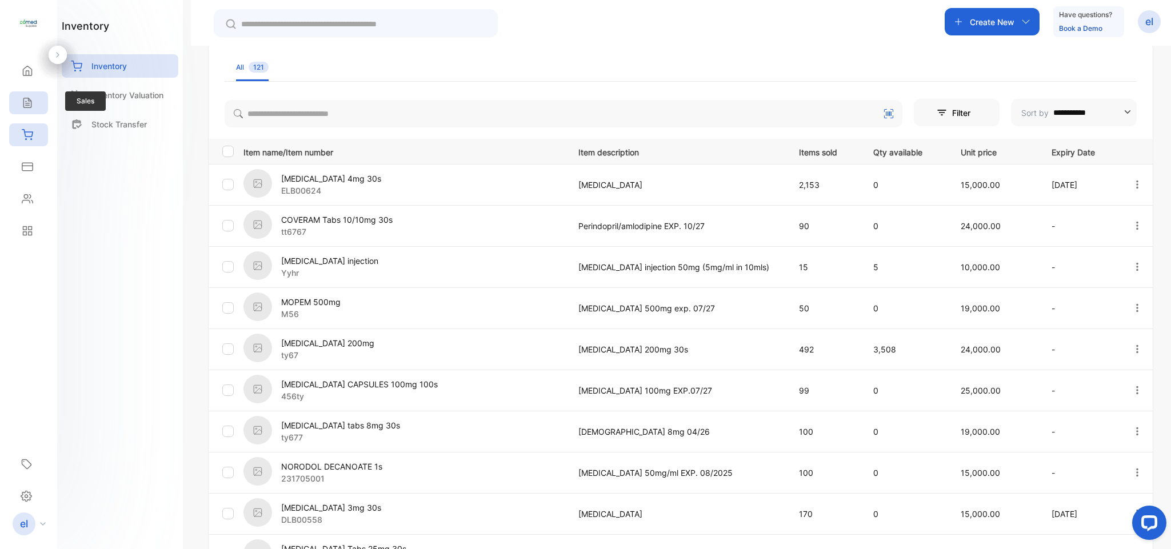
click at [38, 103] on div "Sales" at bounding box center [28, 102] width 39 height 23
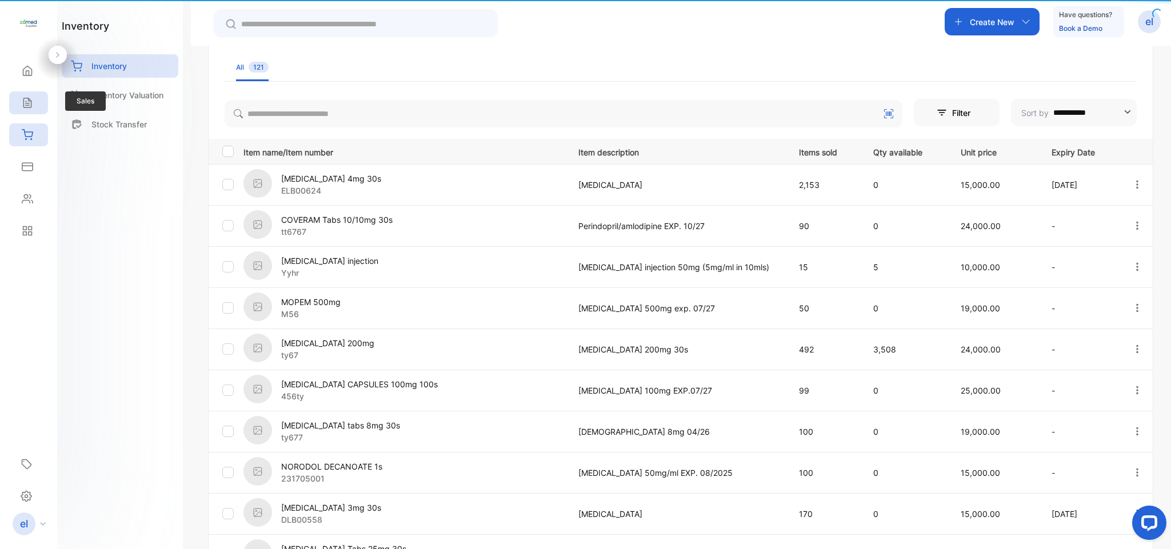
click at [38, 103] on div "Sales" at bounding box center [28, 102] width 39 height 23
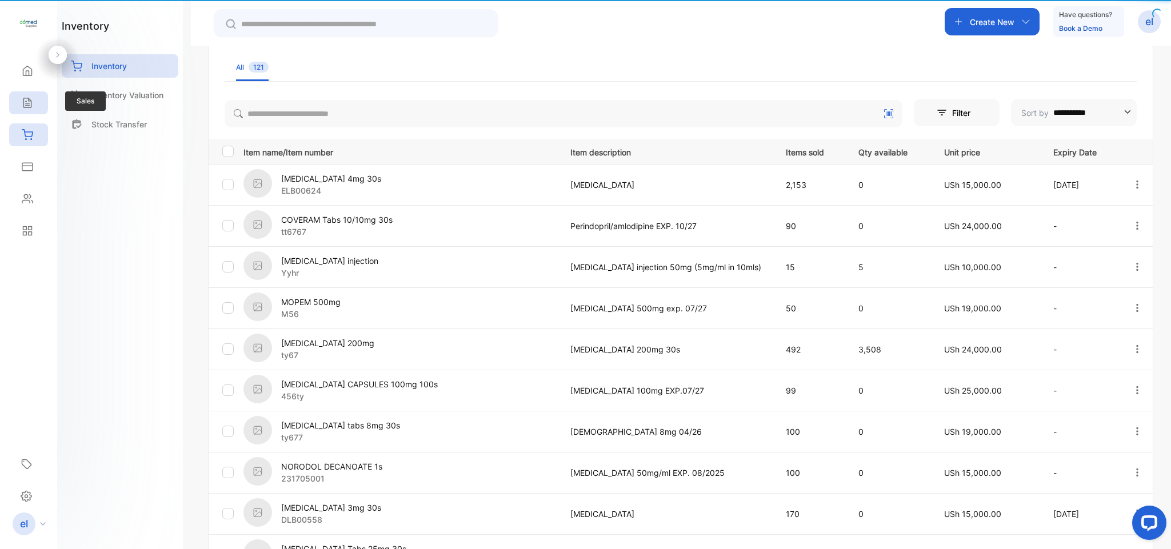
click at [38, 103] on div "Sales" at bounding box center [28, 102] width 39 height 23
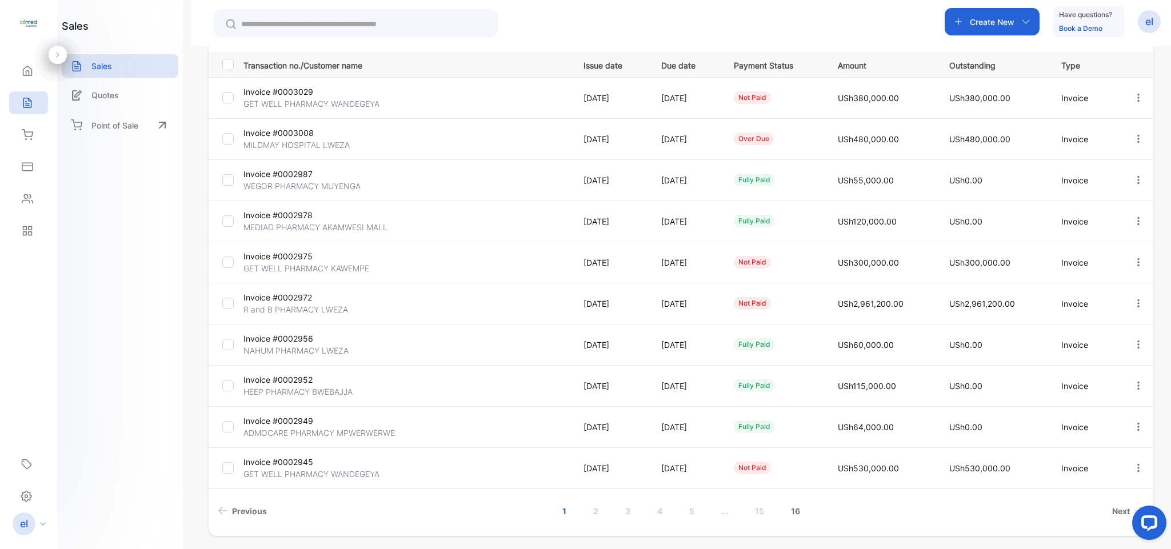
click at [792, 511] on link "16" at bounding box center [795, 510] width 37 height 21
click at [739, 512] on link "18" at bounding box center [742, 510] width 37 height 21
click at [707, 511] on link "19" at bounding box center [706, 510] width 37 height 21
click at [632, 511] on link "18" at bounding box center [634, 510] width 37 height 21
click at [633, 511] on link "17" at bounding box center [634, 510] width 36 height 21
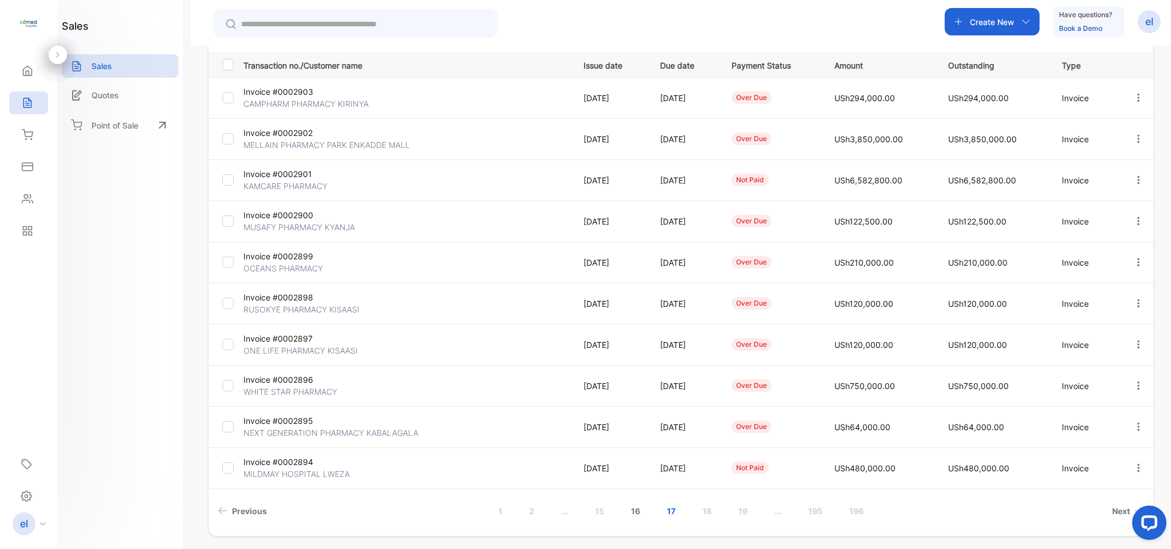
click at [635, 511] on link "16" at bounding box center [635, 510] width 37 height 21
click at [636, 510] on link "15" at bounding box center [635, 510] width 37 height 21
click at [636, 510] on link "14" at bounding box center [635, 510] width 37 height 21
click at [632, 507] on link "13" at bounding box center [635, 510] width 37 height 21
click at [634, 511] on link "12" at bounding box center [634, 510] width 37 height 21
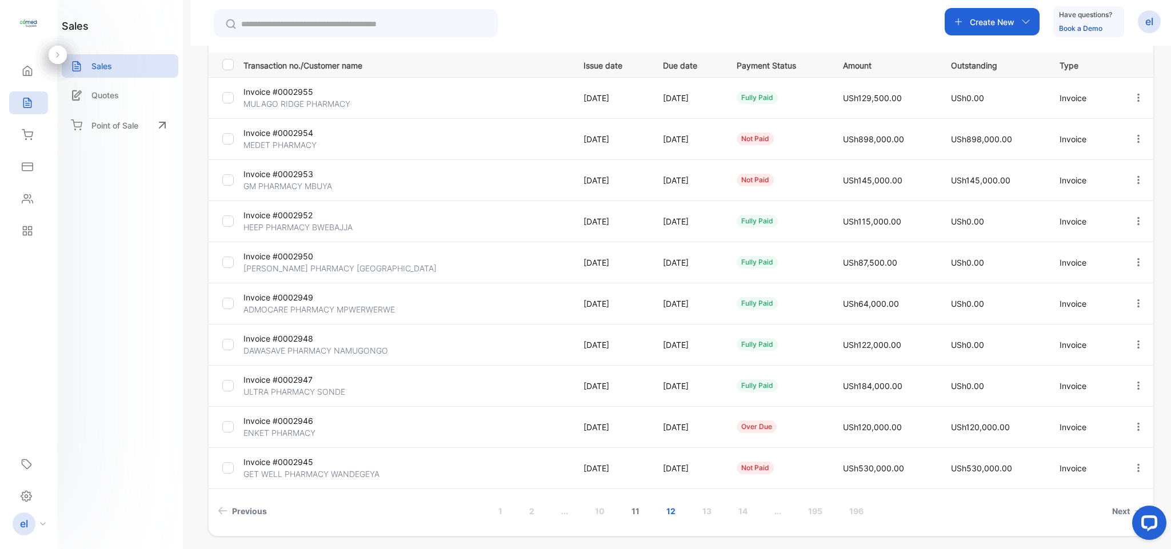
click at [632, 511] on link "11" at bounding box center [635, 510] width 35 height 21
click at [634, 510] on link "10" at bounding box center [633, 510] width 37 height 21
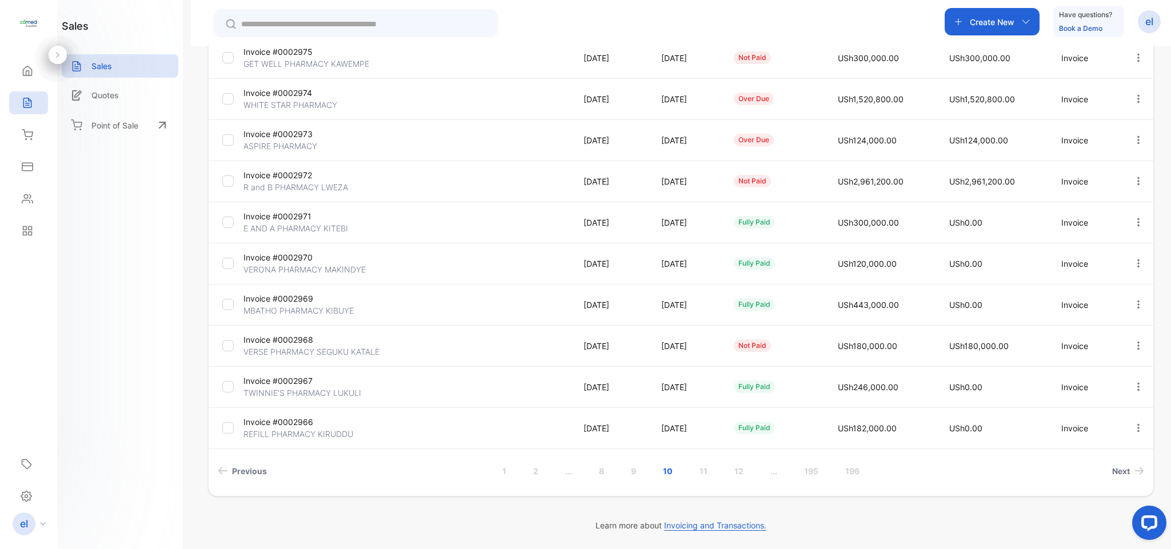
scroll to position [201, 0]
click at [630, 468] on link "9" at bounding box center [633, 470] width 33 height 21
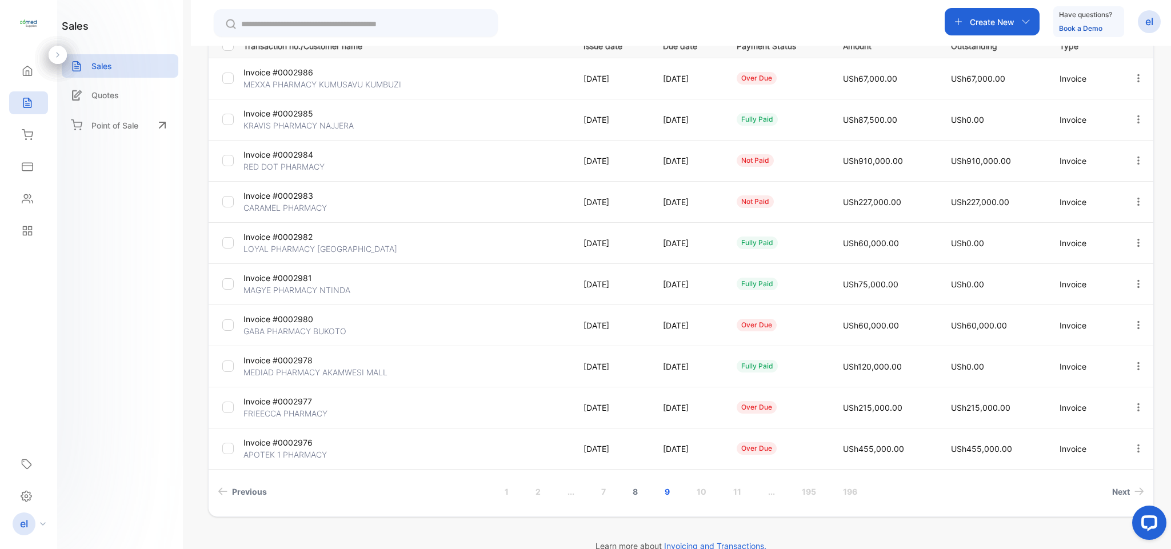
click at [633, 491] on link "8" at bounding box center [635, 491] width 33 height 21
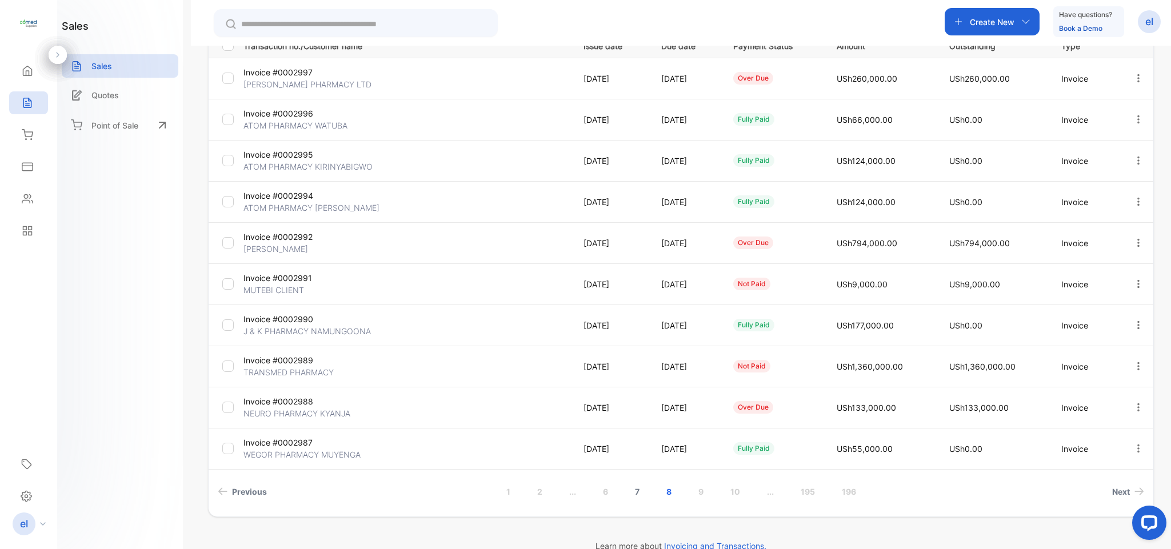
click at [636, 487] on link "7" at bounding box center [637, 491] width 32 height 21
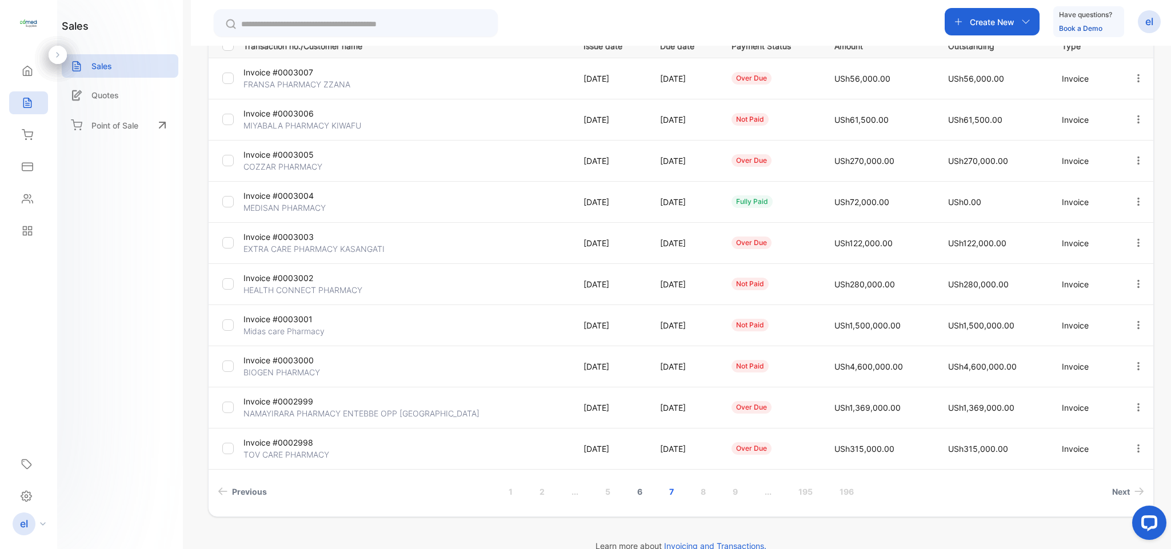
click at [636, 489] on link "6" at bounding box center [639, 491] width 33 height 21
click at [634, 487] on link "5" at bounding box center [638, 491] width 33 height 21
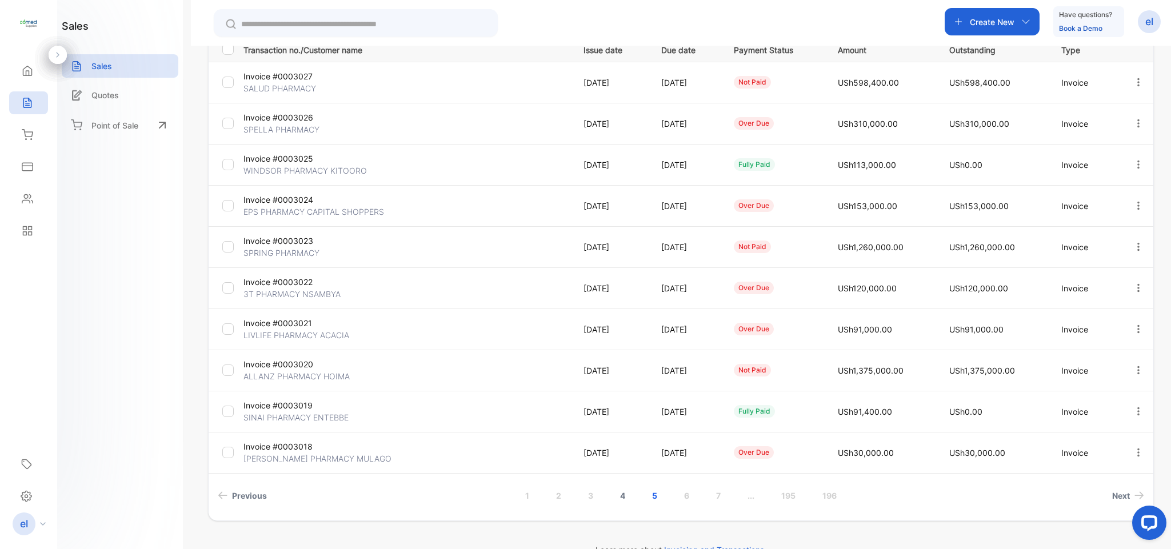
click at [621, 492] on link "4" at bounding box center [622, 495] width 33 height 21
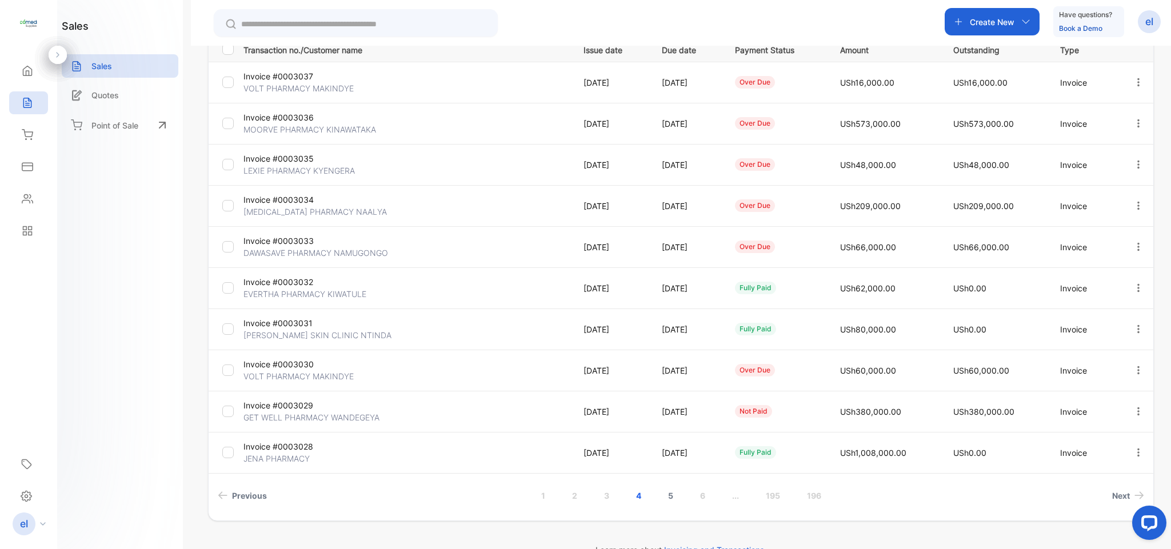
click at [667, 491] on link "5" at bounding box center [670, 495] width 33 height 21
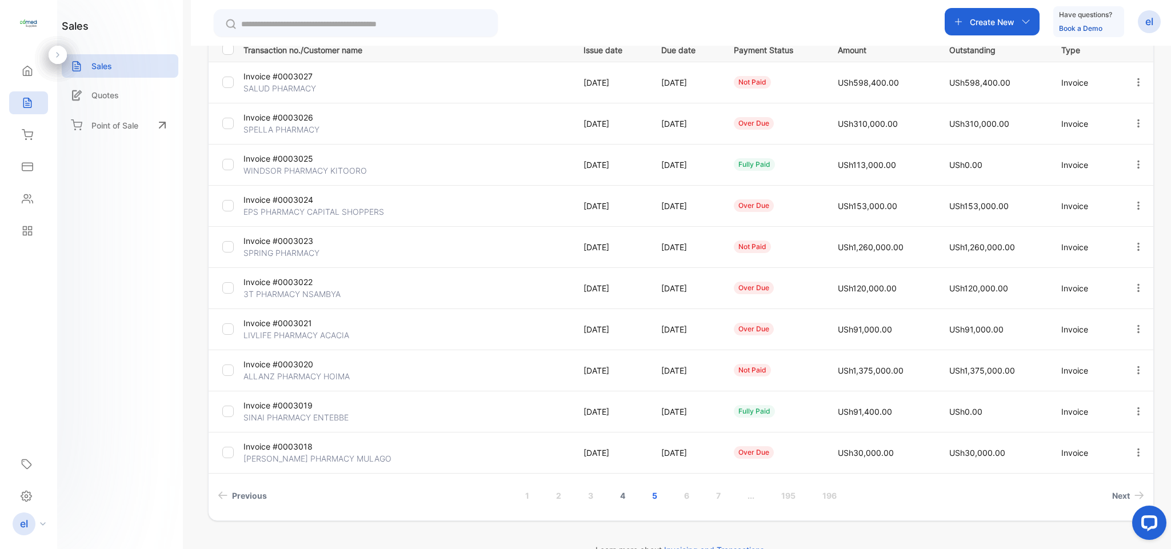
click at [620, 496] on link "4" at bounding box center [622, 495] width 33 height 21
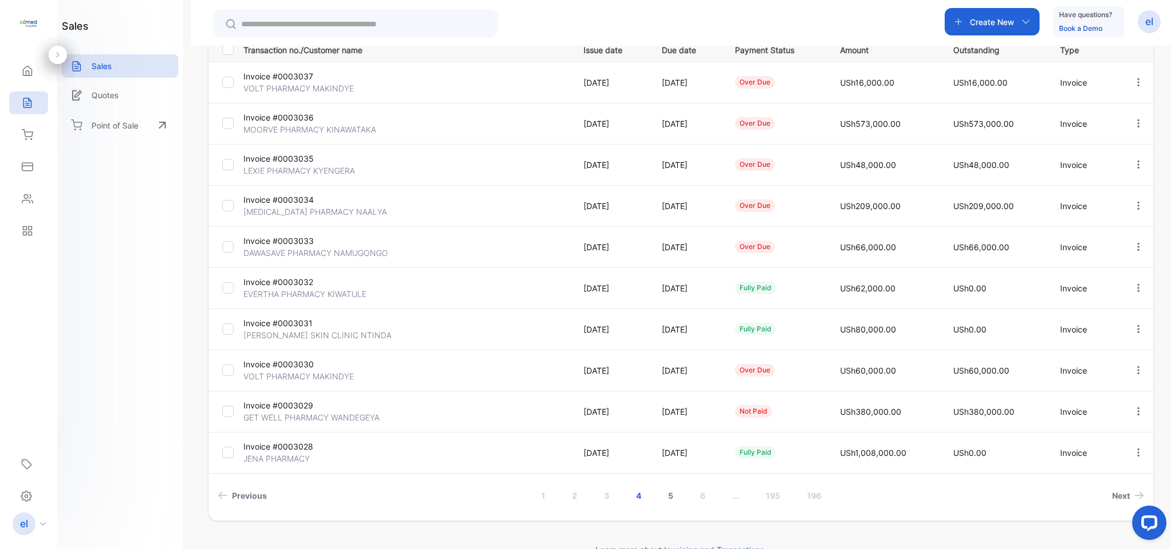
click at [666, 495] on link "5" at bounding box center [670, 495] width 33 height 21
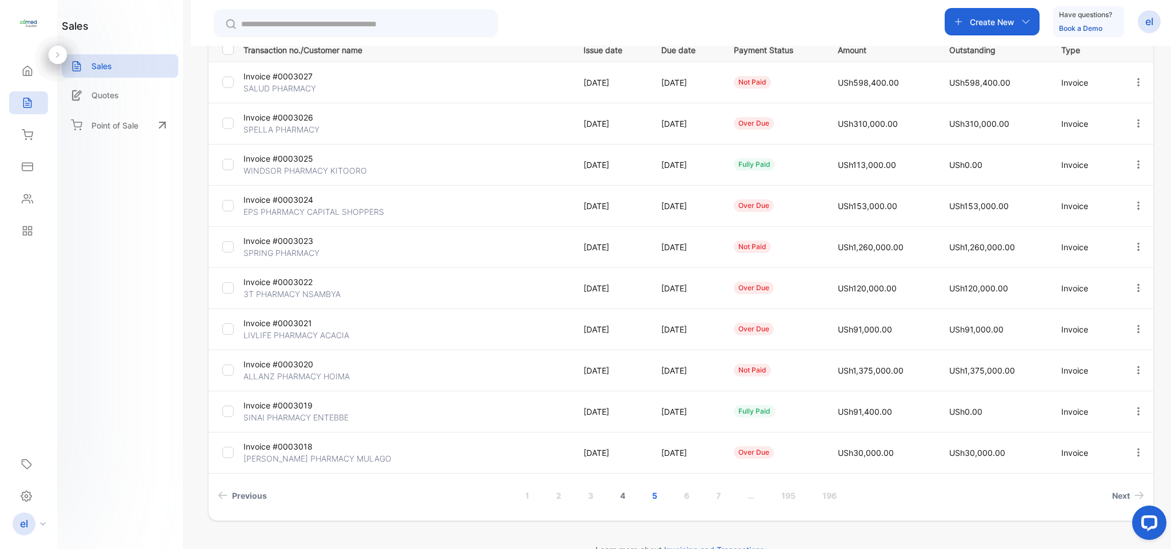
click at [619, 494] on link "4" at bounding box center [622, 495] width 33 height 21
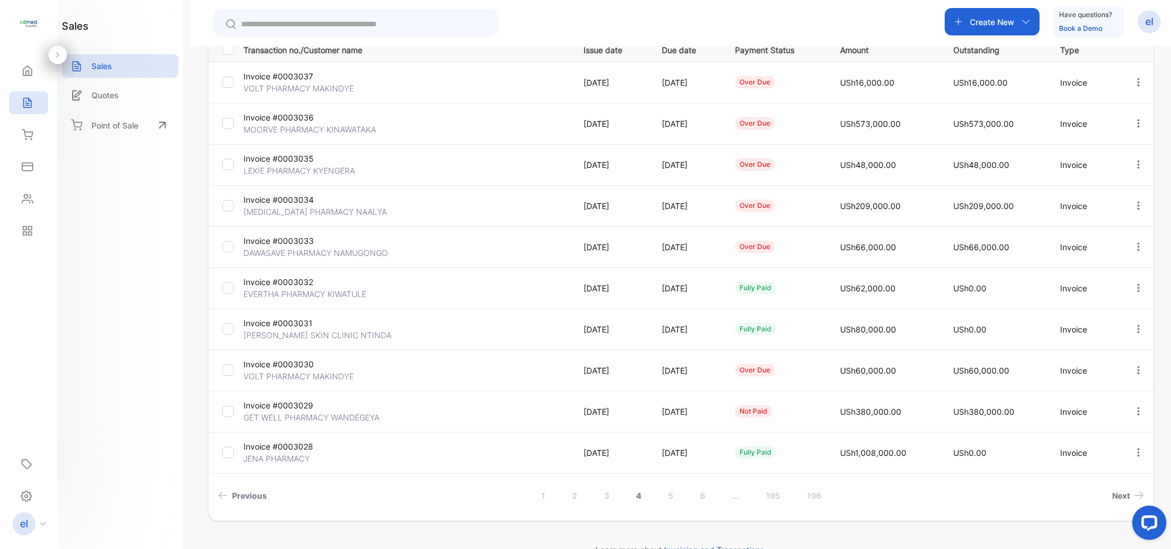
click at [636, 495] on link "4" at bounding box center [638, 495] width 33 height 21
click at [633, 496] on link "4" at bounding box center [638, 495] width 33 height 21
click at [633, 494] on link "4" at bounding box center [638, 495] width 33 height 21
click at [636, 492] on link "4" at bounding box center [638, 495] width 33 height 21
click at [636, 496] on link "4" at bounding box center [638, 495] width 33 height 21
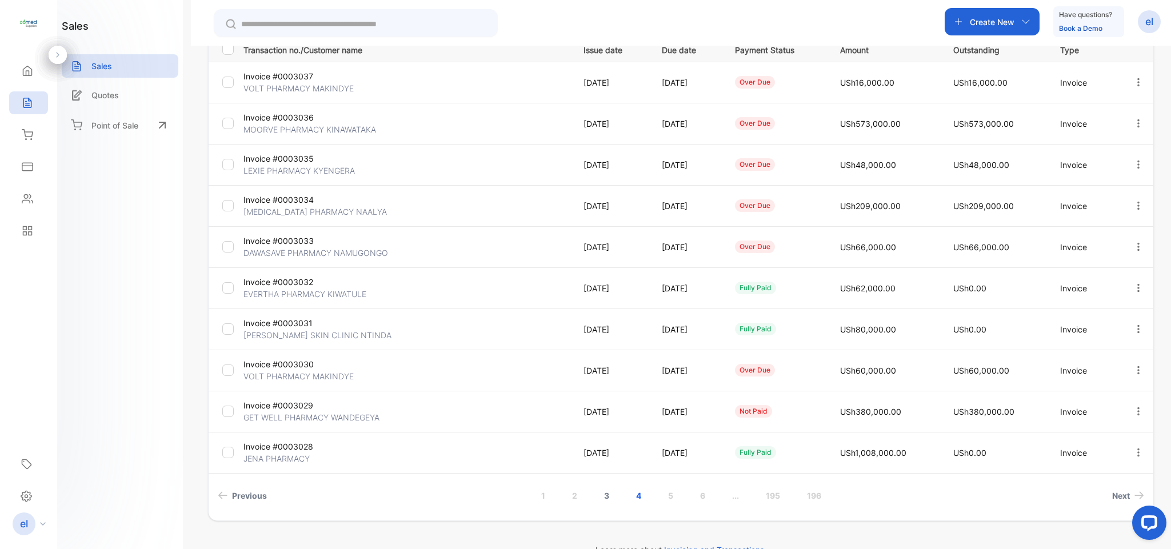
click at [606, 496] on link "3" at bounding box center [606, 495] width 33 height 21
click at [1133, 331] on icon "button" at bounding box center [1138, 329] width 10 height 10
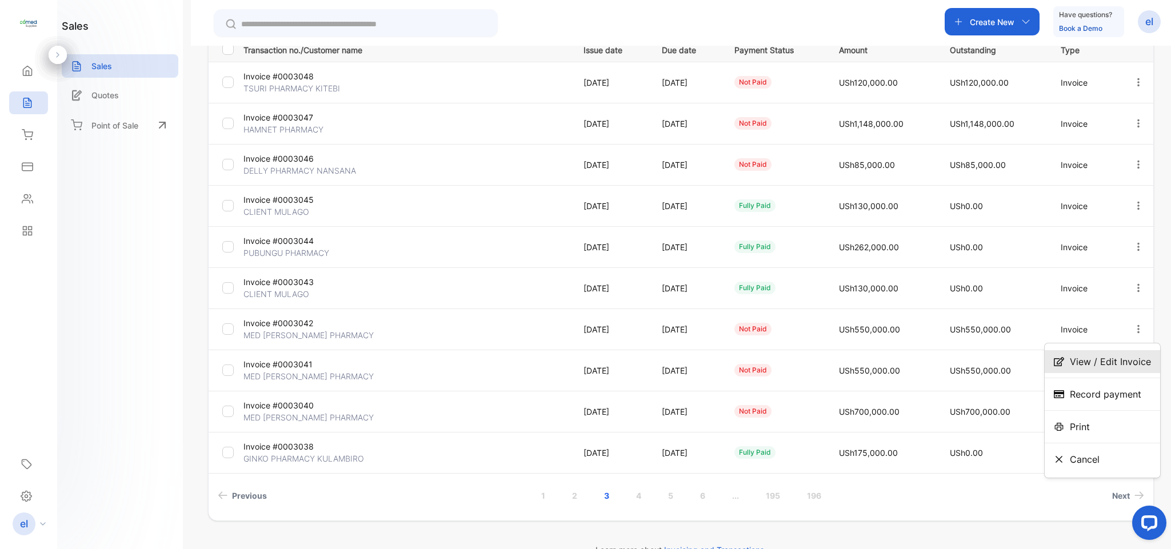
click at [1090, 354] on div "View / Edit Invoice" at bounding box center [1101, 361] width 115 height 23
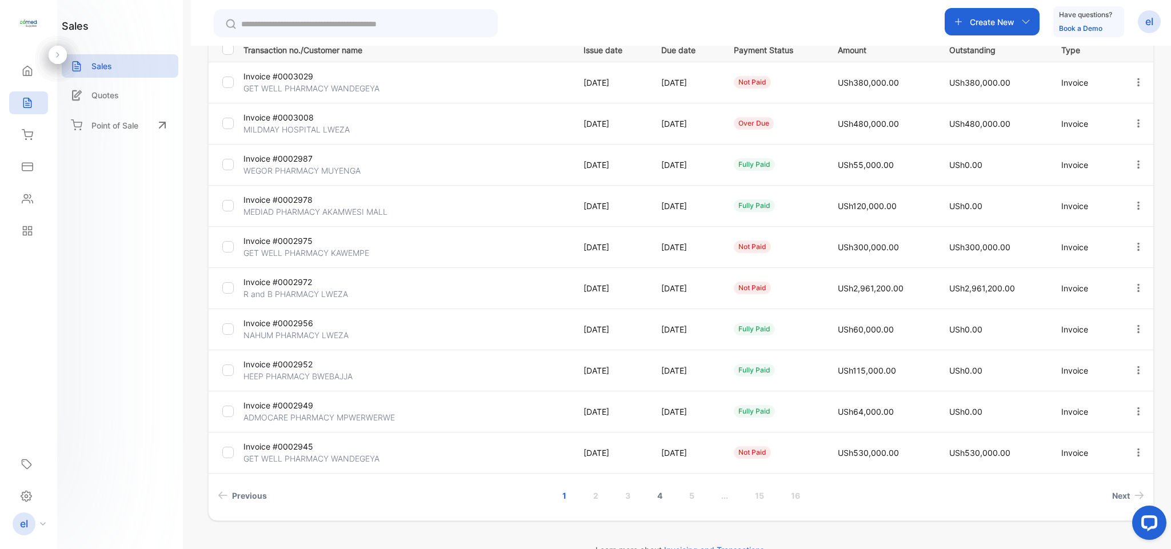
click at [650, 494] on link "4" at bounding box center [659, 495] width 33 height 21
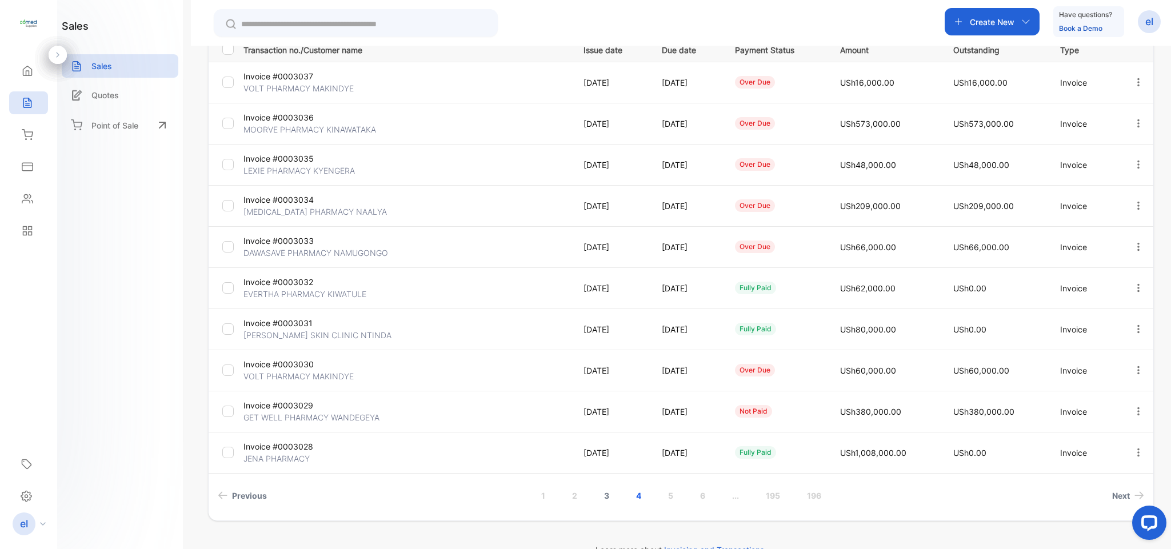
click at [606, 492] on link "3" at bounding box center [606, 495] width 33 height 21
click at [1133, 374] on icon "button" at bounding box center [1138, 370] width 10 height 10
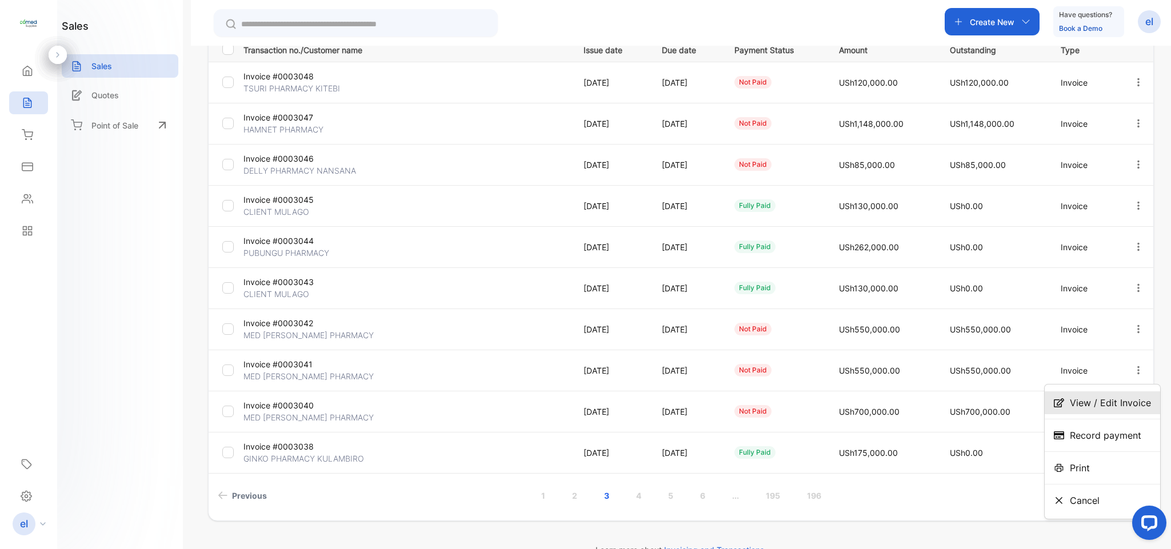
click at [1092, 398] on span "View / Edit Invoice" at bounding box center [1109, 403] width 81 height 14
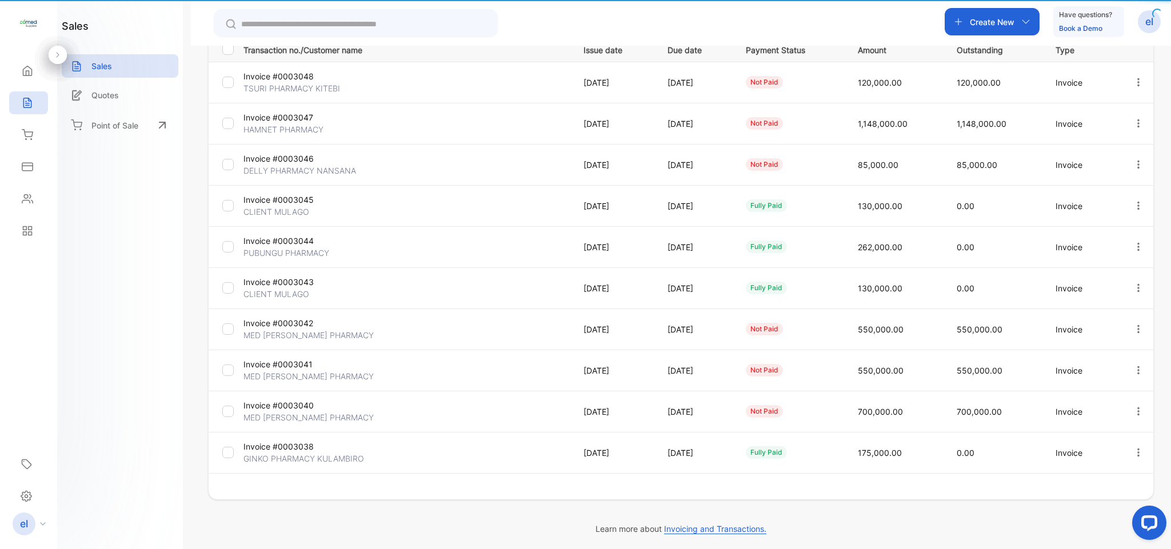
type input "**********"
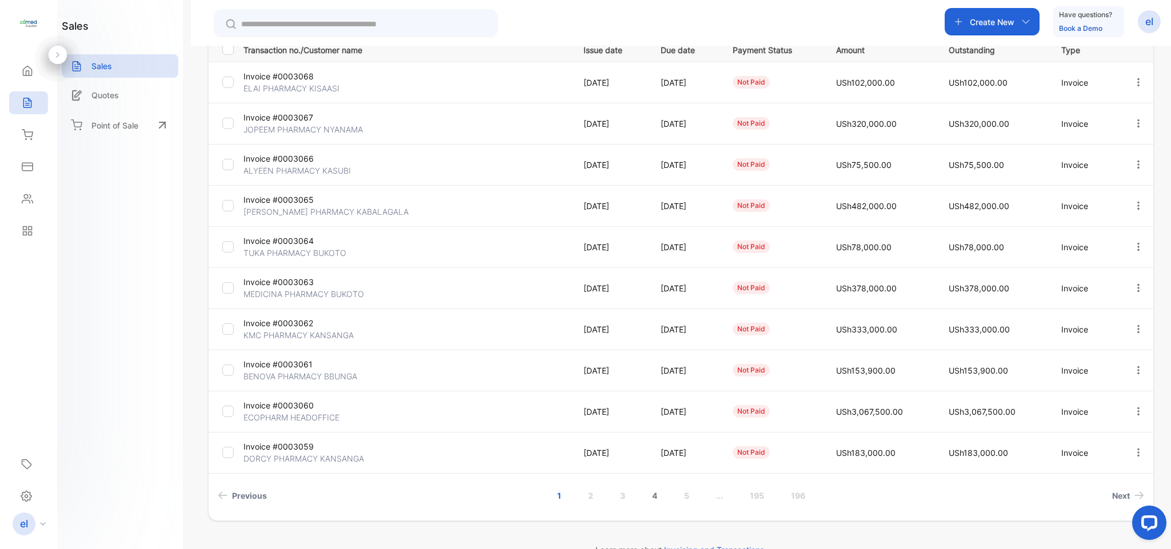
click at [651, 488] on link "4" at bounding box center [654, 495] width 33 height 21
click at [616, 497] on div "**********" at bounding box center [680, 218] width 945 height 563
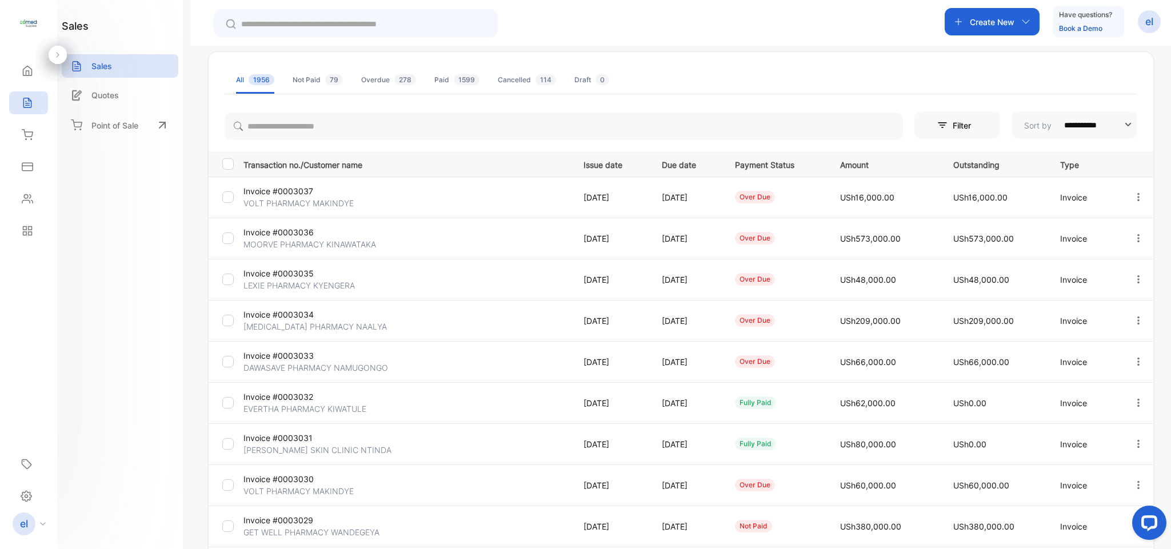
scroll to position [64, 0]
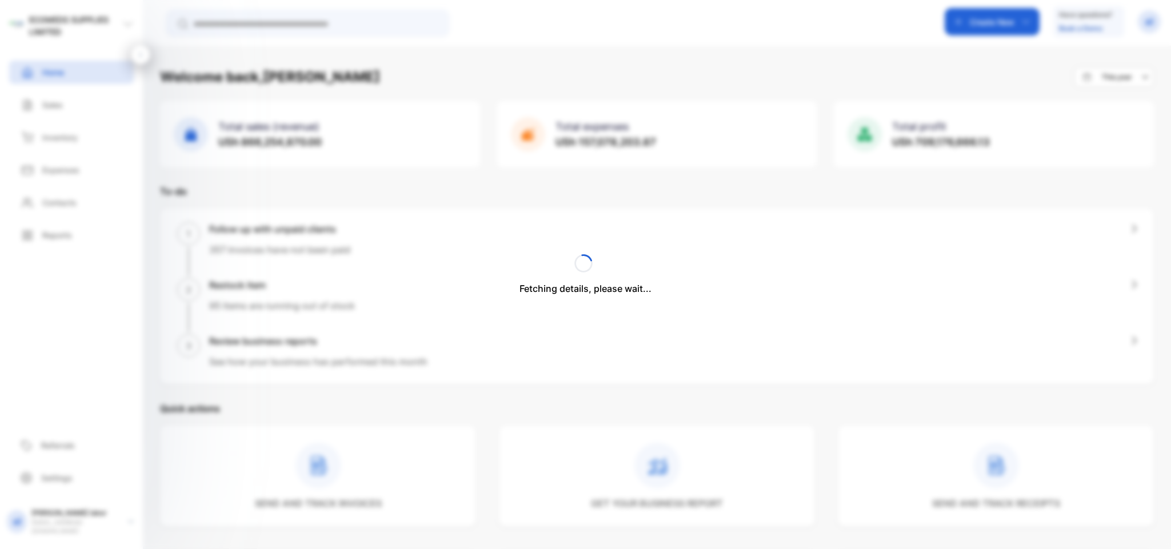
click at [52, 108] on div "Fetching details, please wait..." at bounding box center [585, 274] width 1171 height 549
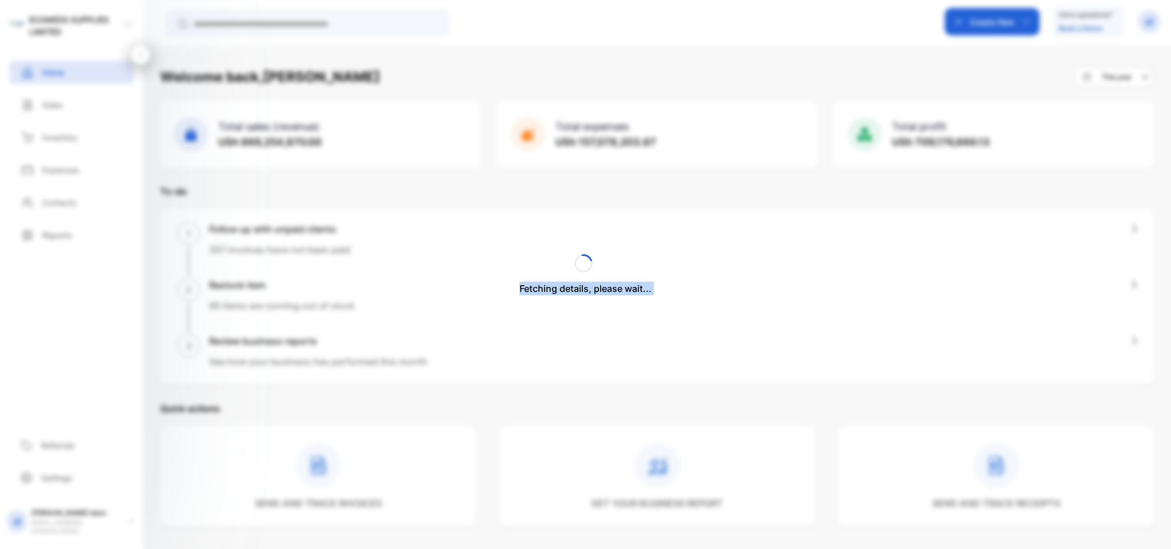
click at [52, 108] on div "Fetching details, please wait..." at bounding box center [585, 274] width 1171 height 549
click at [52, 108] on p "Sales" at bounding box center [52, 105] width 21 height 12
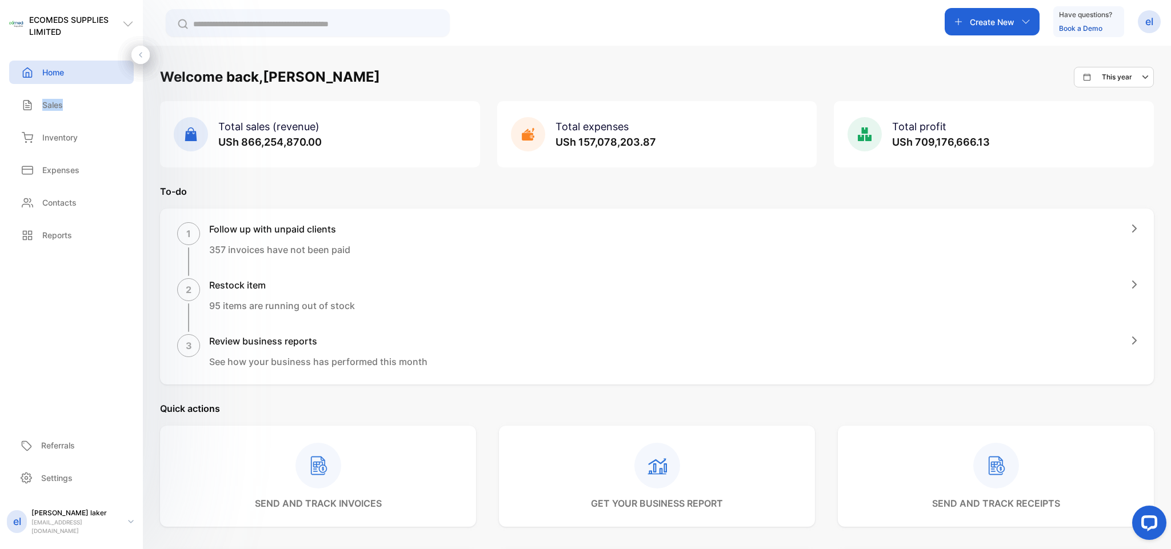
click at [52, 108] on div "Home Home Sales Sales Inventory Inventory Expenses Expenses Contacts Contacts R…" at bounding box center [71, 153] width 143 height 195
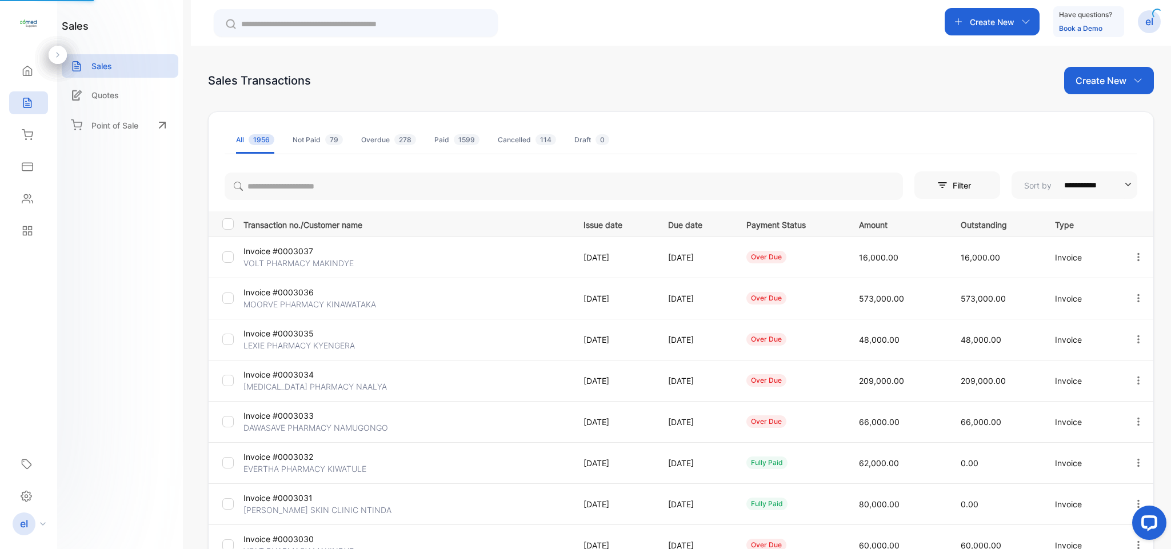
click at [52, 108] on div "Home Home Sales Sales Inventory Inventory Expenses Expenses Contacts Contacts R…" at bounding box center [28, 151] width 57 height 192
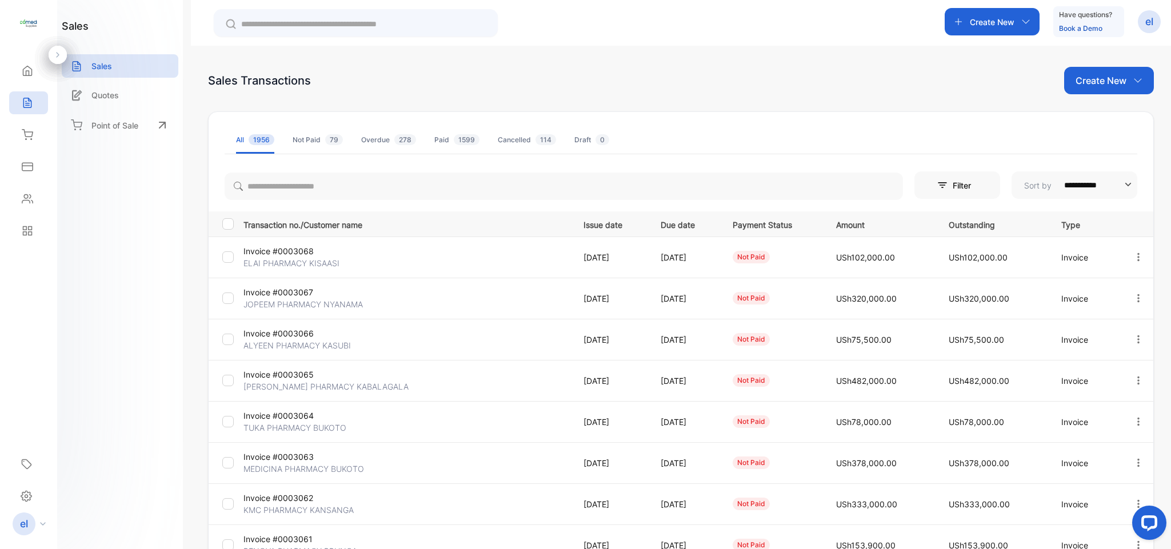
scroll to position [201, 0]
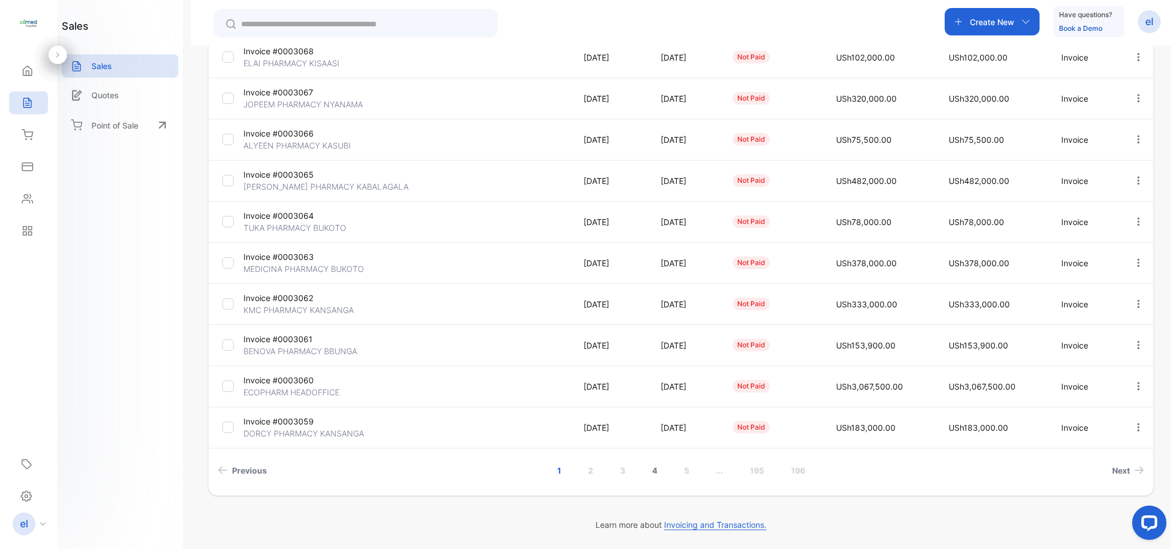
click at [651, 466] on link "4" at bounding box center [654, 470] width 33 height 21
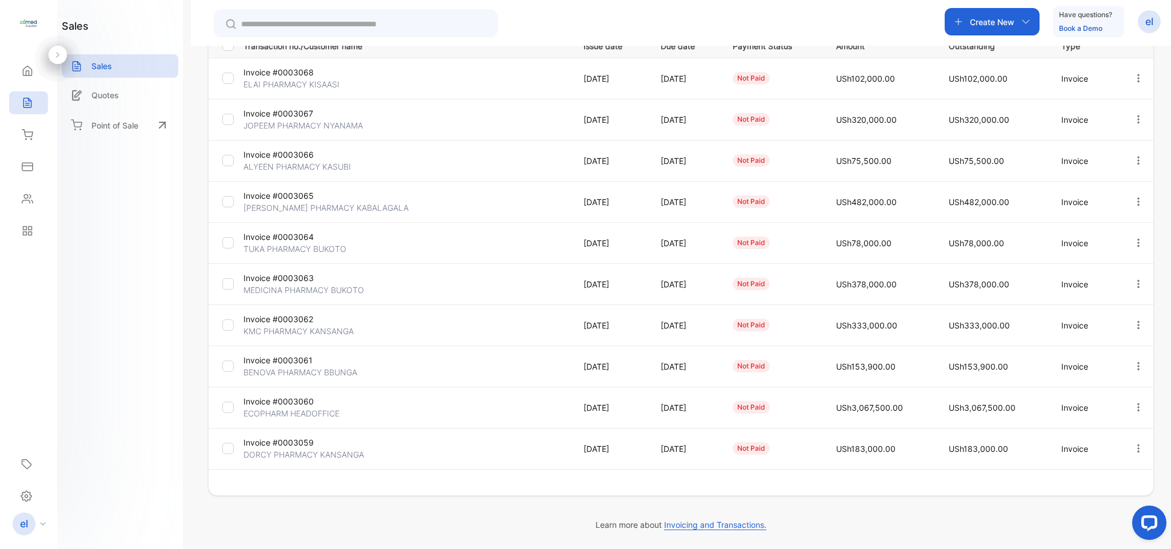
scroll to position [179, 0]
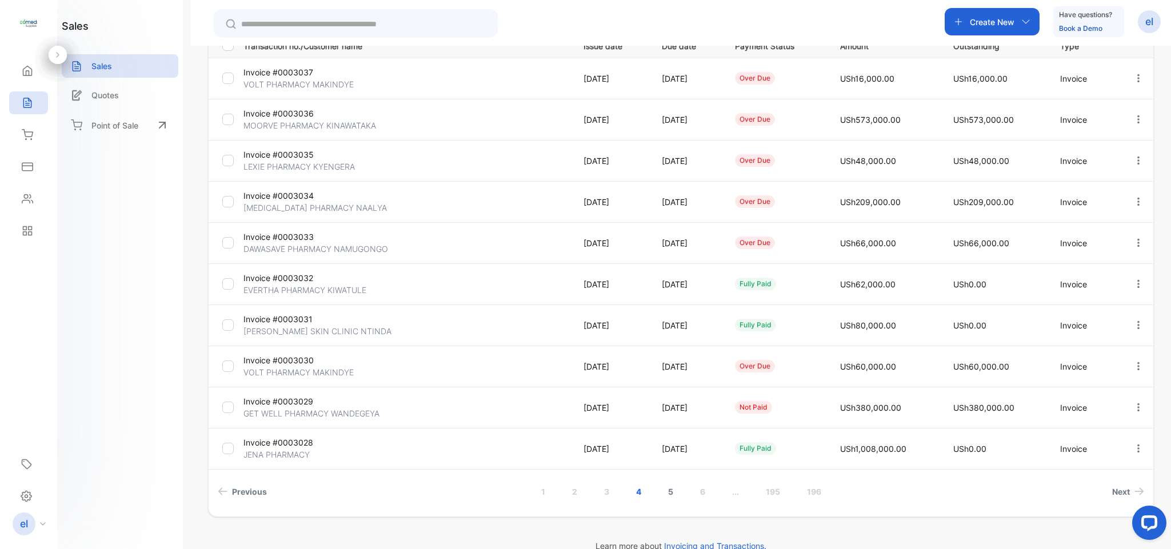
click at [668, 490] on link "5" at bounding box center [670, 491] width 33 height 21
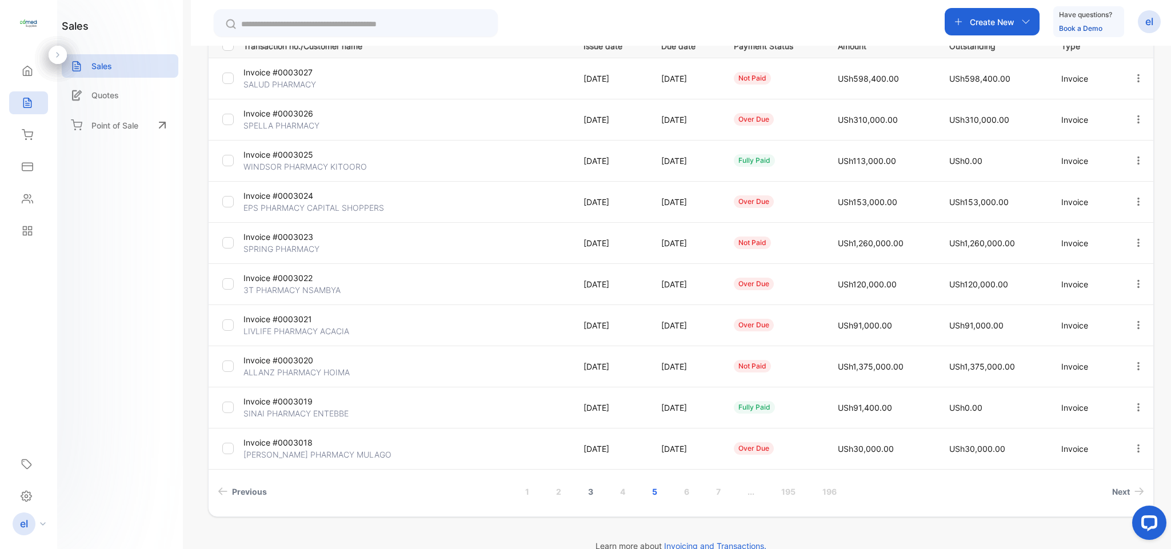
click at [587, 487] on link "3" at bounding box center [590, 491] width 33 height 21
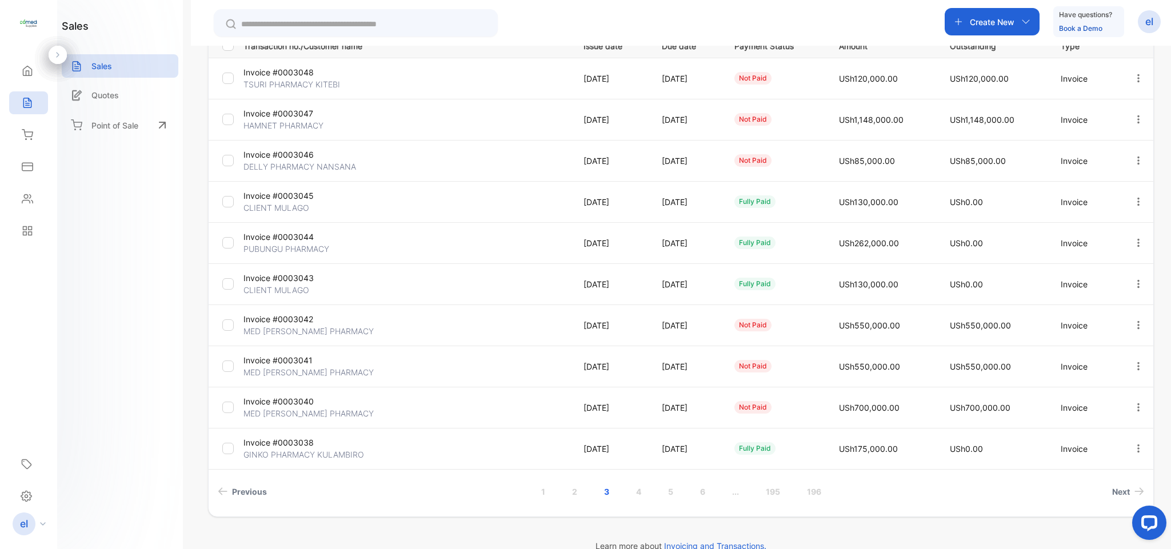
click at [1135, 362] on icon "button" at bounding box center [1138, 366] width 10 height 10
click at [1097, 392] on span "View / Edit Invoice" at bounding box center [1109, 399] width 81 height 14
click at [621, 491] on link "3" at bounding box center [622, 491] width 33 height 21
click at [1135, 320] on icon "button" at bounding box center [1138, 325] width 10 height 10
click at [1093, 347] on div "View / Edit Invoice" at bounding box center [1101, 357] width 115 height 23
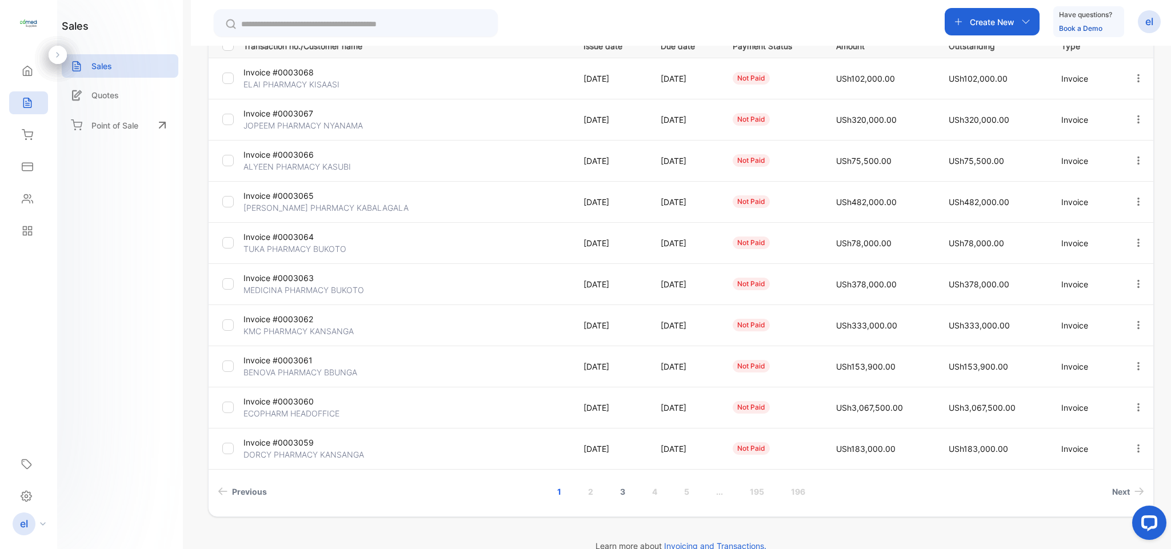
click at [617, 491] on link "3" at bounding box center [622, 491] width 33 height 21
click at [572, 492] on link "2" at bounding box center [574, 491] width 33 height 21
click at [540, 487] on link "1" at bounding box center [542, 491] width 31 height 21
